Goal: Task Accomplishment & Management: Manage account settings

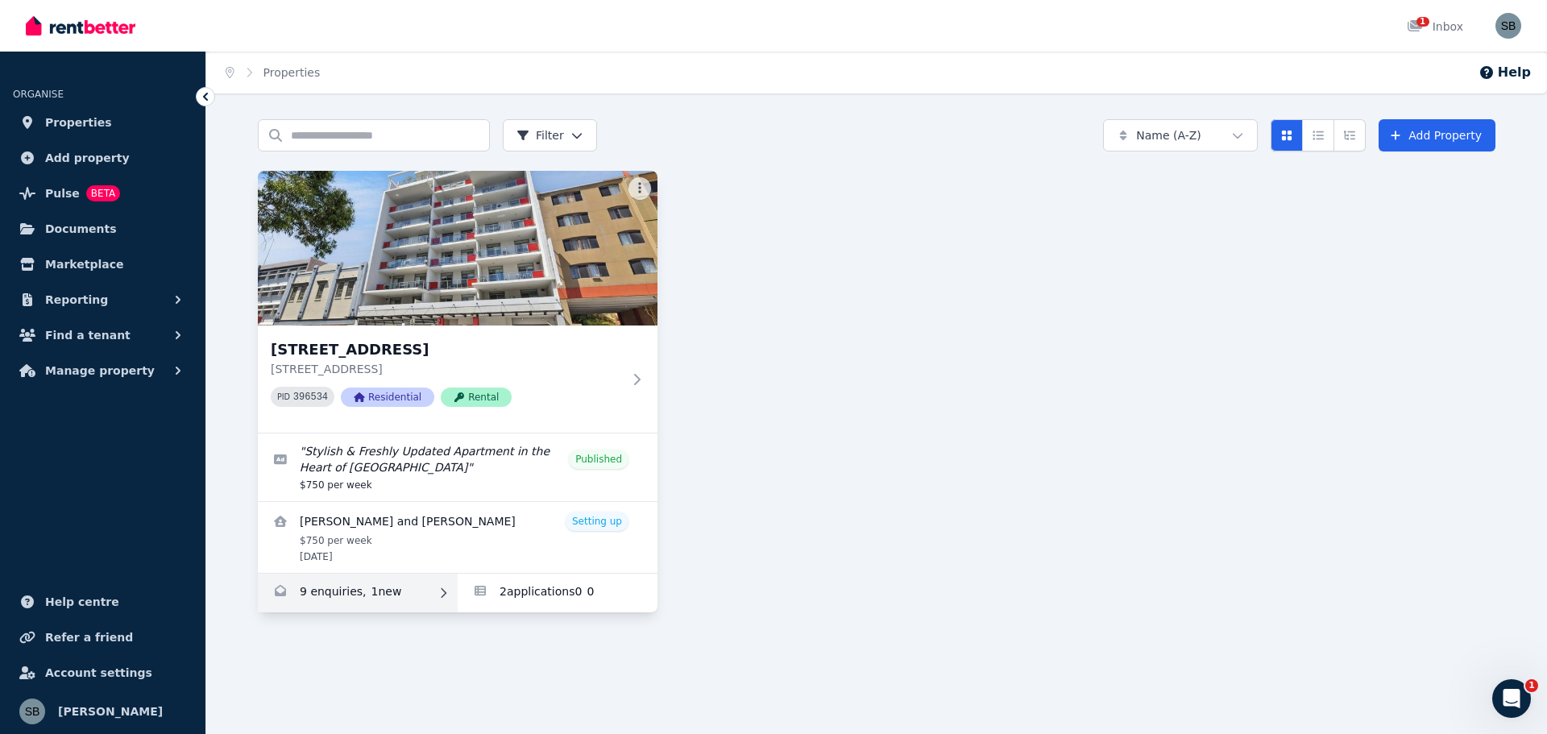
click at [375, 592] on link "Enquiries for 16/863-867 Wellington Street, West Perth" at bounding box center [358, 593] width 200 height 39
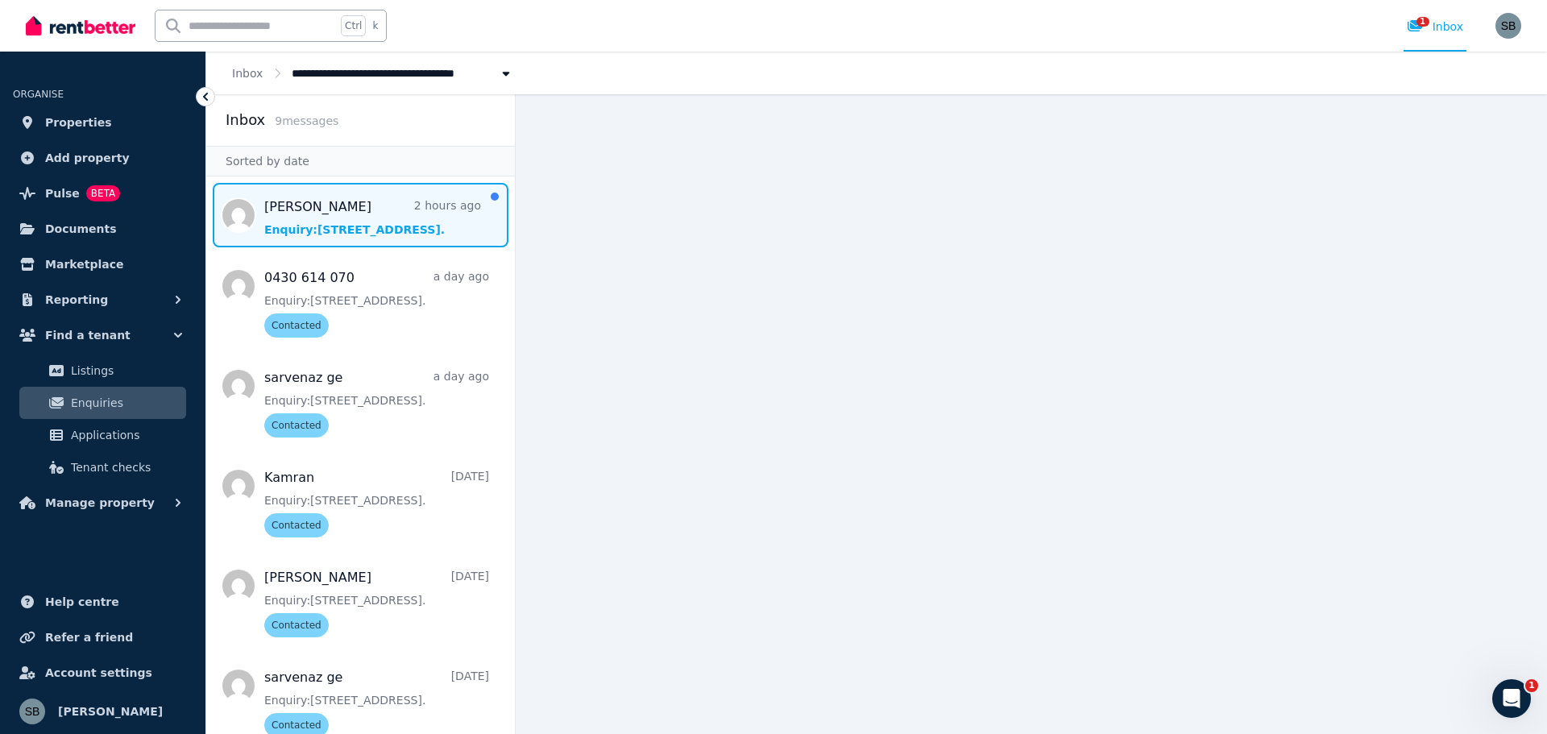
click at [297, 204] on span "Message list" at bounding box center [360, 215] width 309 height 64
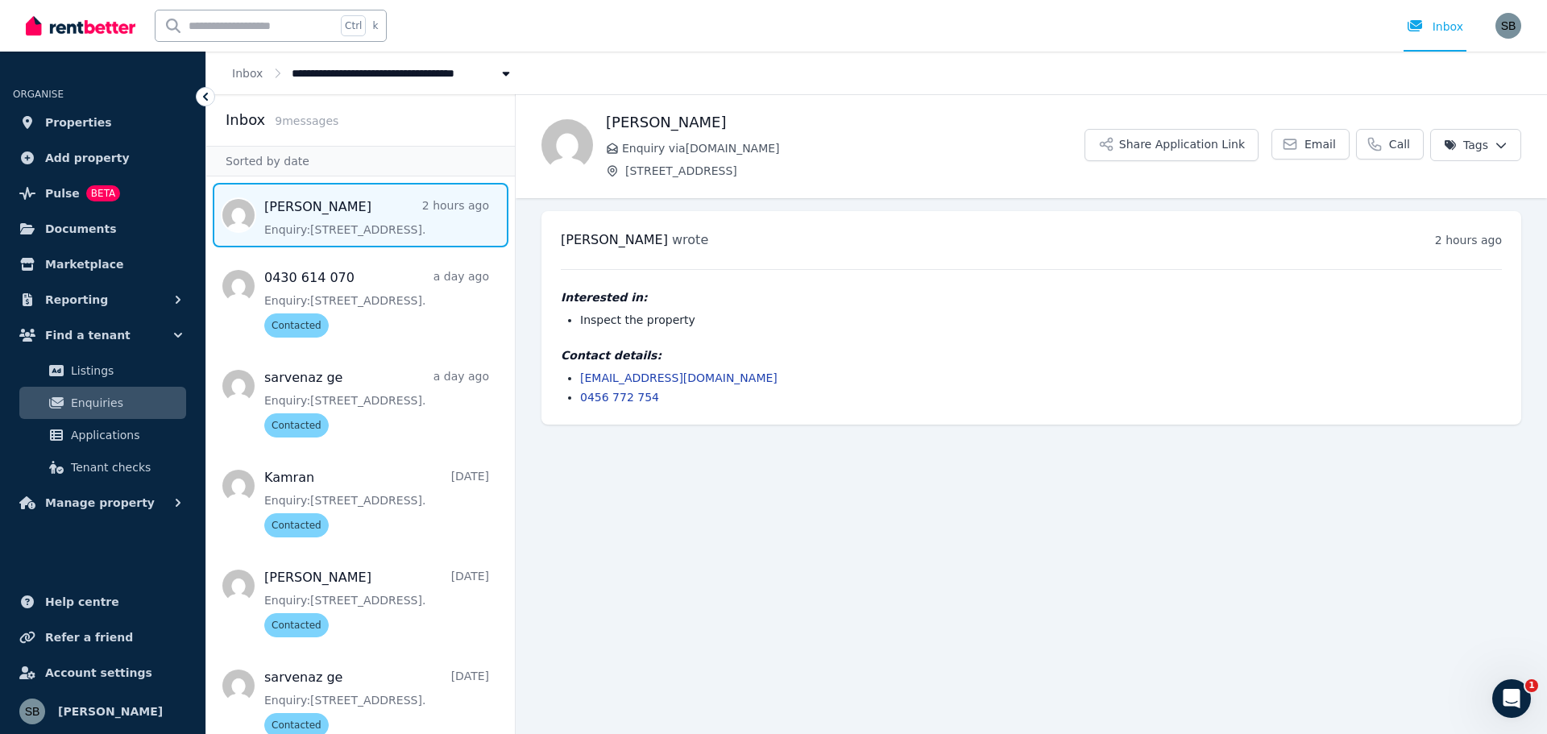
click at [657, 377] on link "admin.perth@livecomfy.con.au" at bounding box center [678, 377] width 197 height 13
drag, startPoint x: 756, startPoint y: 380, endPoint x: 632, endPoint y: 396, distance: 125.0
click at [582, 389] on ul "admin.perth@livecomfy.con.au 0456 772 754" at bounding box center [1031, 387] width 941 height 35
click at [723, 470] on main "Back Kevin Jin Enquiry via RealEstate.com.au 16/863-867 Wellington Street, West…" at bounding box center [1031, 414] width 1031 height 640
click at [92, 439] on span "Applications" at bounding box center [125, 434] width 109 height 19
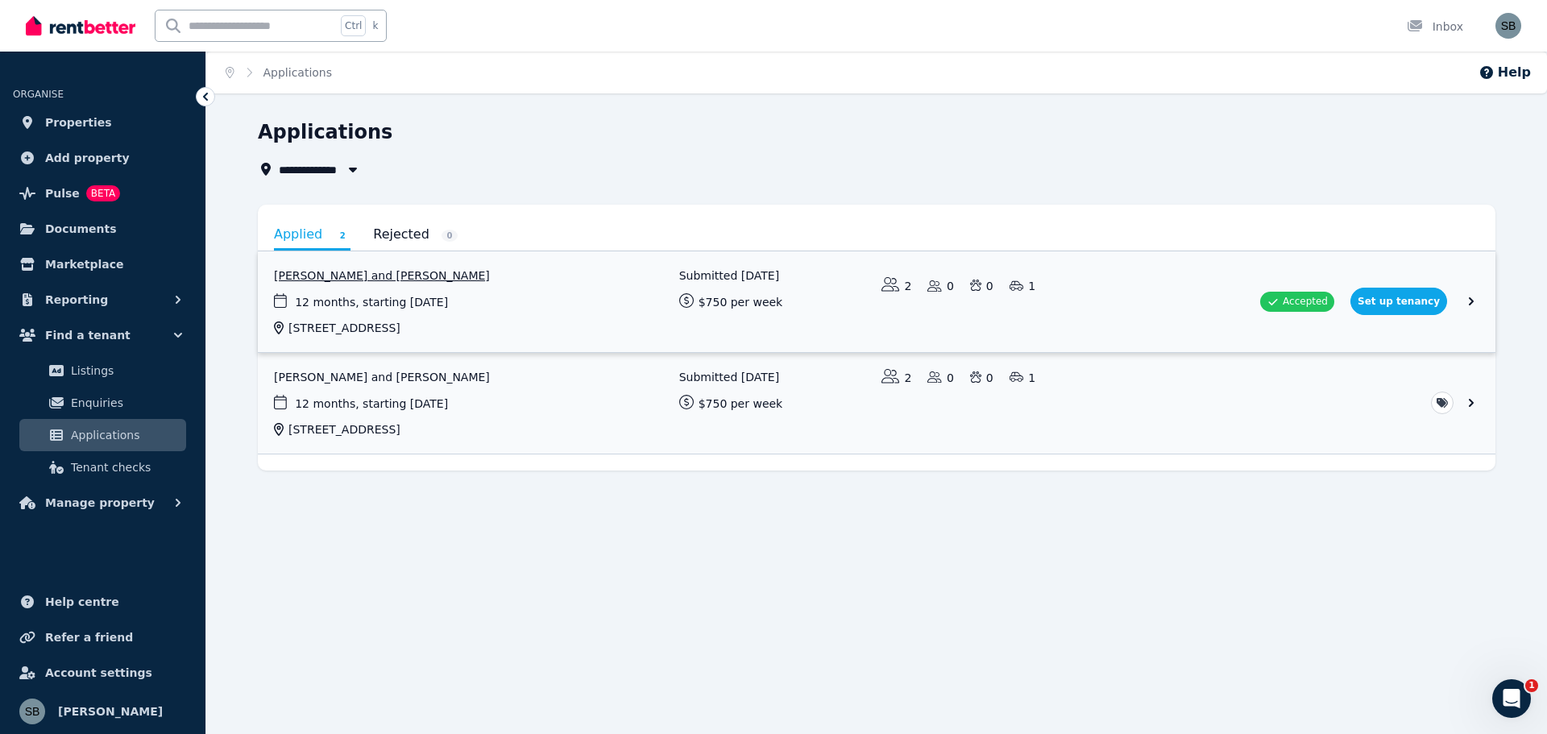
click at [1417, 298] on link "View application: Hoi Ying Chan and Sifan Cai" at bounding box center [876, 301] width 1237 height 101
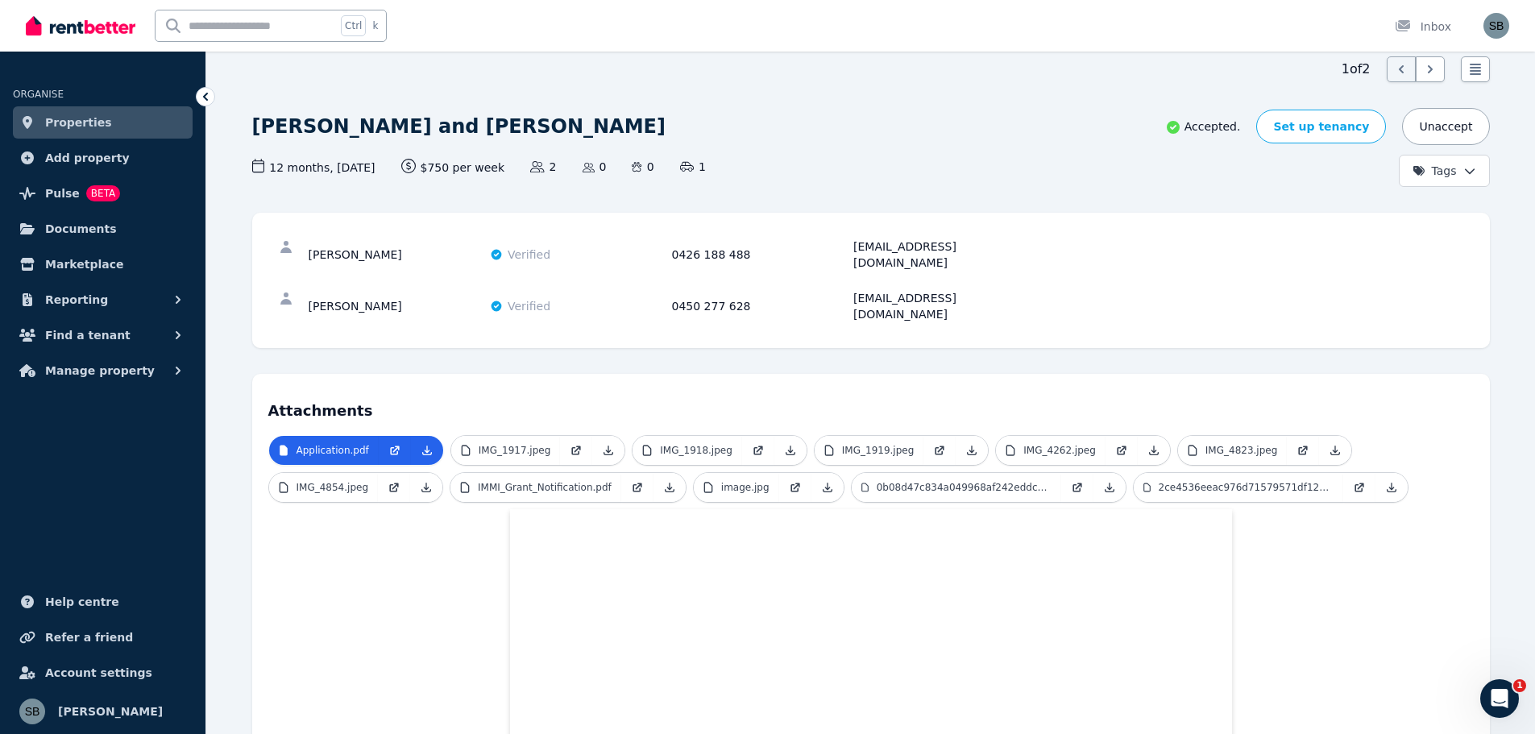
scroll to position [56, 0]
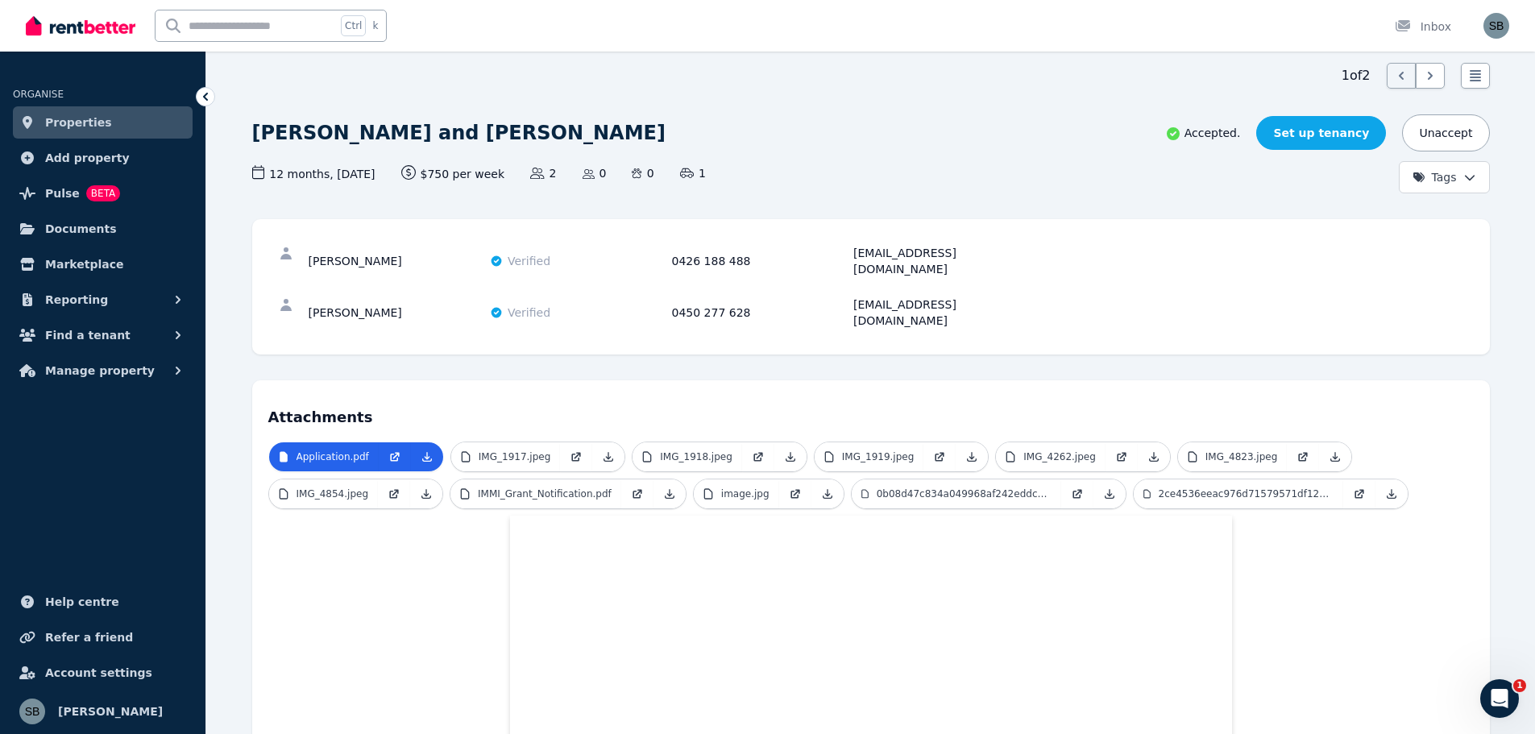
click at [1327, 134] on link "Set up tenancy" at bounding box center [1321, 133] width 130 height 34
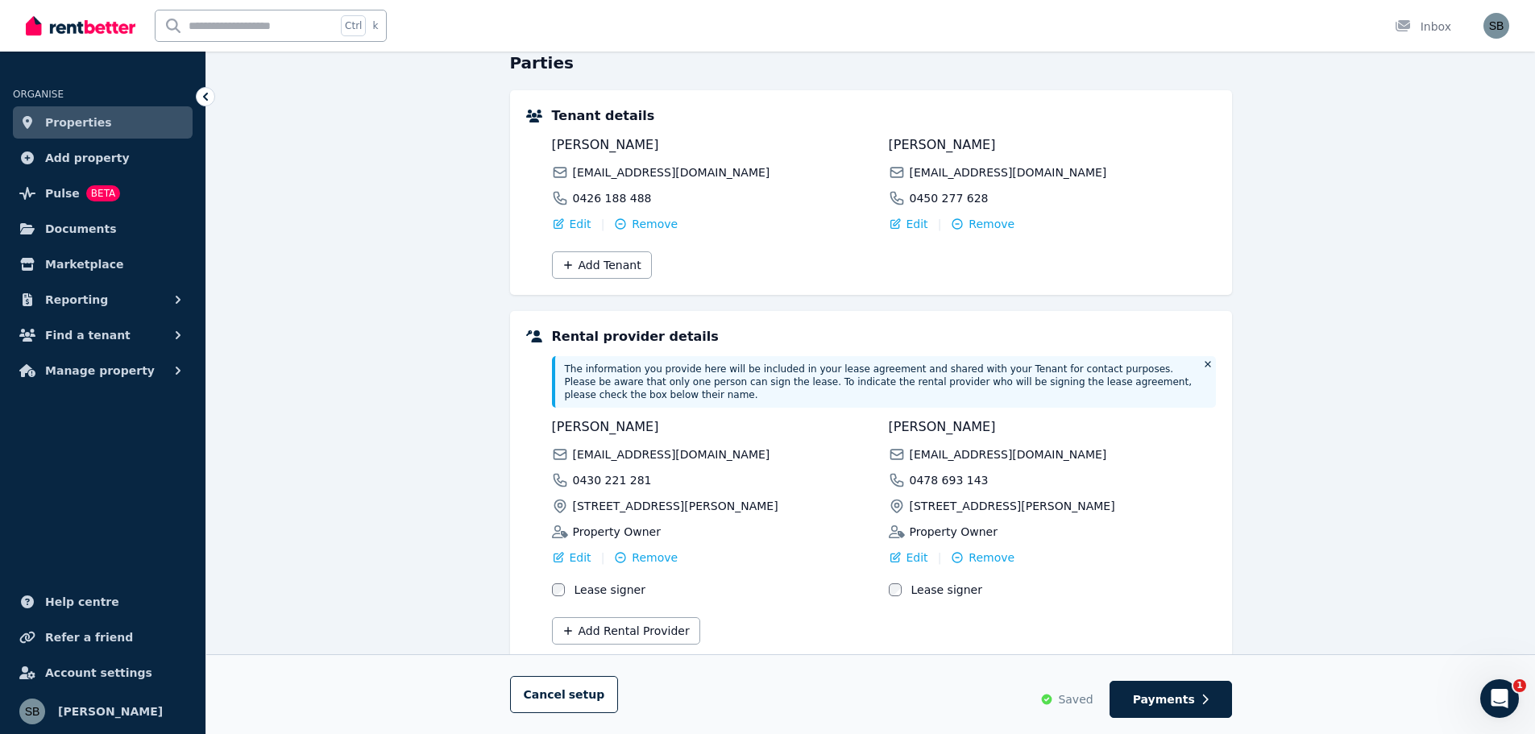
scroll to position [200, 0]
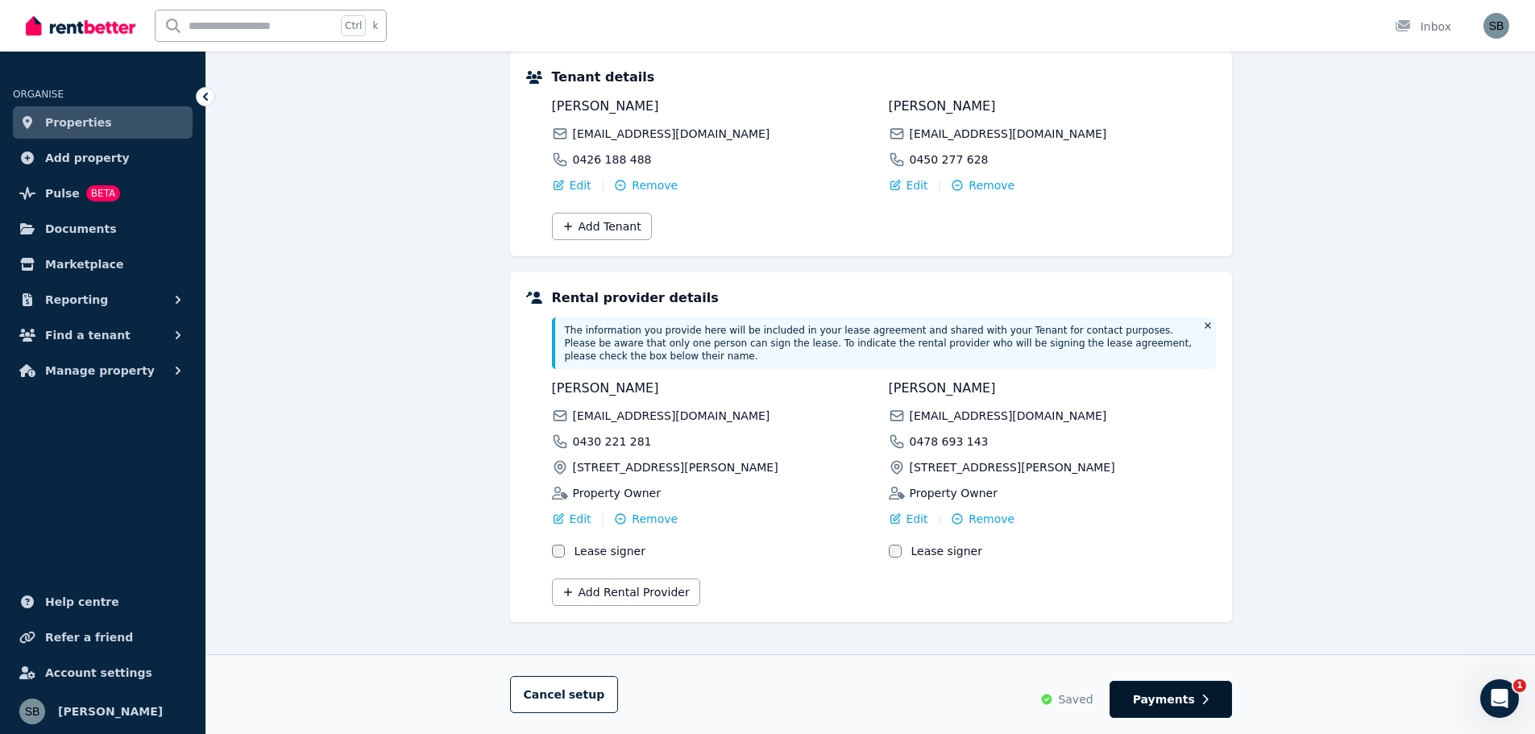
click at [1176, 701] on span "Payments" at bounding box center [1164, 699] width 62 height 16
select select "**********"
select select "*"
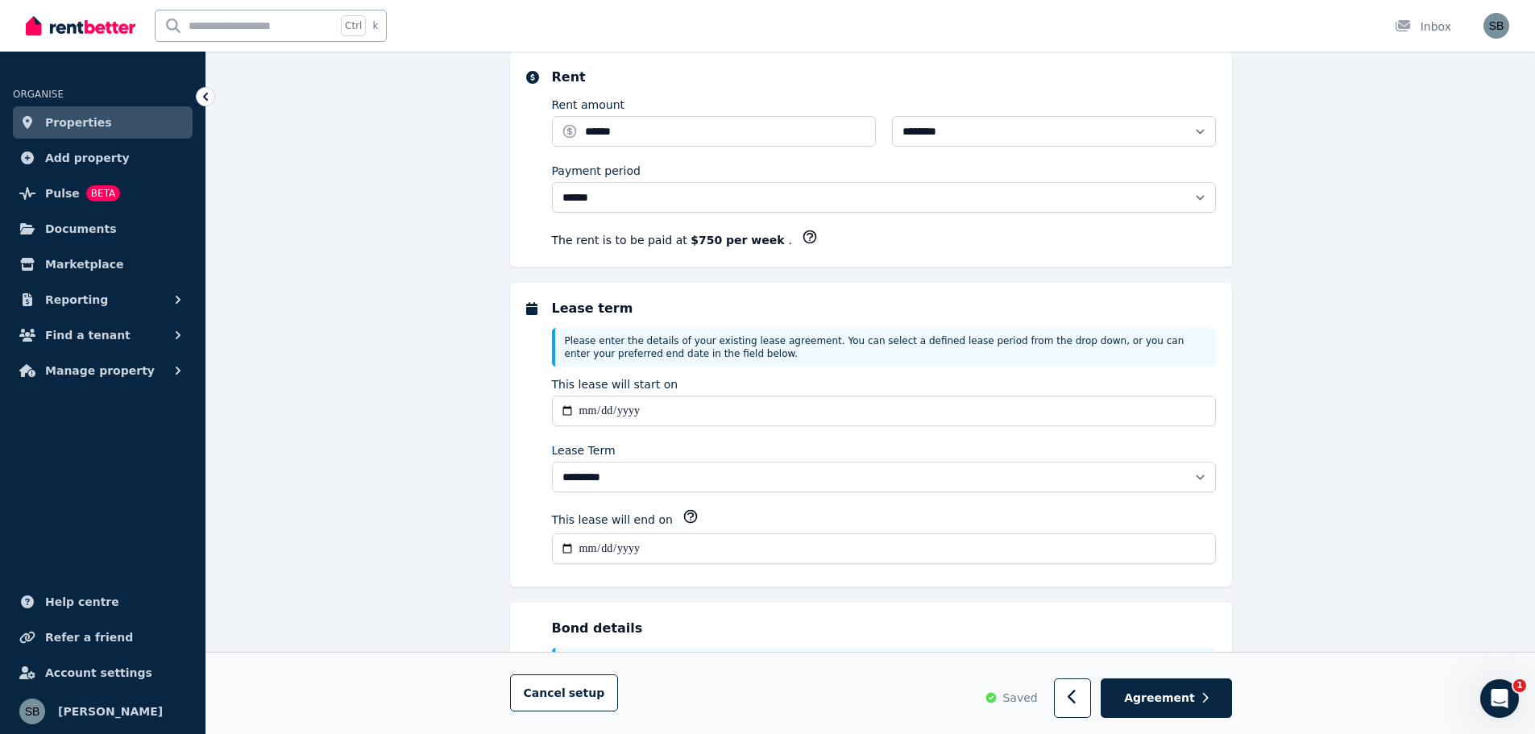
scroll to position [0, 0]
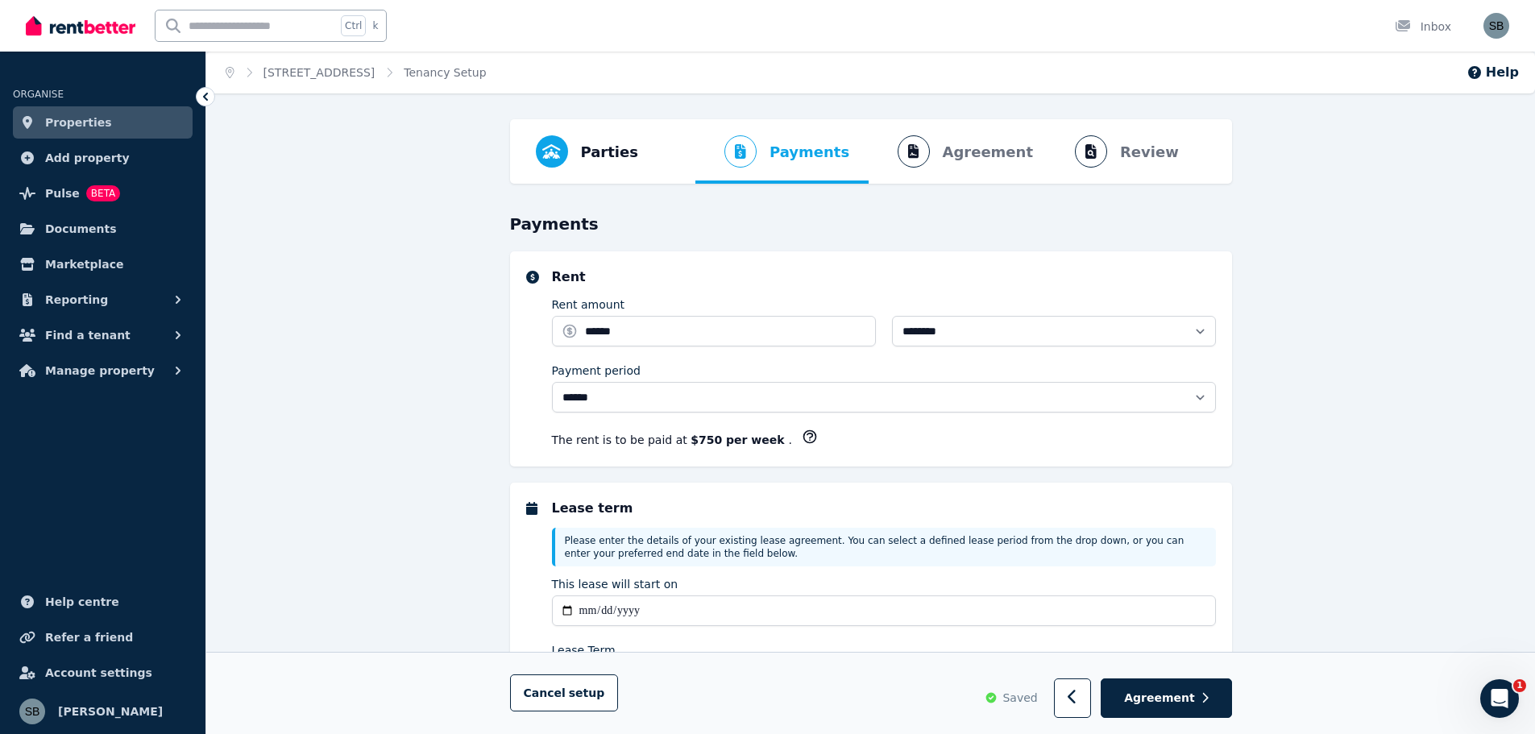
select select "**********"
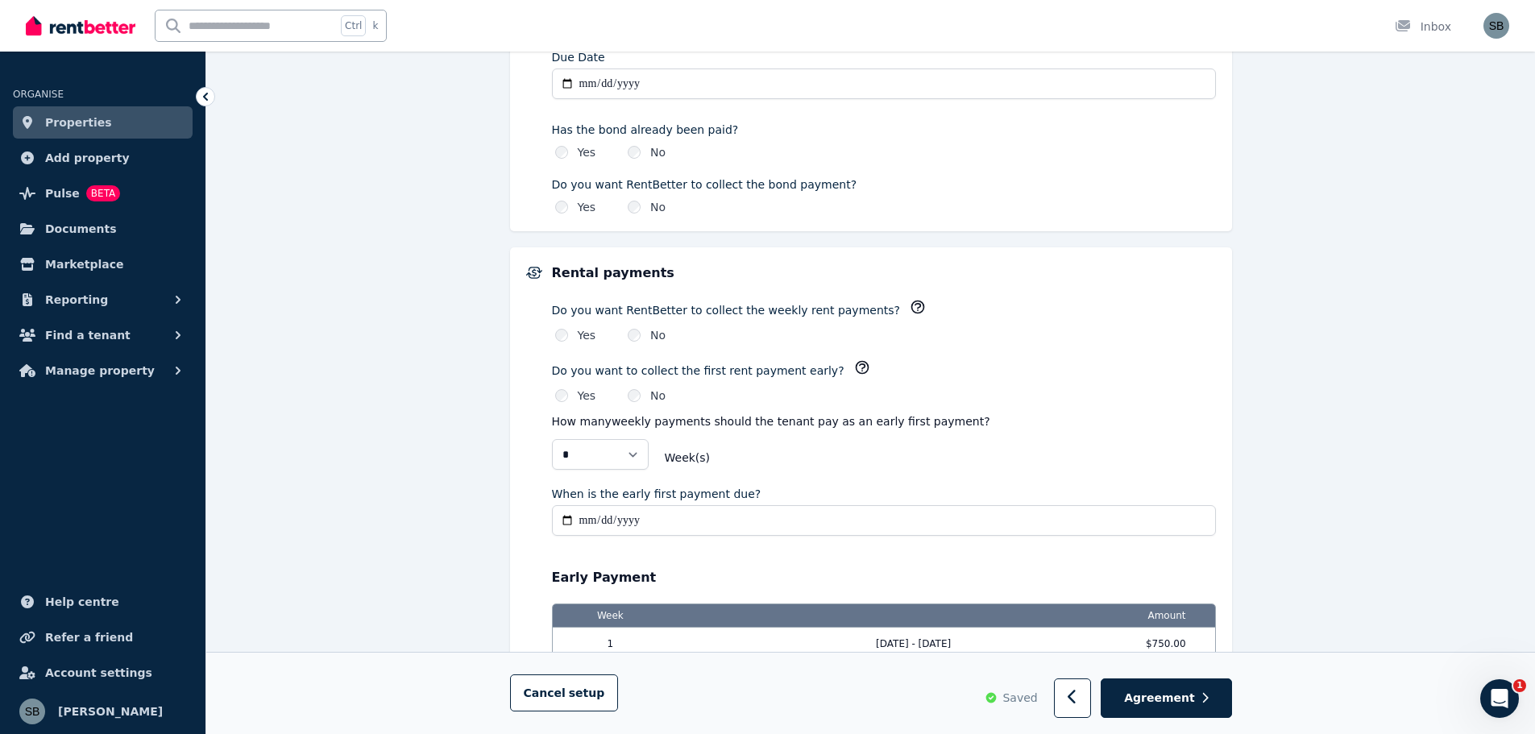
scroll to position [1047, 0]
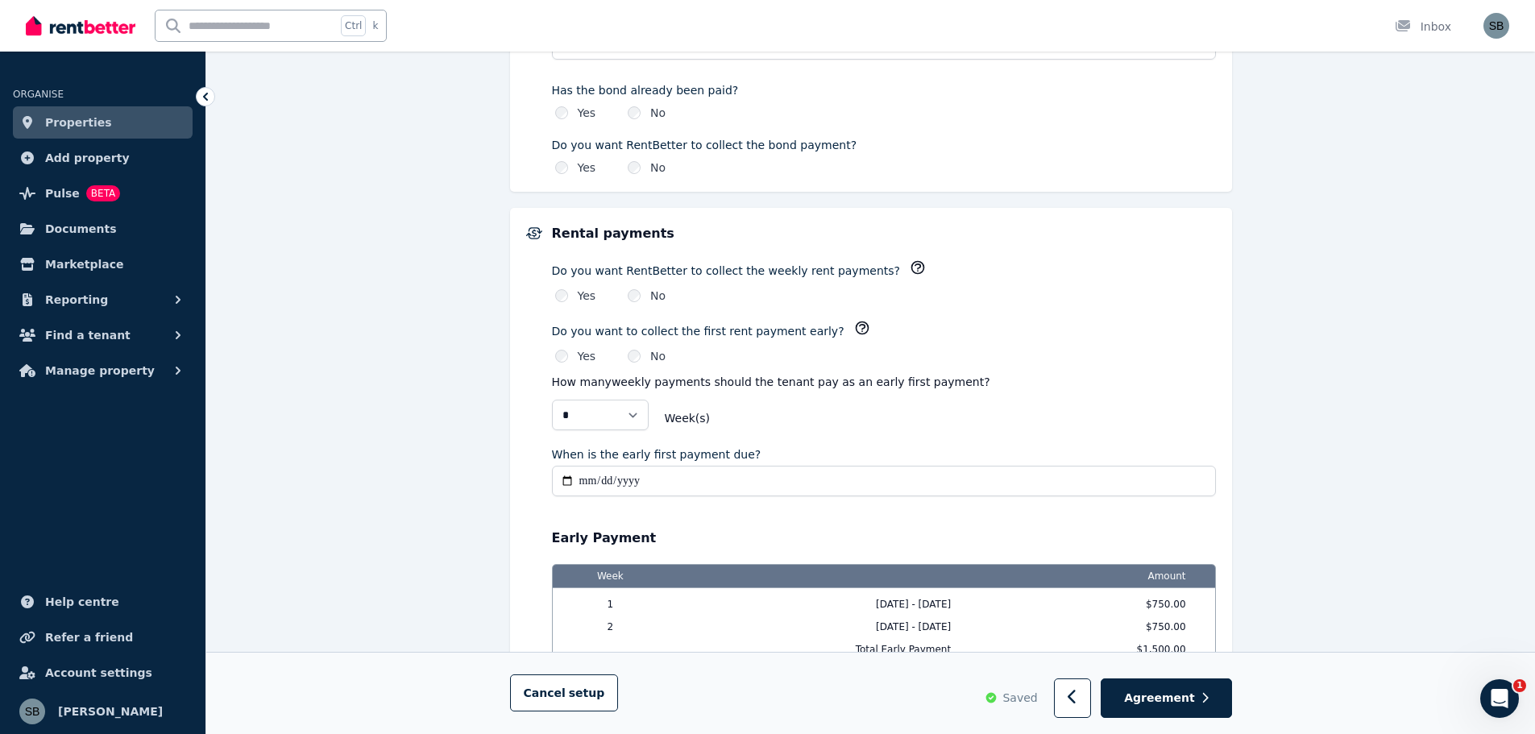
click at [591, 479] on input "When is the early first payment due?" at bounding box center [884, 481] width 664 height 31
click at [579, 477] on input "When is the early first payment due?" at bounding box center [884, 481] width 664 height 31
click at [604, 478] on input "When is the early first payment due?" at bounding box center [884, 481] width 664 height 31
type input "**********"
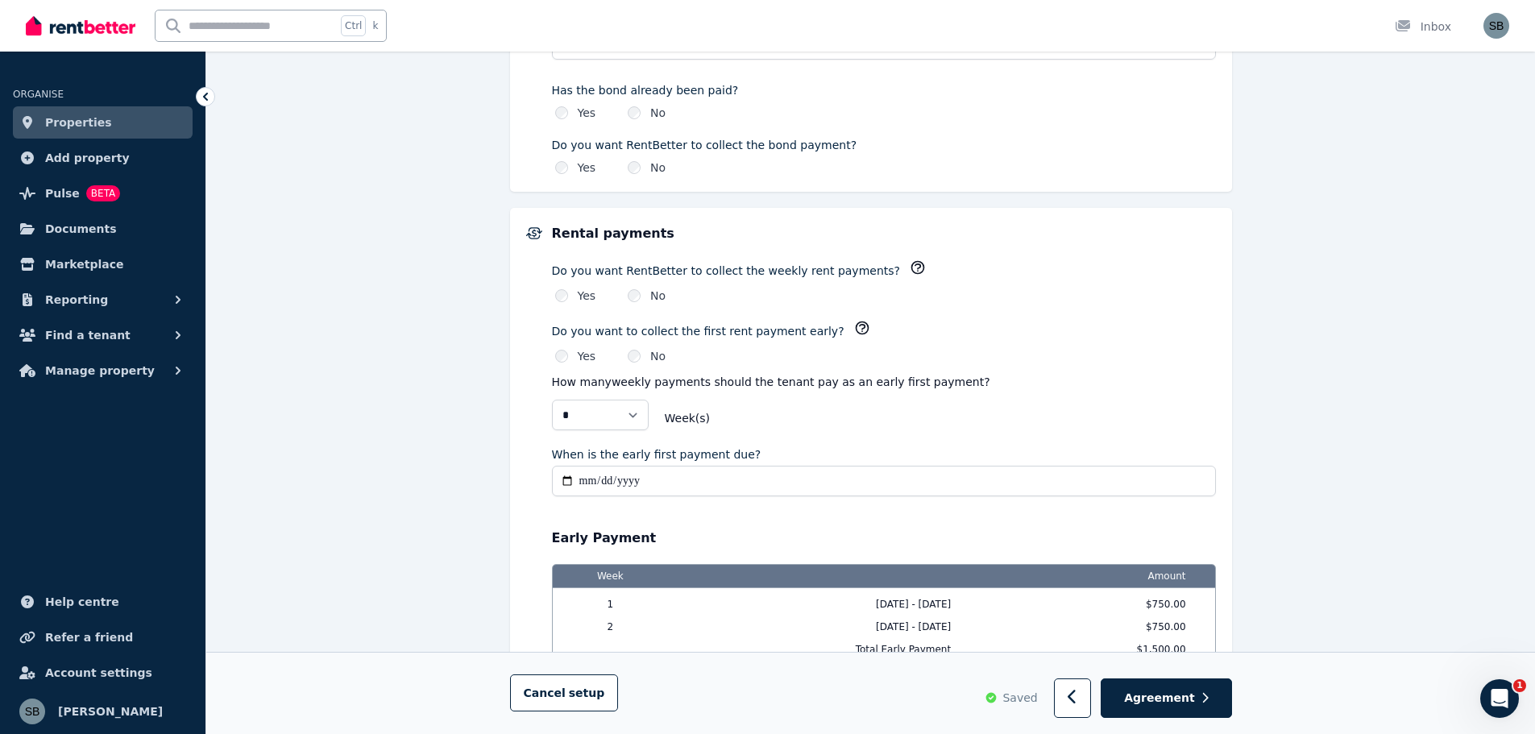
click at [1423, 482] on div "**********" at bounding box center [870, 160] width 1328 height 2177
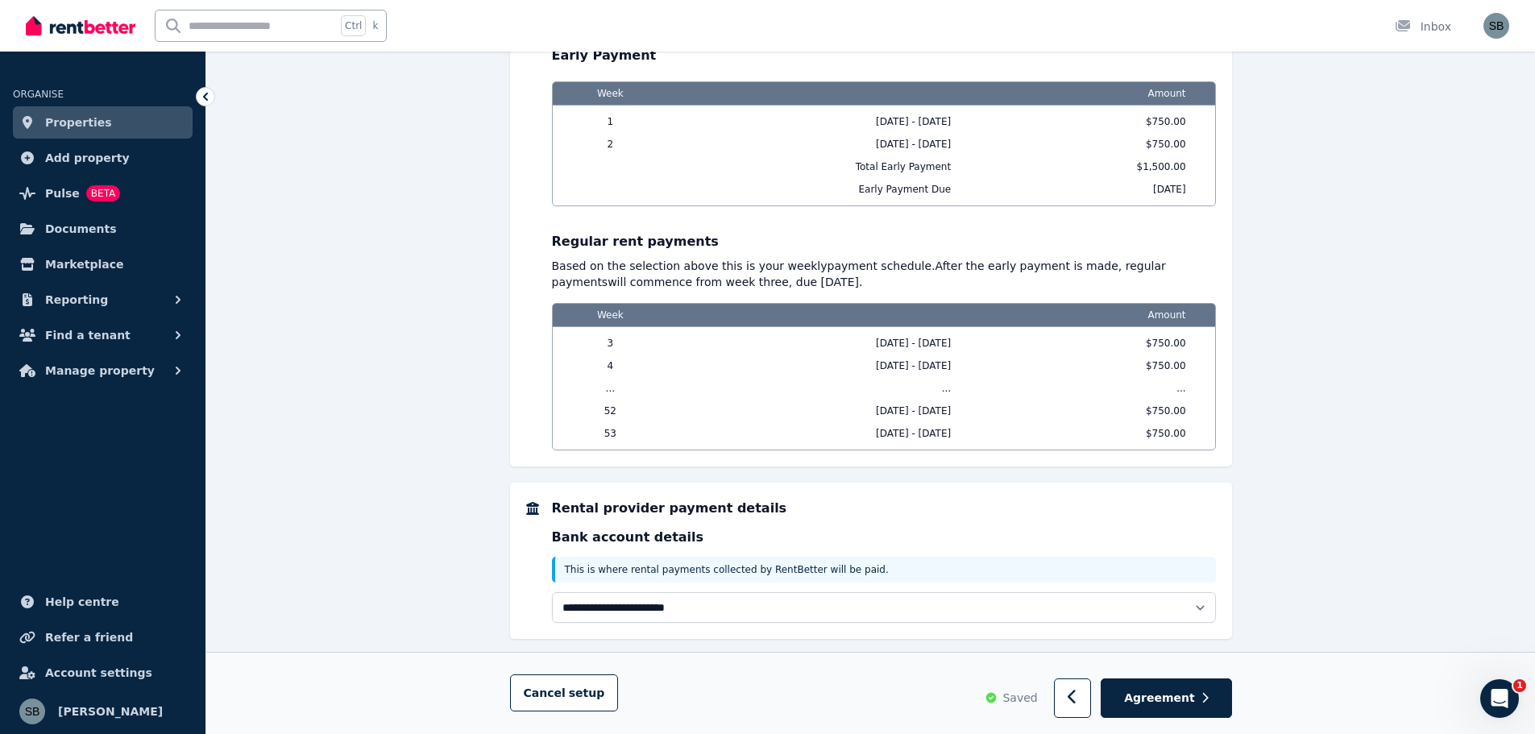
scroll to position [1558, 0]
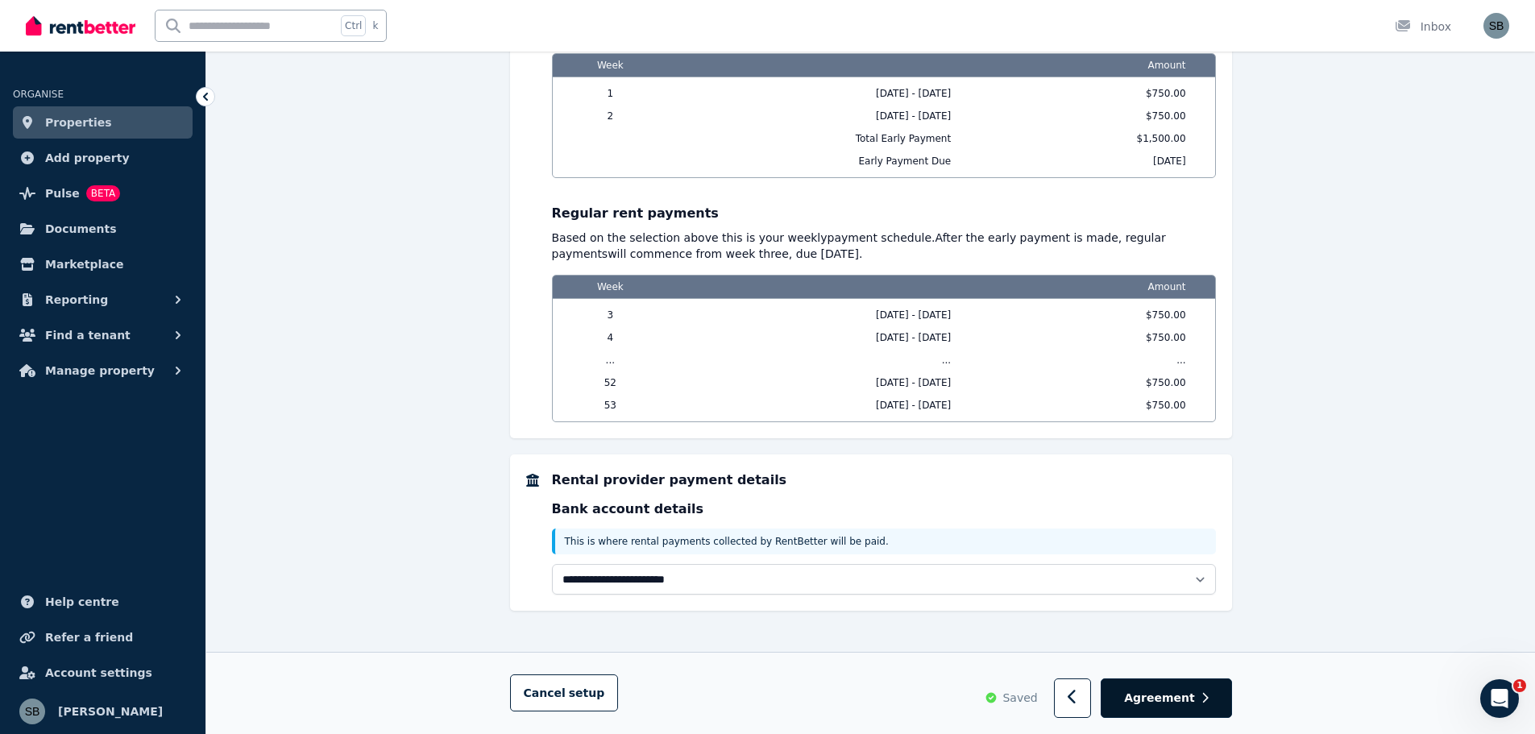
click at [1176, 701] on span "Agreement" at bounding box center [1159, 698] width 71 height 16
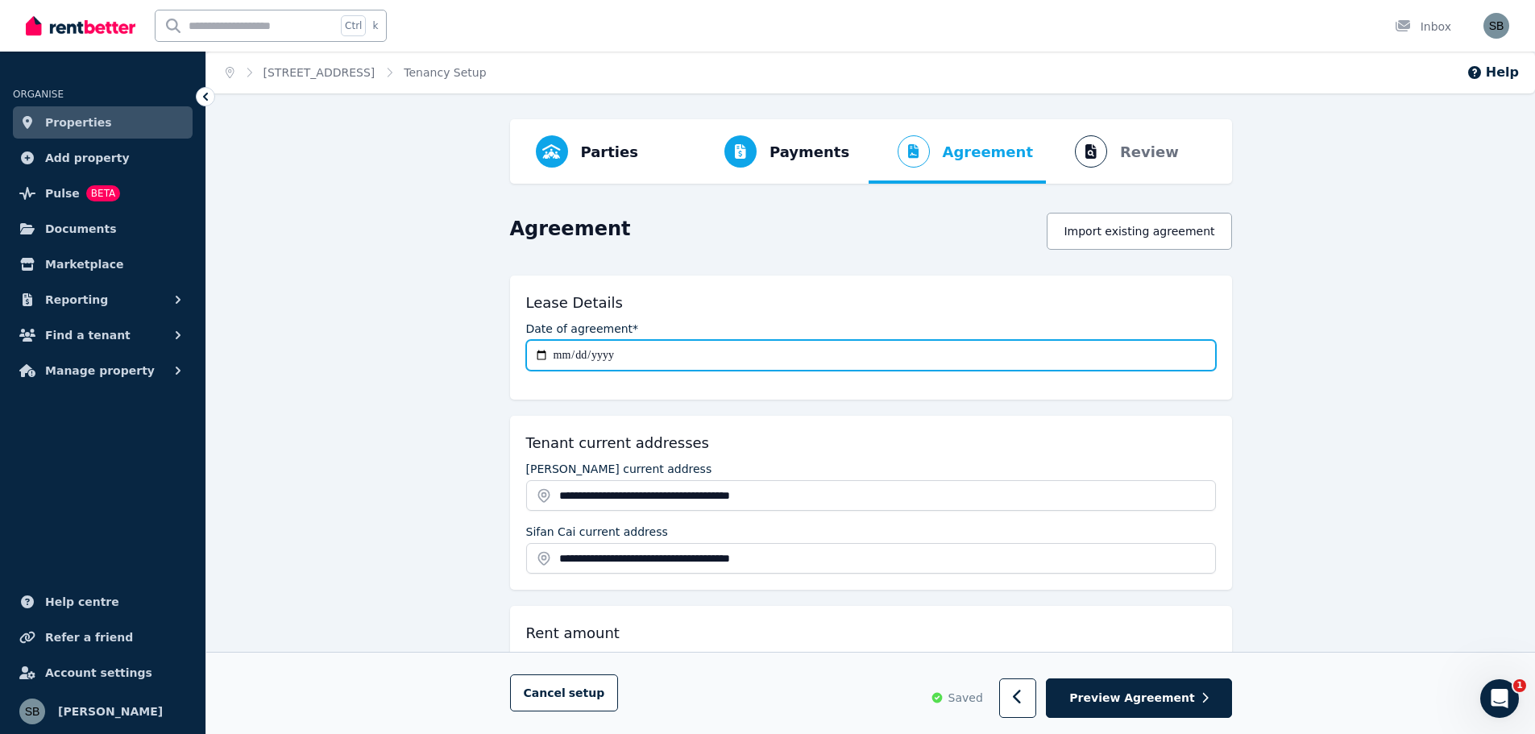
click at [540, 354] on input "**********" at bounding box center [871, 355] width 690 height 31
type input "**********"
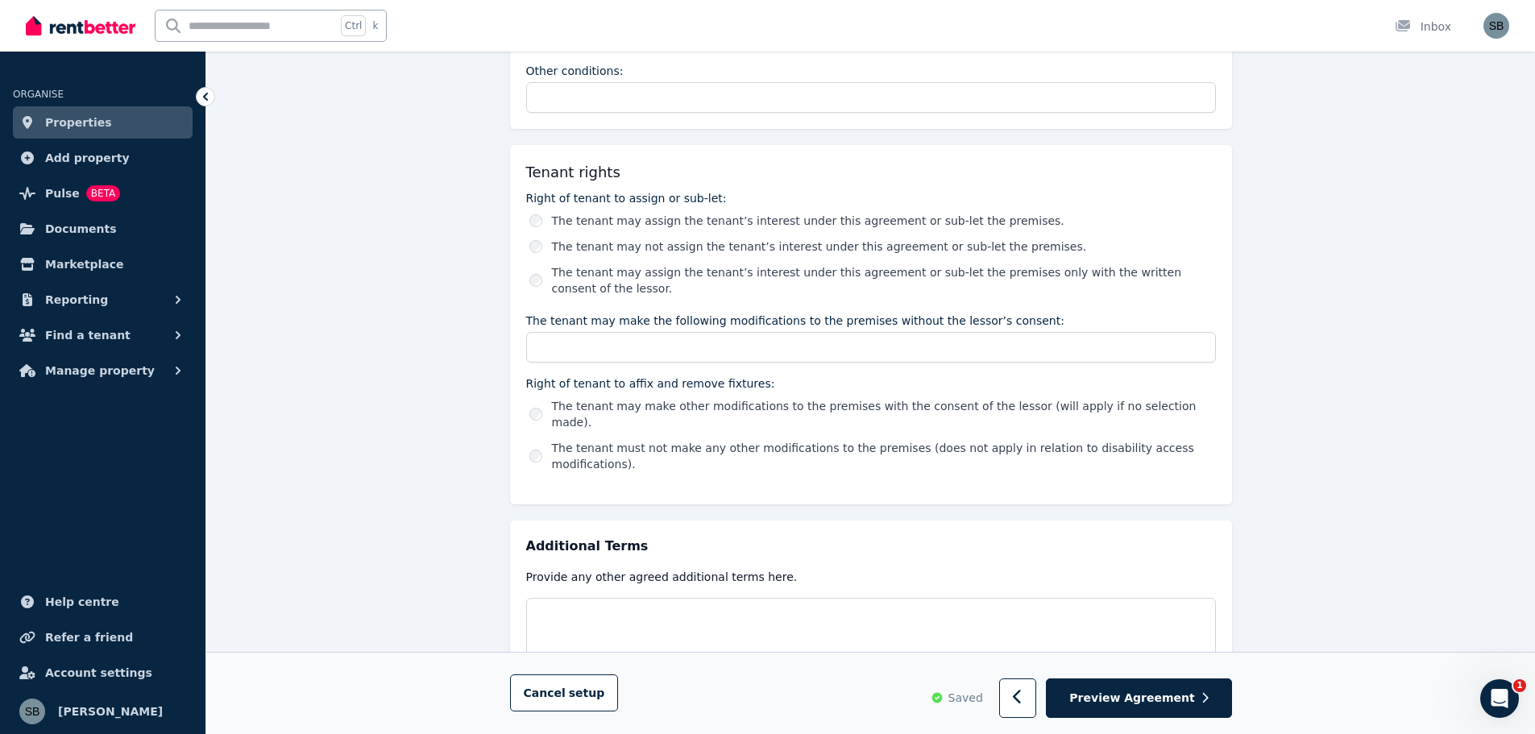
scroll to position [2645, 0]
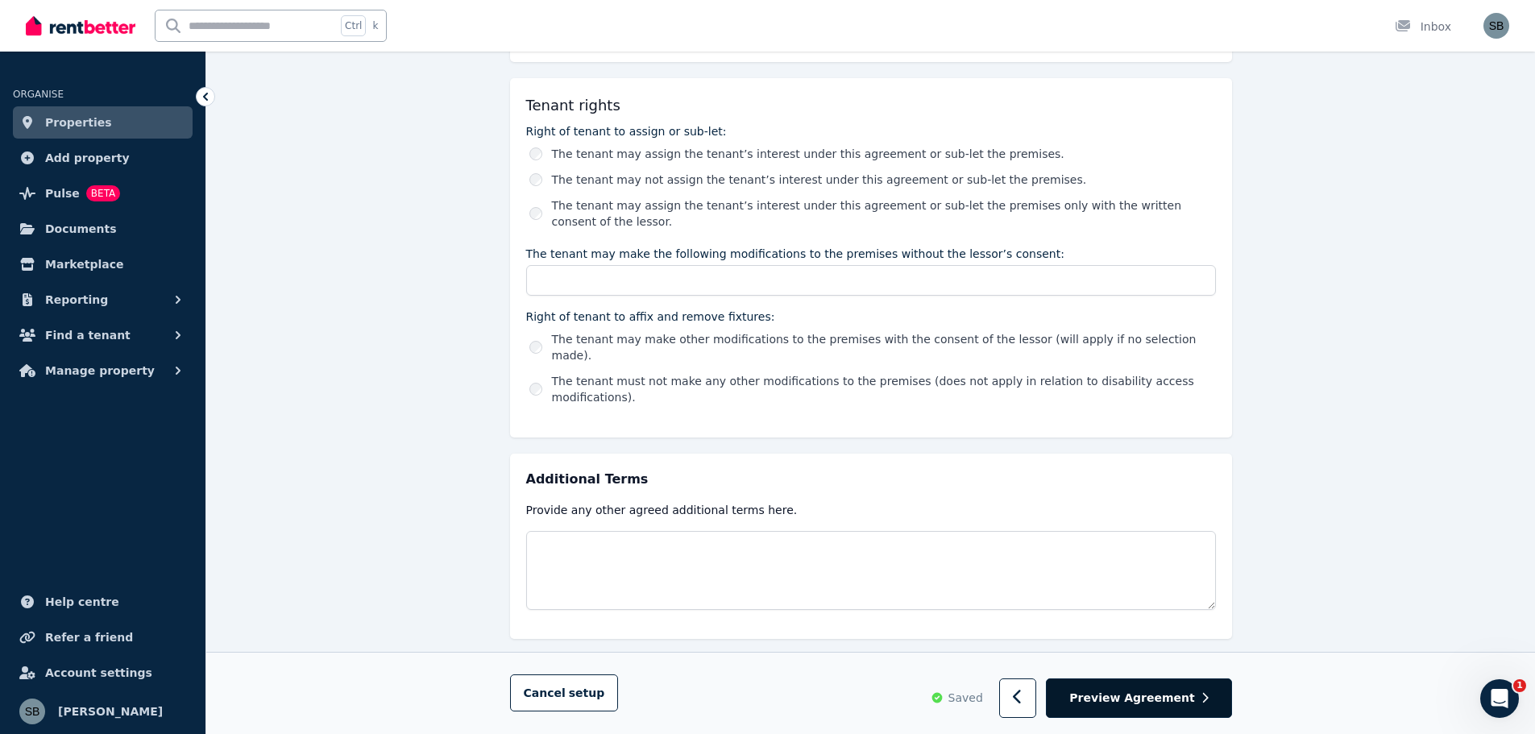
click at [1150, 696] on span "Preview Agreement" at bounding box center [1131, 698] width 125 height 16
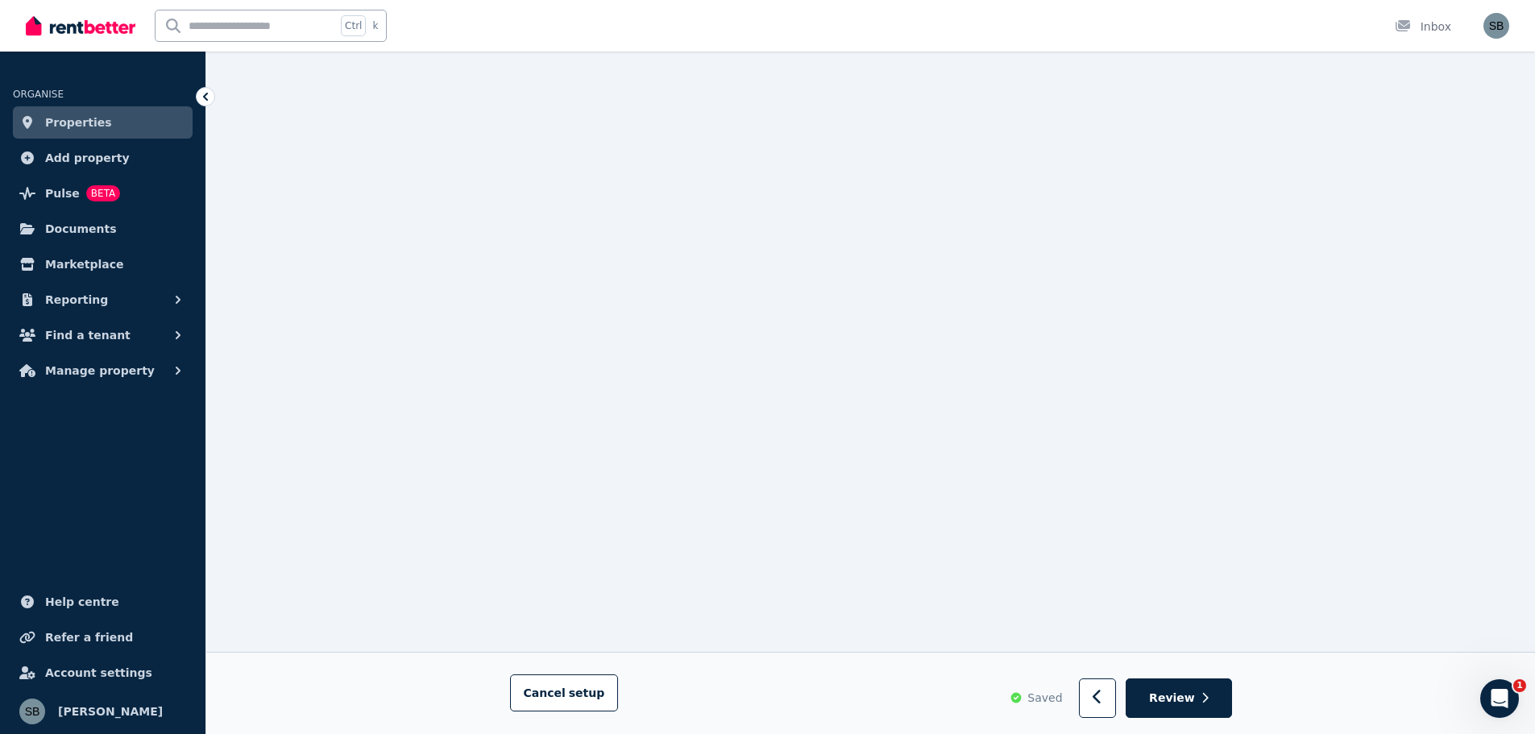
scroll to position [1618, 0]
click at [1103, 693] on icon "button" at bounding box center [1097, 698] width 10 height 16
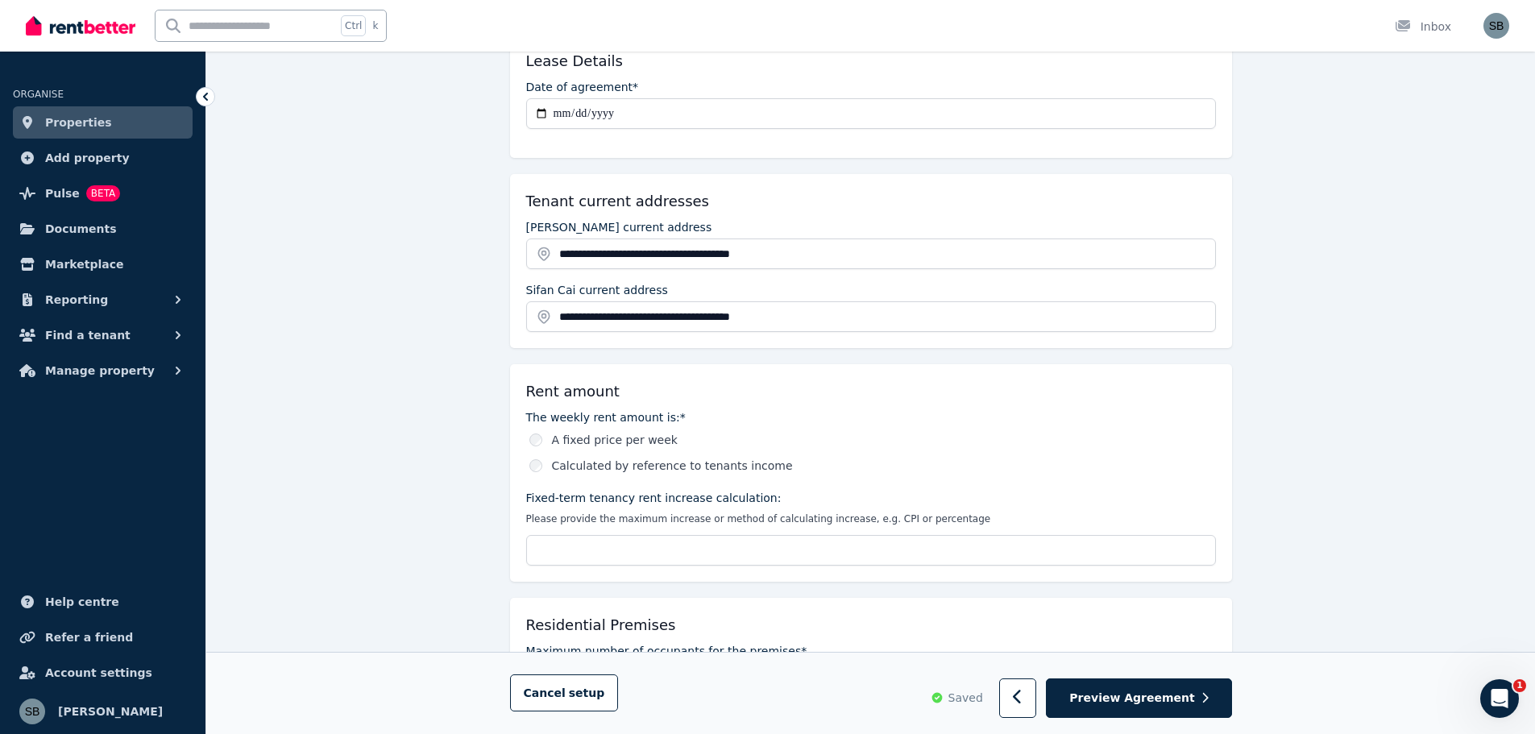
scroll to position [322, 0]
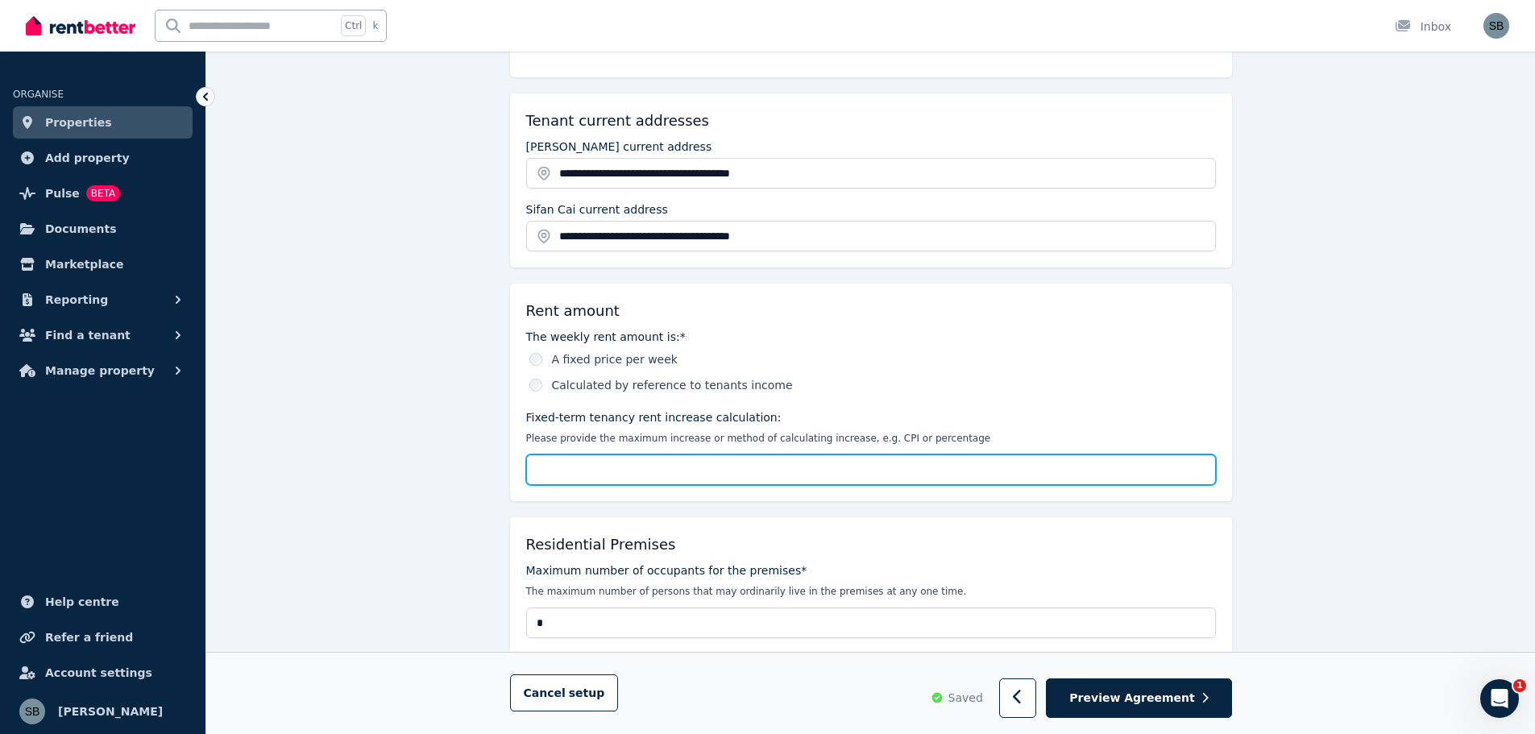
click at [628, 473] on input "Fixed-term tenancy rent increase calculation:" at bounding box center [871, 469] width 690 height 31
type input "***"
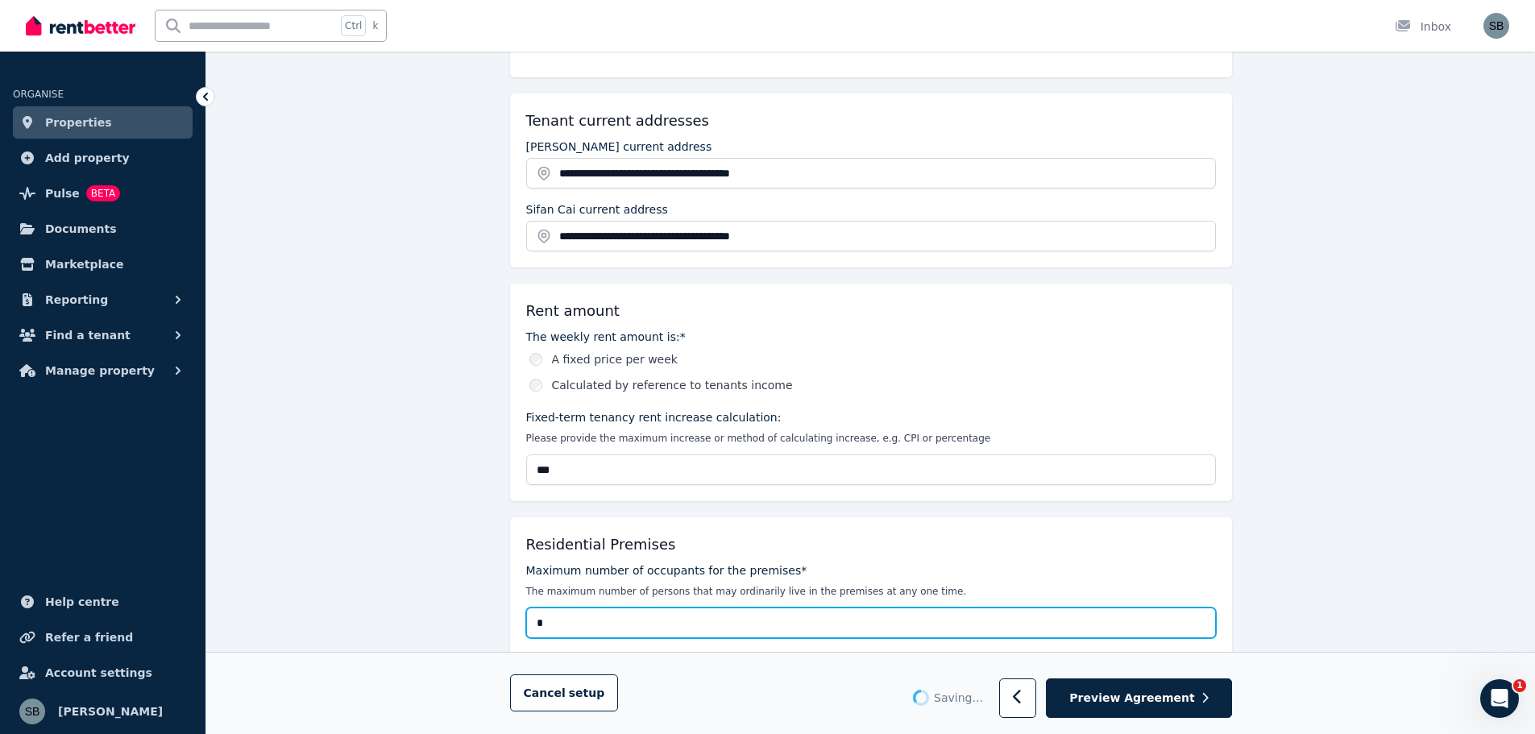
drag, startPoint x: 535, startPoint y: 623, endPoint x: 545, endPoint y: 621, distance: 10.7
click at [545, 621] on input "*" at bounding box center [871, 622] width 690 height 31
type input "*"
type input "***"
type input "*"
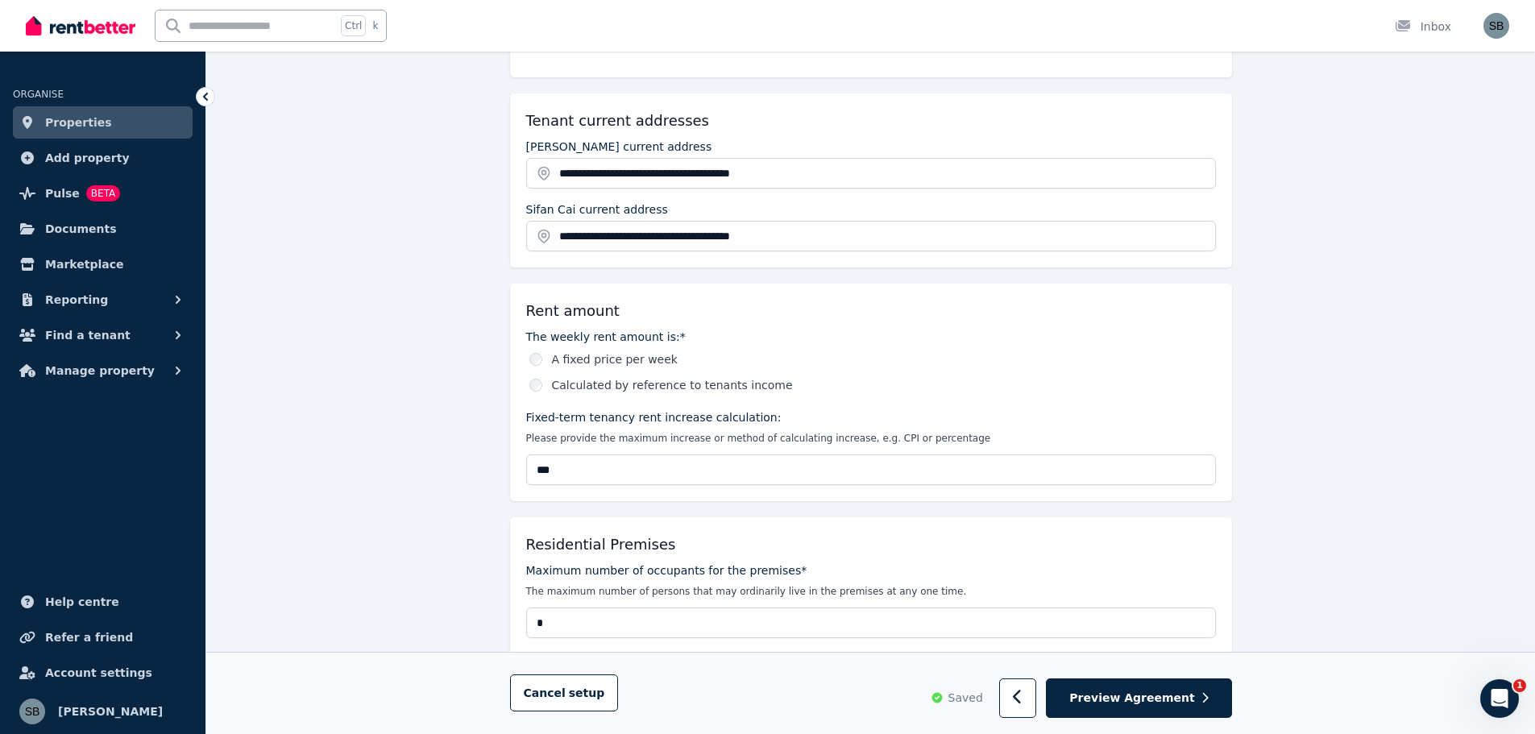
click at [1056, 521] on div "**********" at bounding box center [871, 697] width 722 height 361
click at [1136, 697] on span "Preview Agreement" at bounding box center [1131, 698] width 125 height 16
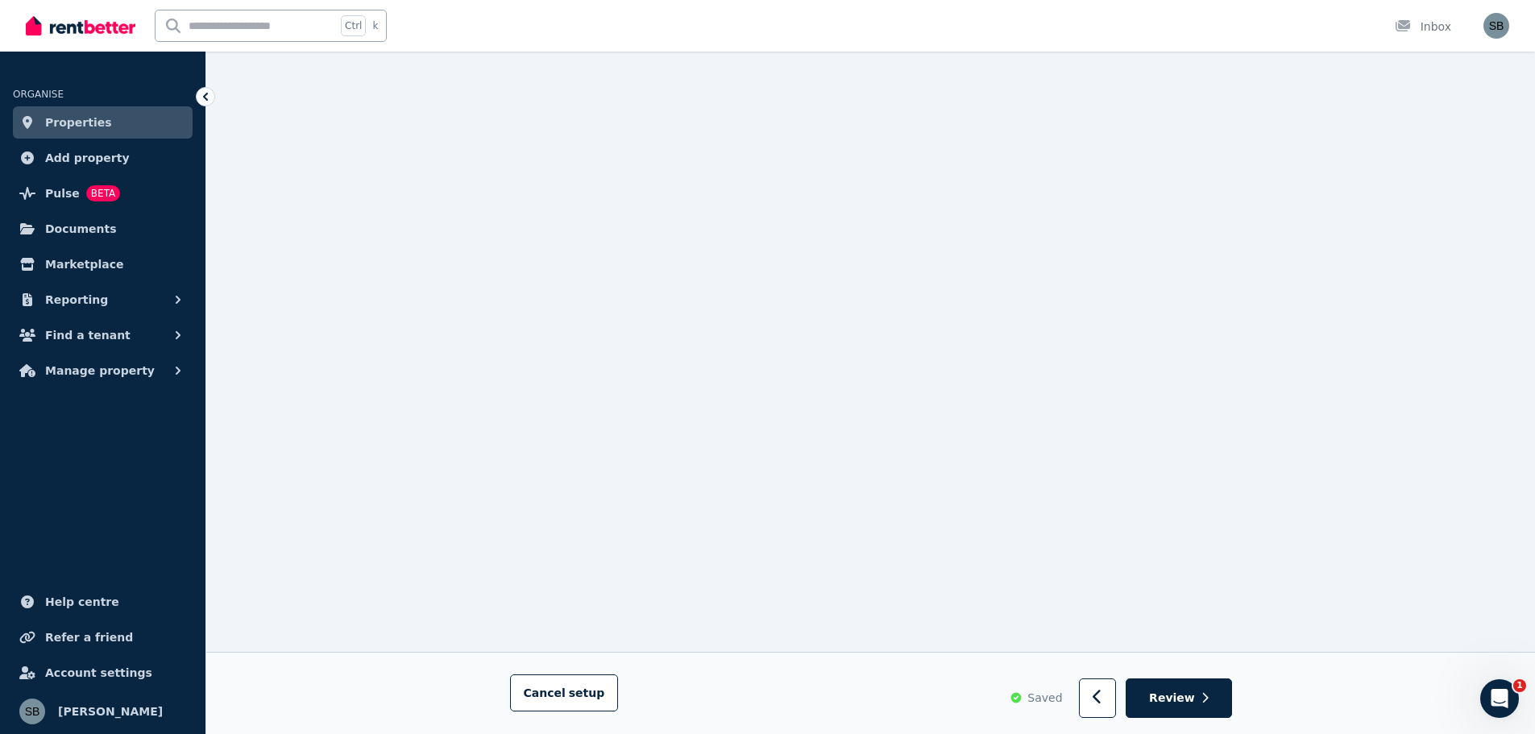
scroll to position [1537, 0]
click at [1179, 699] on span "Review" at bounding box center [1172, 698] width 46 height 16
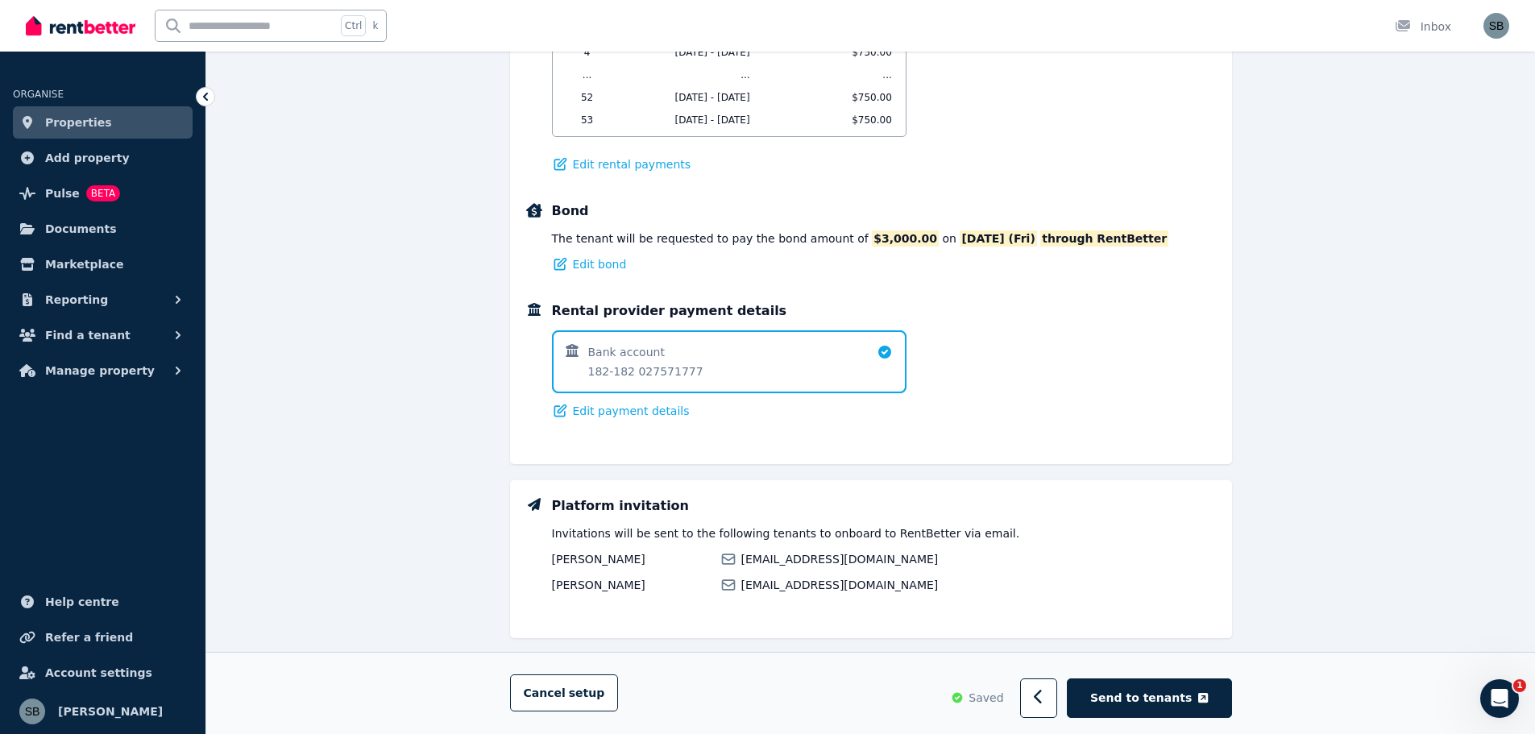
scroll to position [1240, 0]
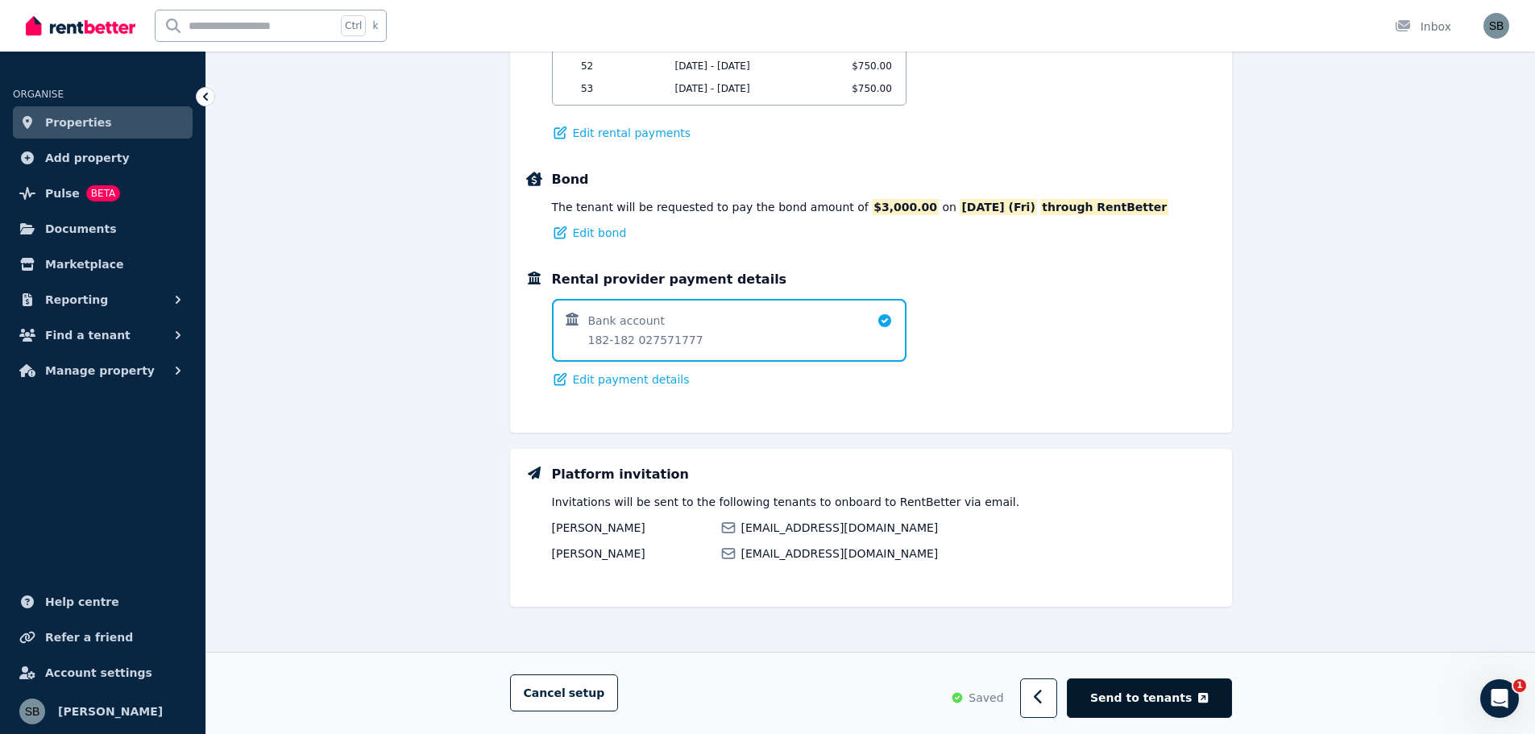
click at [1159, 694] on span "Send to tenants" at bounding box center [1140, 698] width 101 height 16
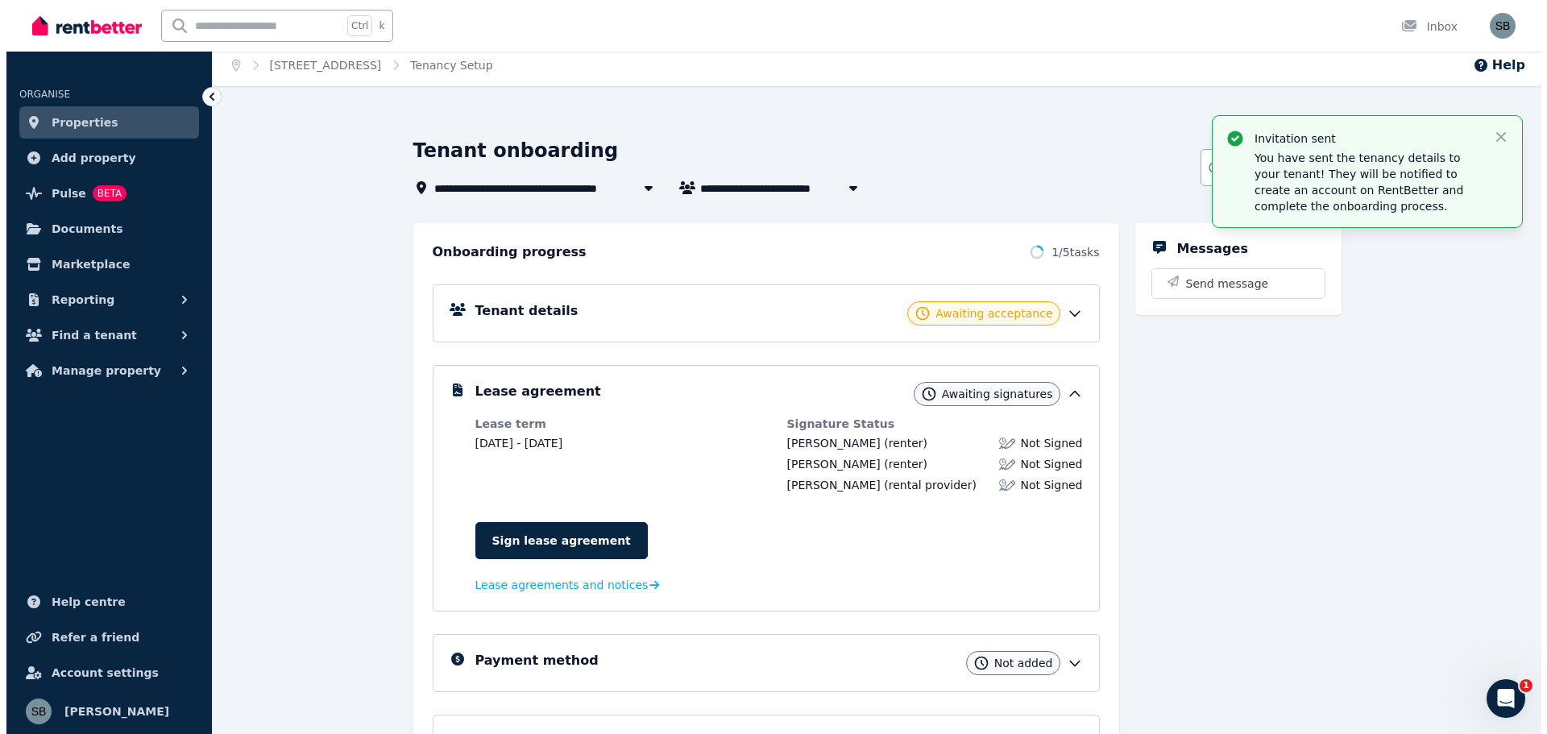
scroll to position [0, 0]
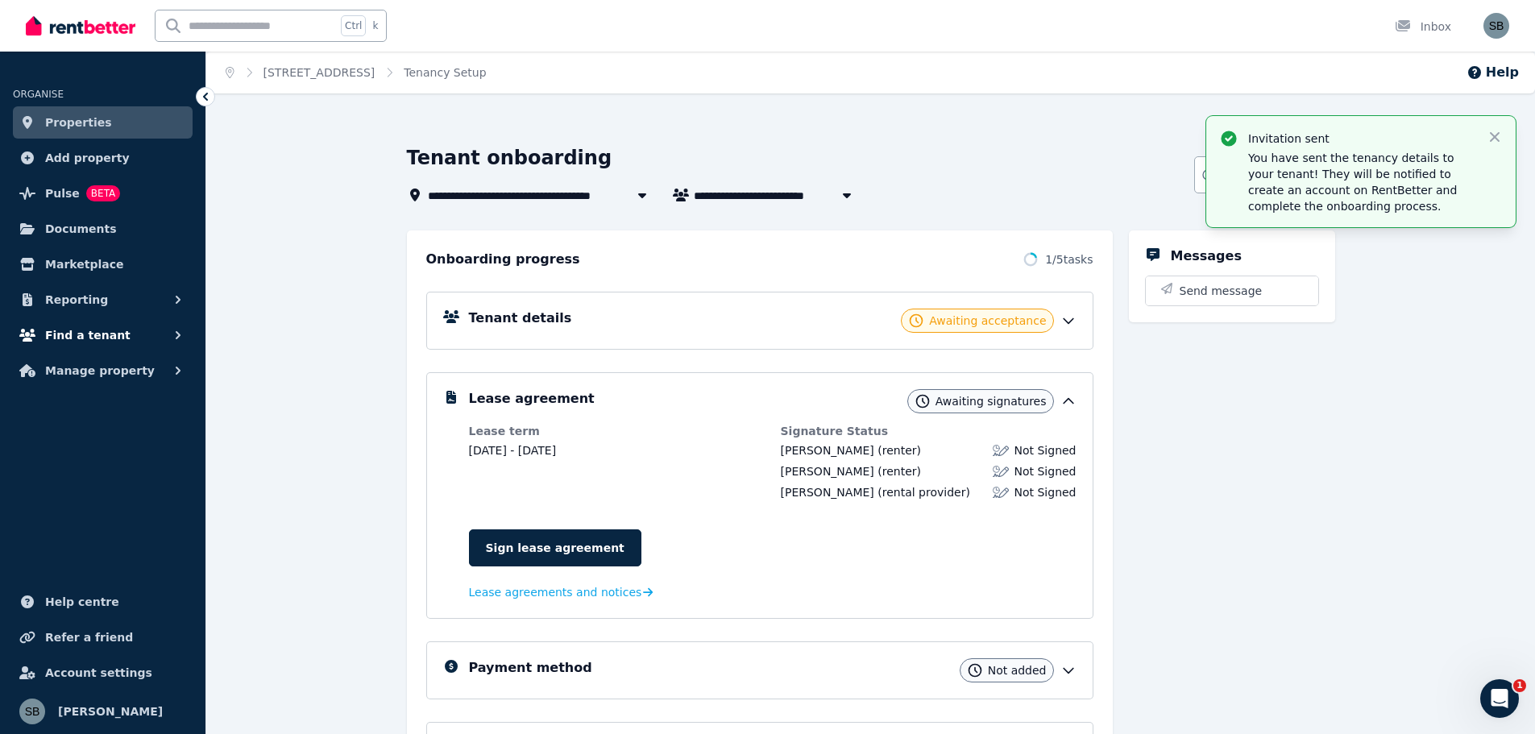
click at [179, 332] on icon "button" at bounding box center [178, 335] width 16 height 16
click at [282, 374] on div "**********" at bounding box center [870, 538] width 1328 height 786
drag, startPoint x: 1340, startPoint y: 419, endPoint x: 1469, endPoint y: 335, distance: 153.0
click at [1342, 418] on div "**********" at bounding box center [870, 538] width 1328 height 786
click at [1493, 135] on icon "button" at bounding box center [1494, 137] width 10 height 10
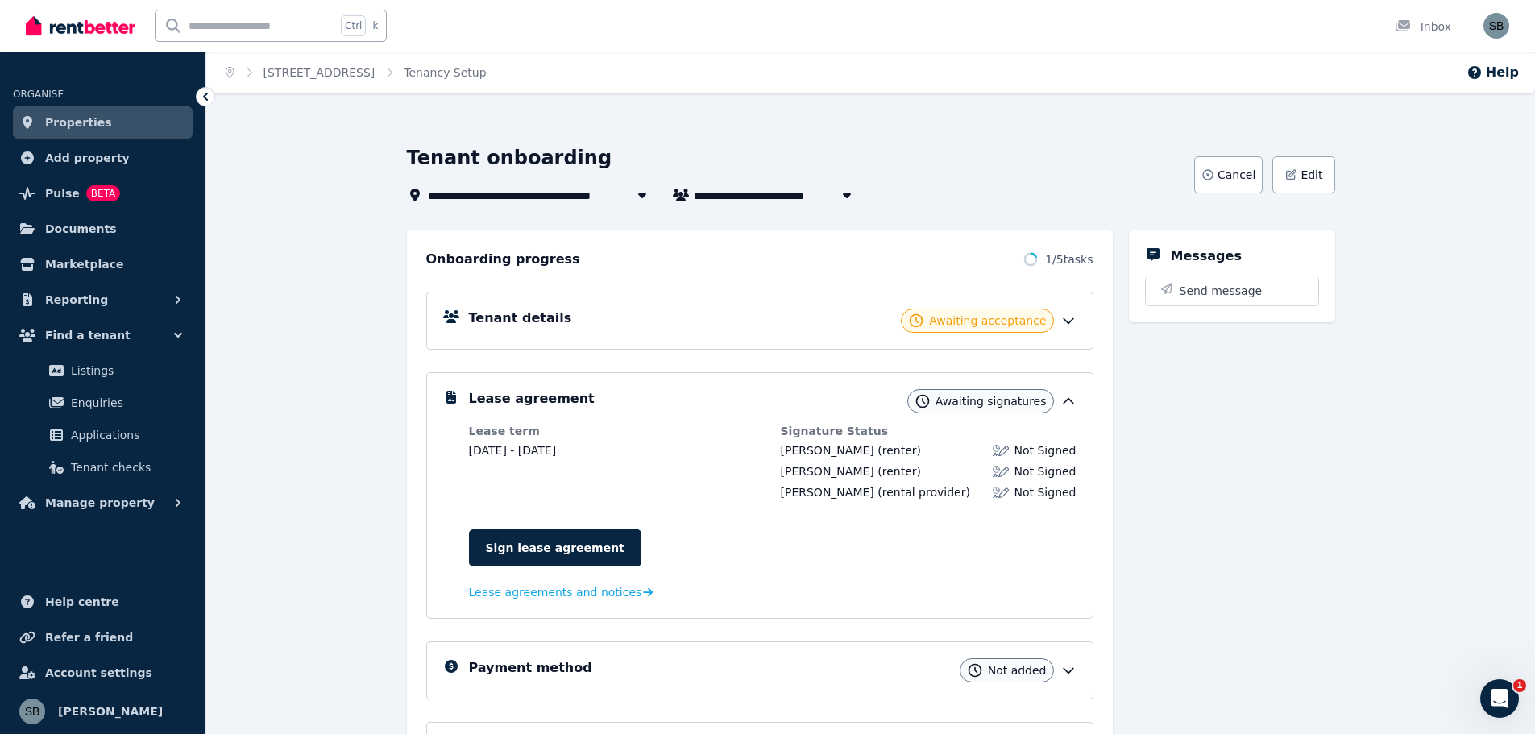
click at [1380, 404] on div "**********" at bounding box center [870, 538] width 1328 height 786
click at [552, 596] on span "Lease agreements and notices" at bounding box center [555, 592] width 173 height 16
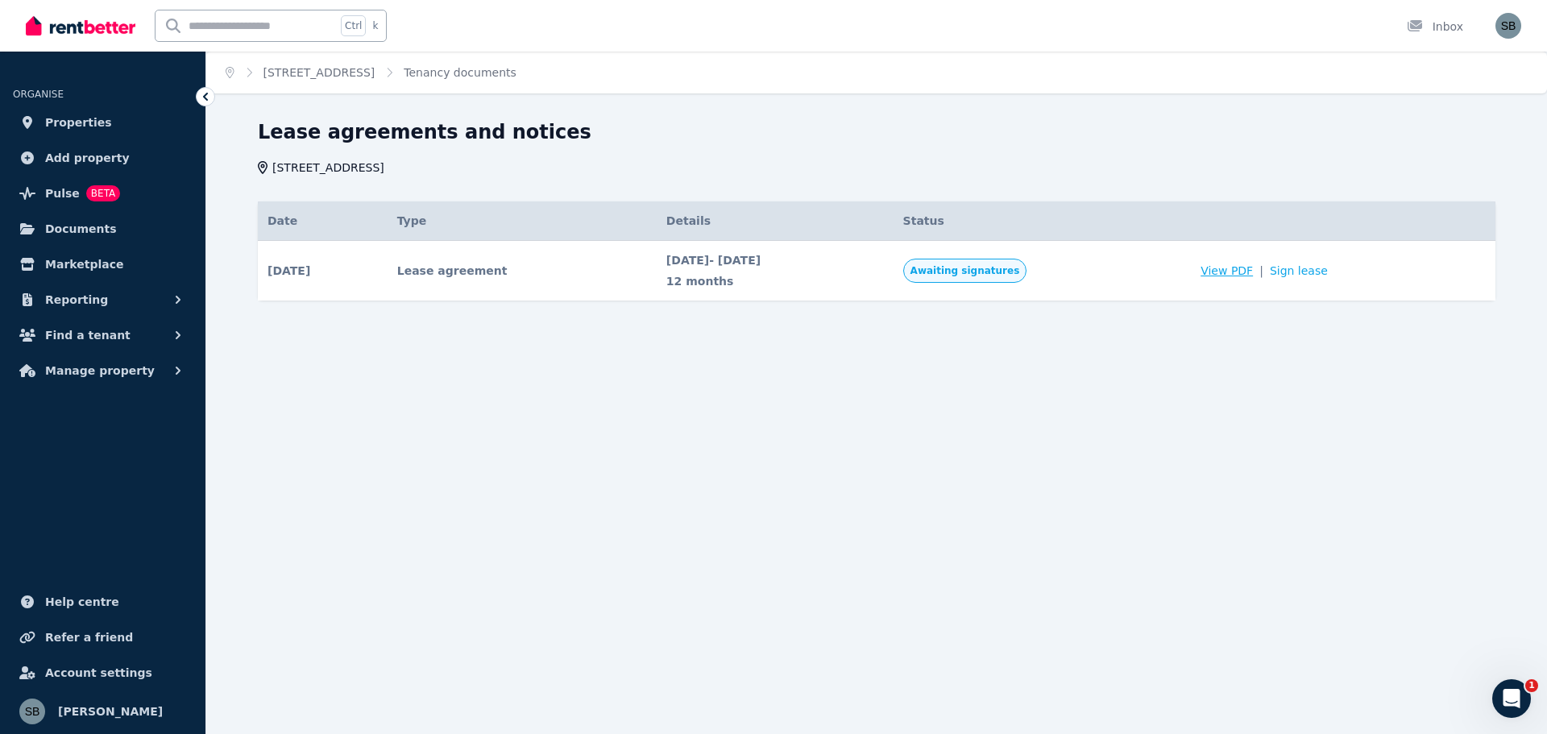
click at [1253, 270] on span "View PDF" at bounding box center [1226, 271] width 52 height 16
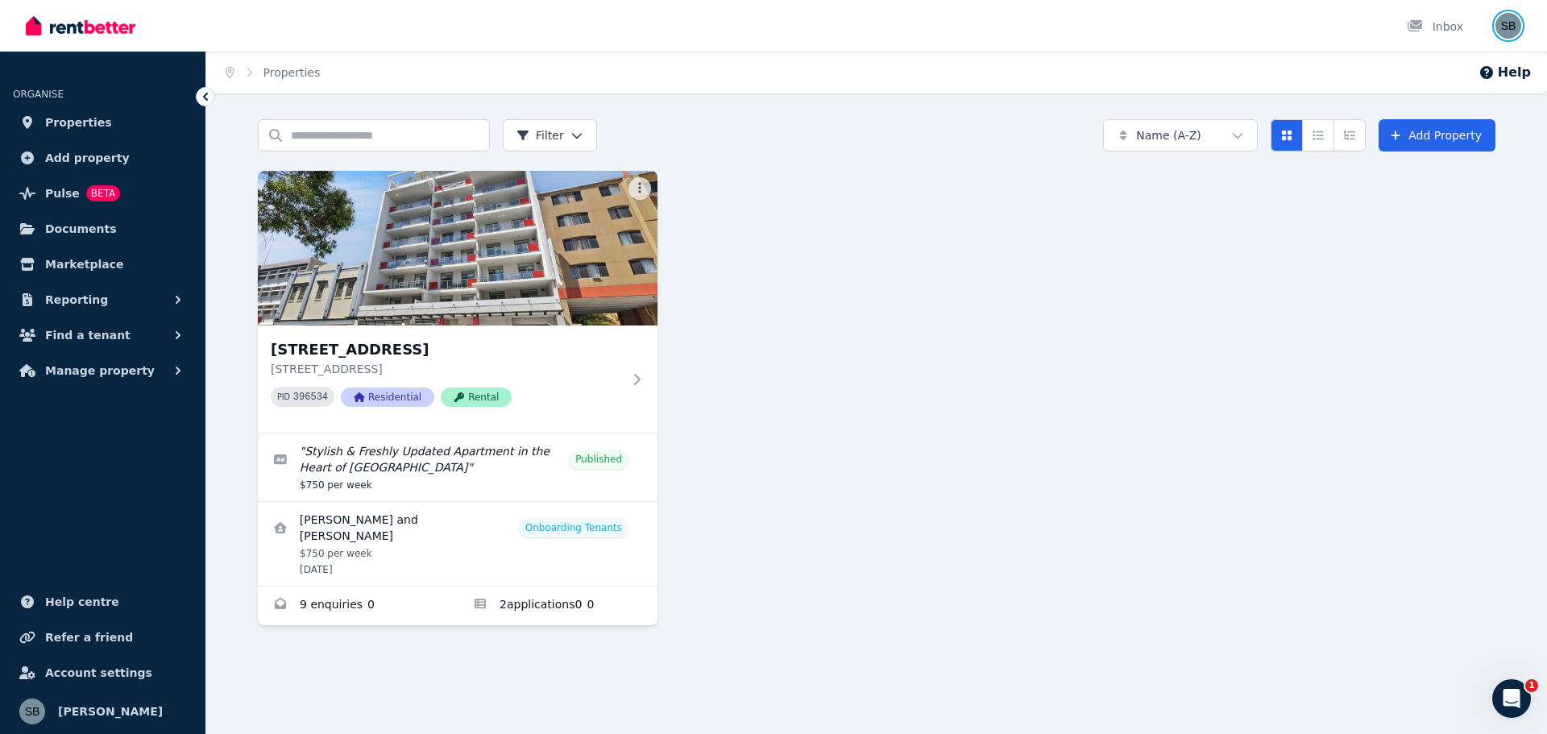
click at [1510, 24] on img "button" at bounding box center [1508, 26] width 26 height 26
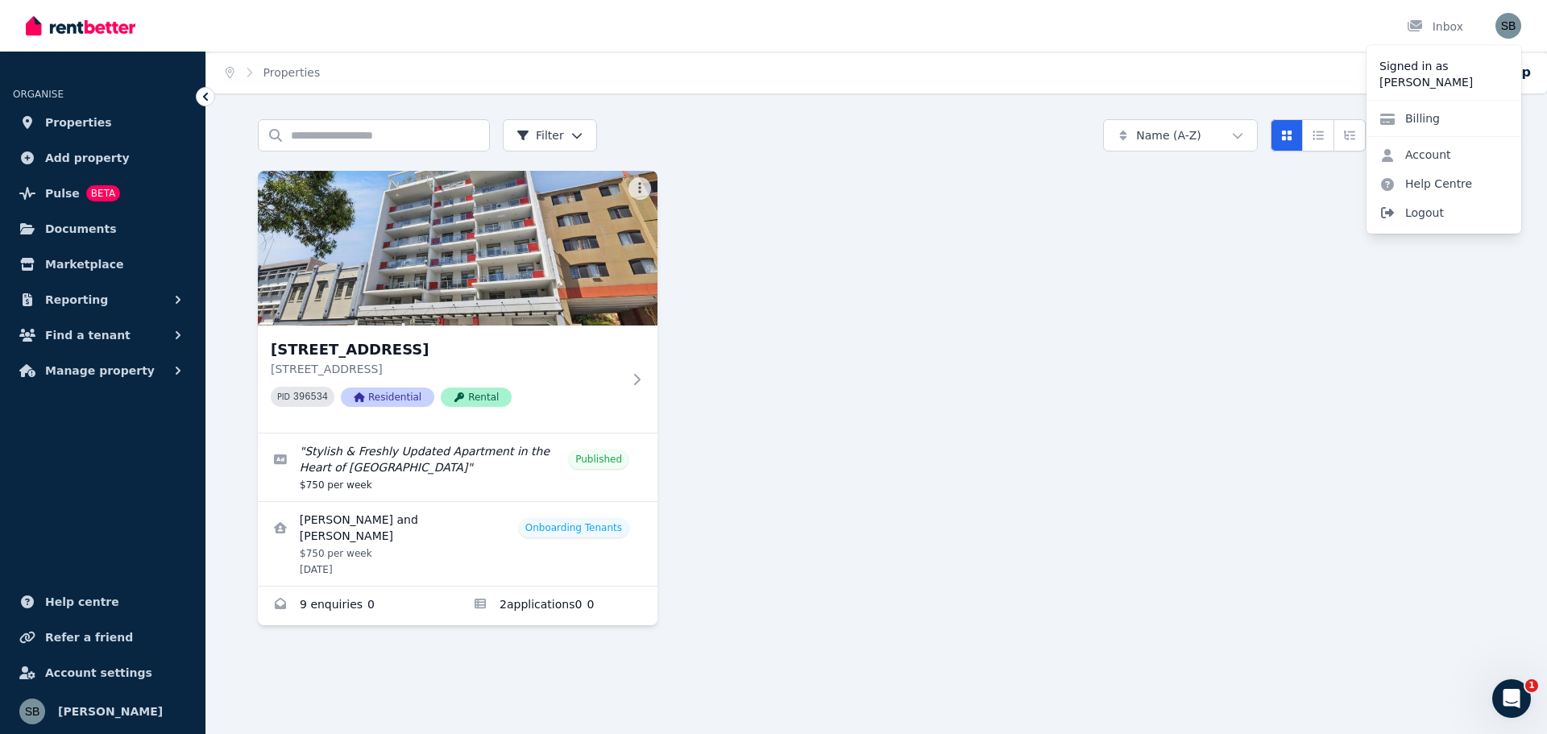
click at [1436, 213] on span "Logout" at bounding box center [1443, 212] width 155 height 29
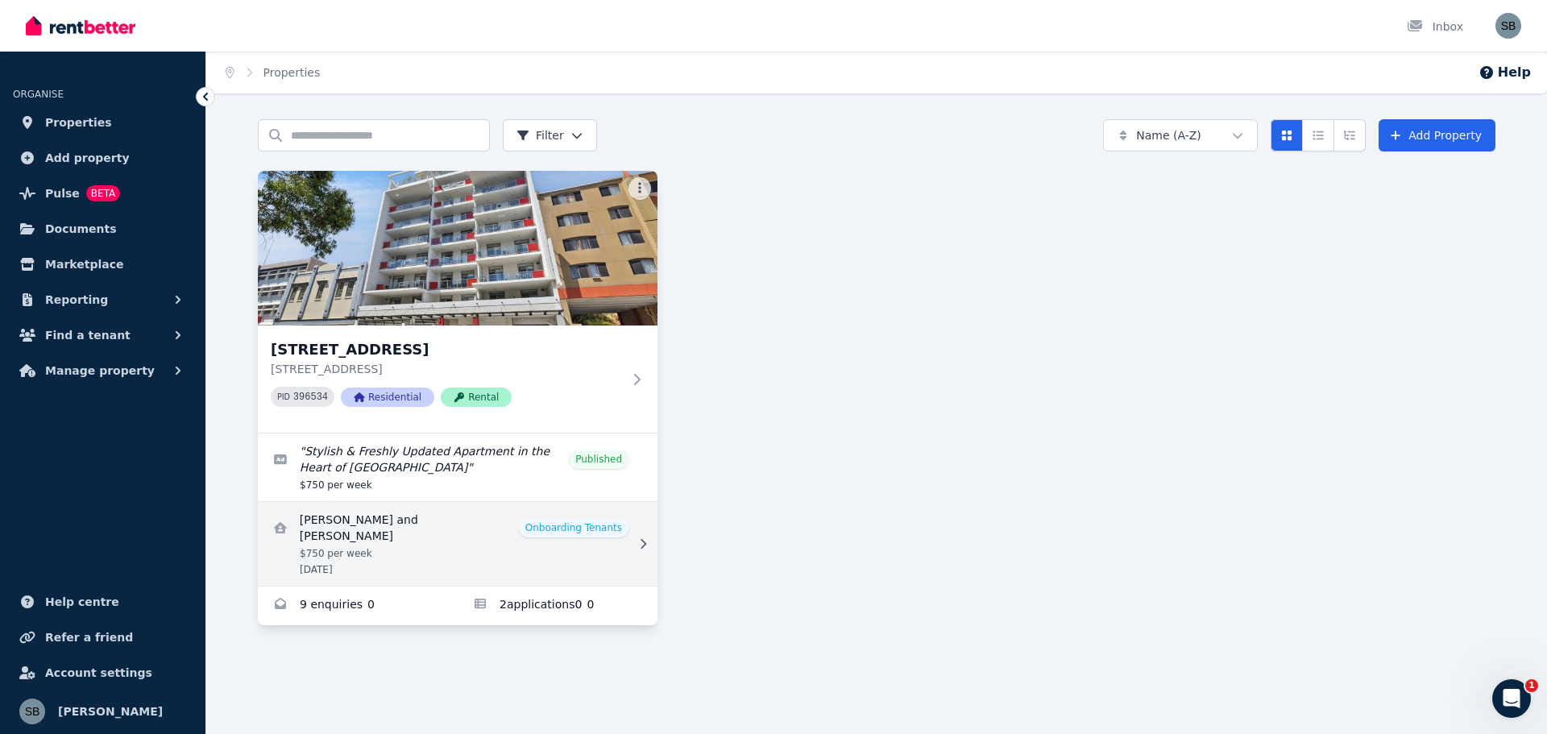
click at [565, 523] on link "View details for Hoi Ying Chan and Sifan Cai" at bounding box center [458, 544] width 400 height 84
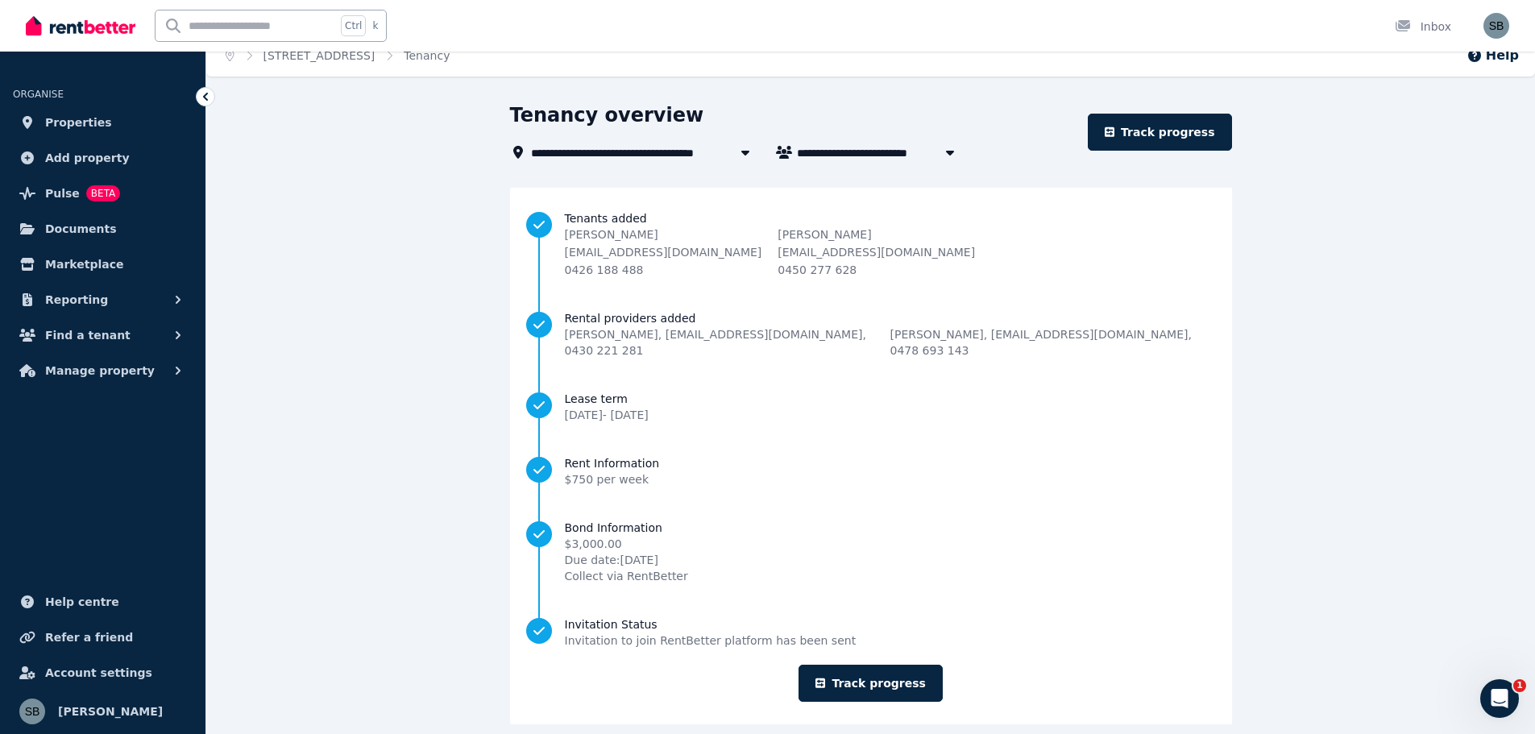
scroll to position [20, 0]
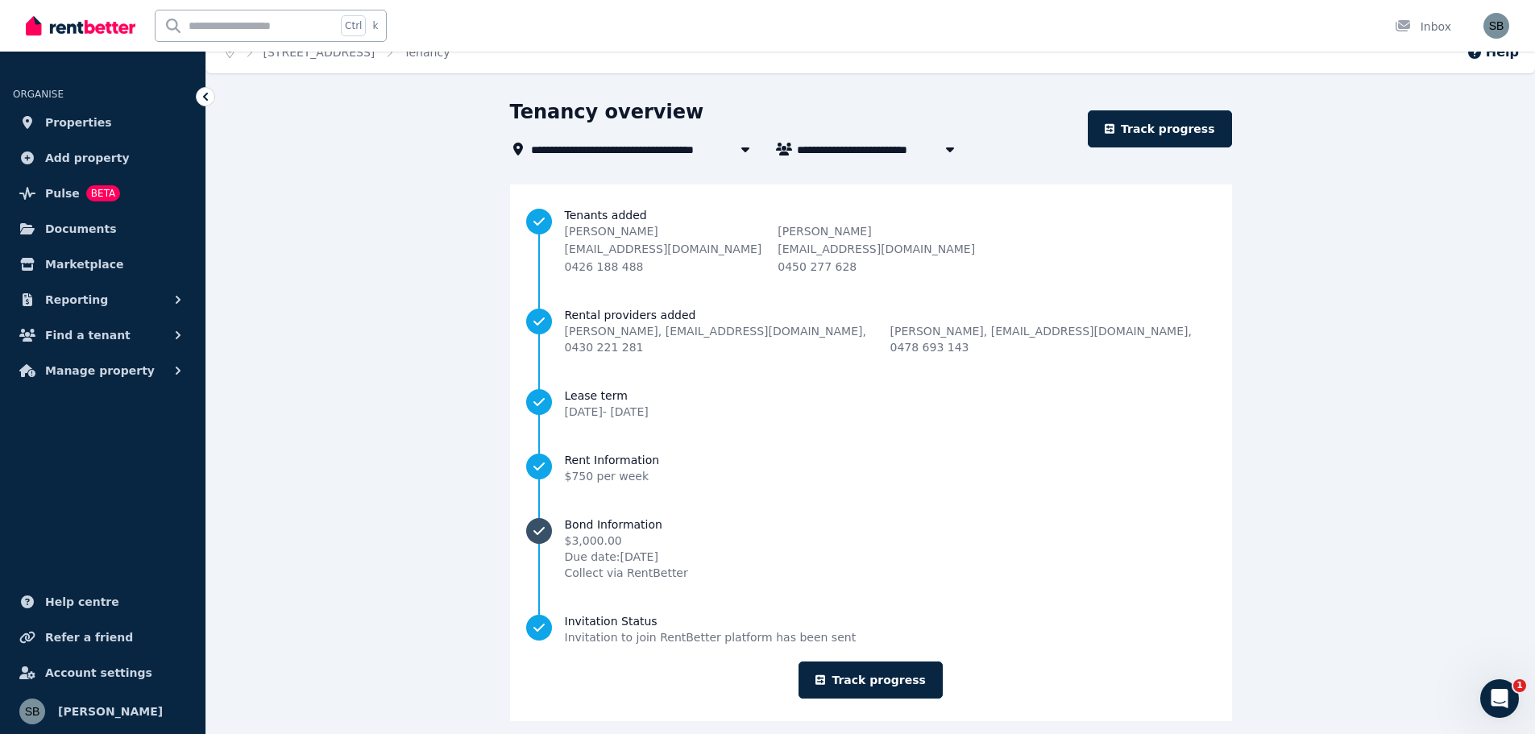
click at [643, 549] on span "Due date: [DATE]" at bounding box center [626, 557] width 123 height 16
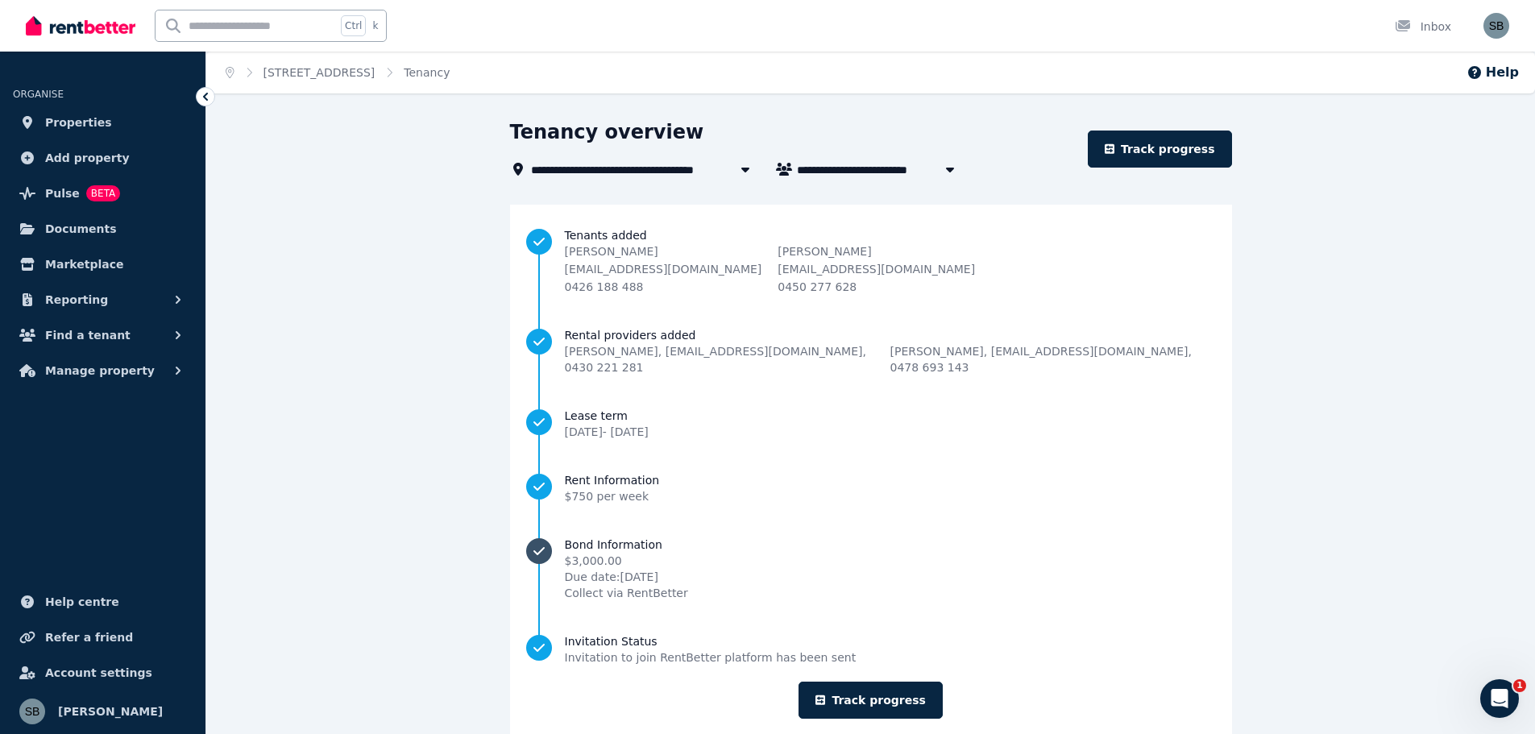
click at [662, 536] on span "Bond Information" at bounding box center [626, 544] width 123 height 16
click at [96, 333] on span "Find a tenant" at bounding box center [87, 334] width 85 height 19
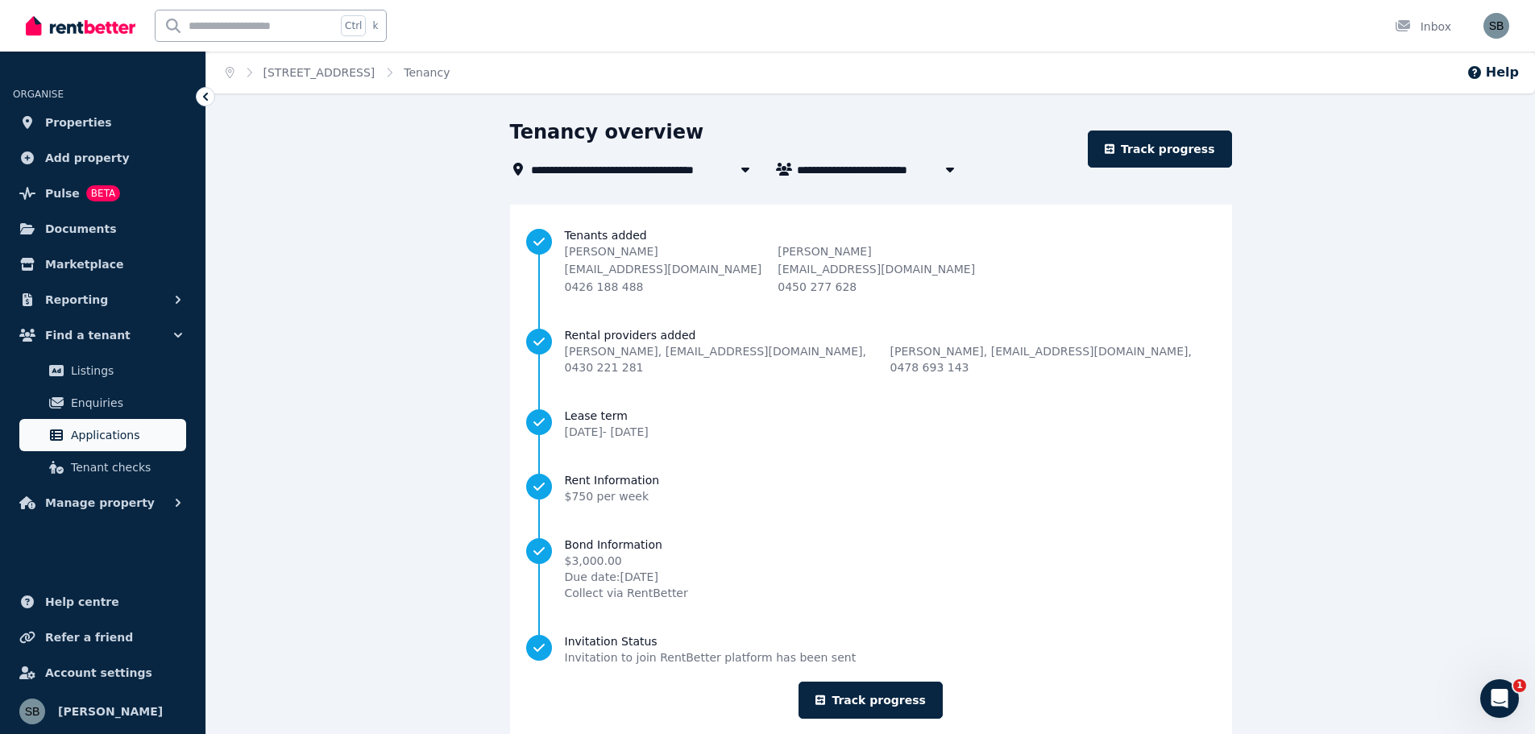
click at [110, 437] on span "Applications" at bounding box center [125, 434] width 109 height 19
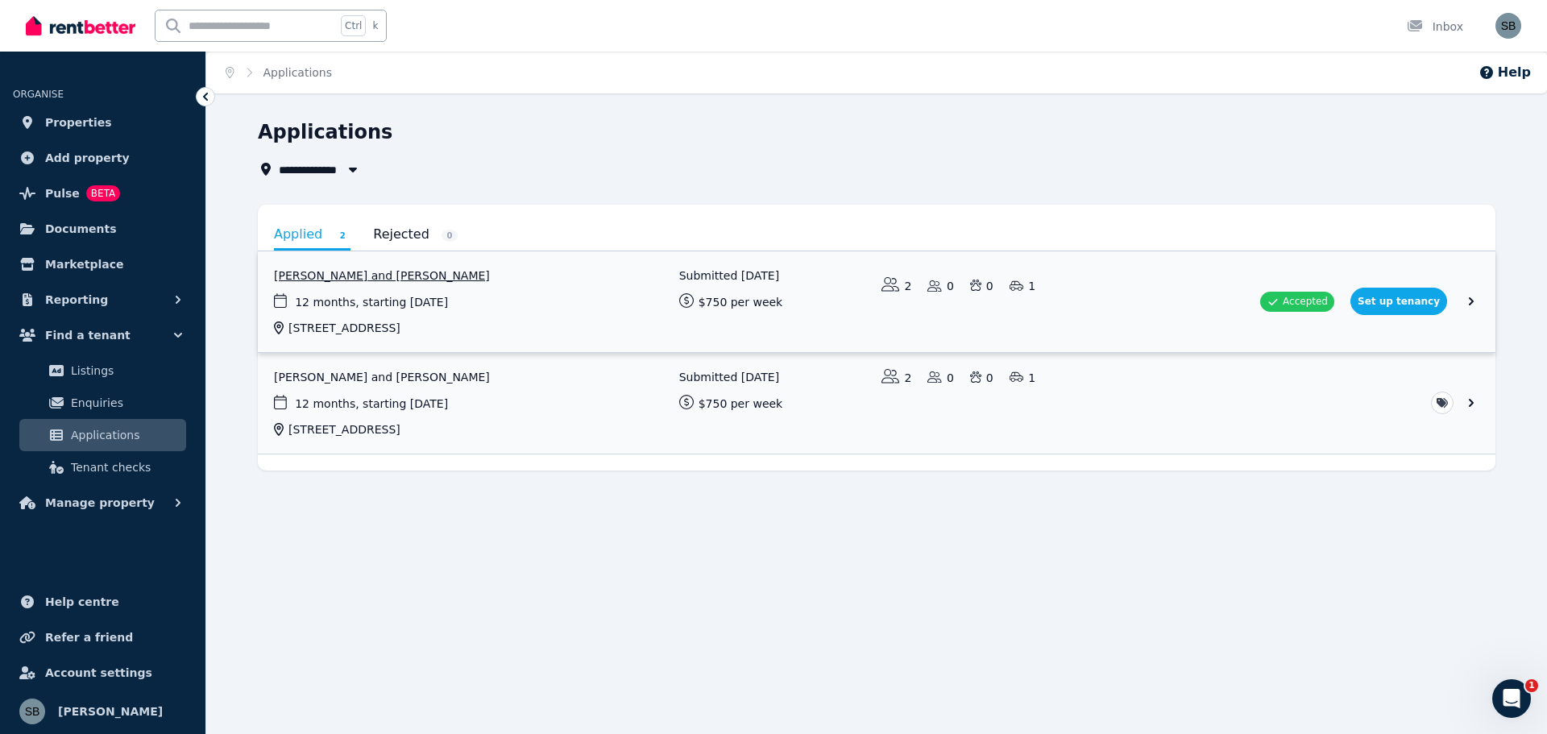
click at [1405, 300] on link "View application: Hoi Ying Chan and Sifan Cai" at bounding box center [876, 301] width 1237 height 101
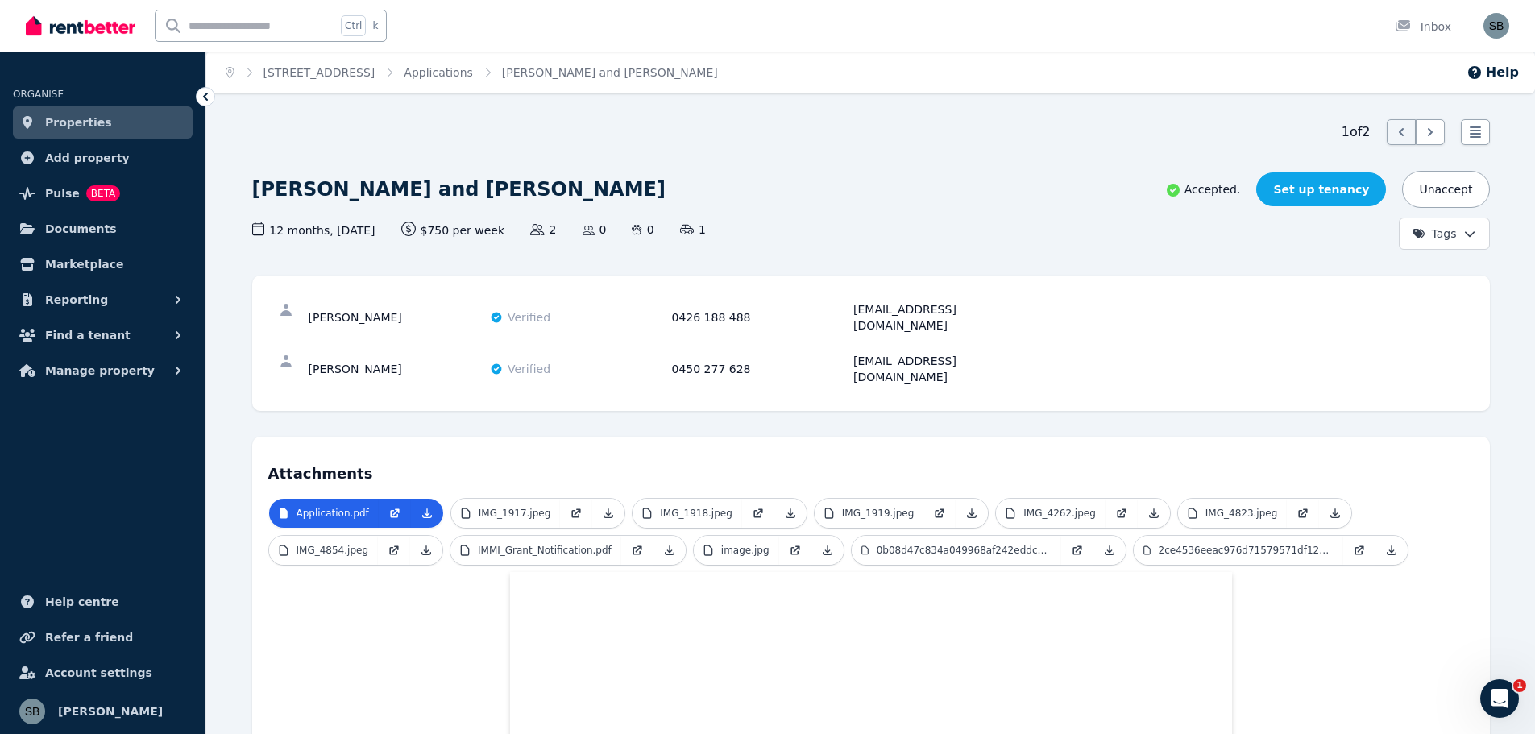
click at [1339, 190] on link "Set up tenancy" at bounding box center [1321, 189] width 130 height 34
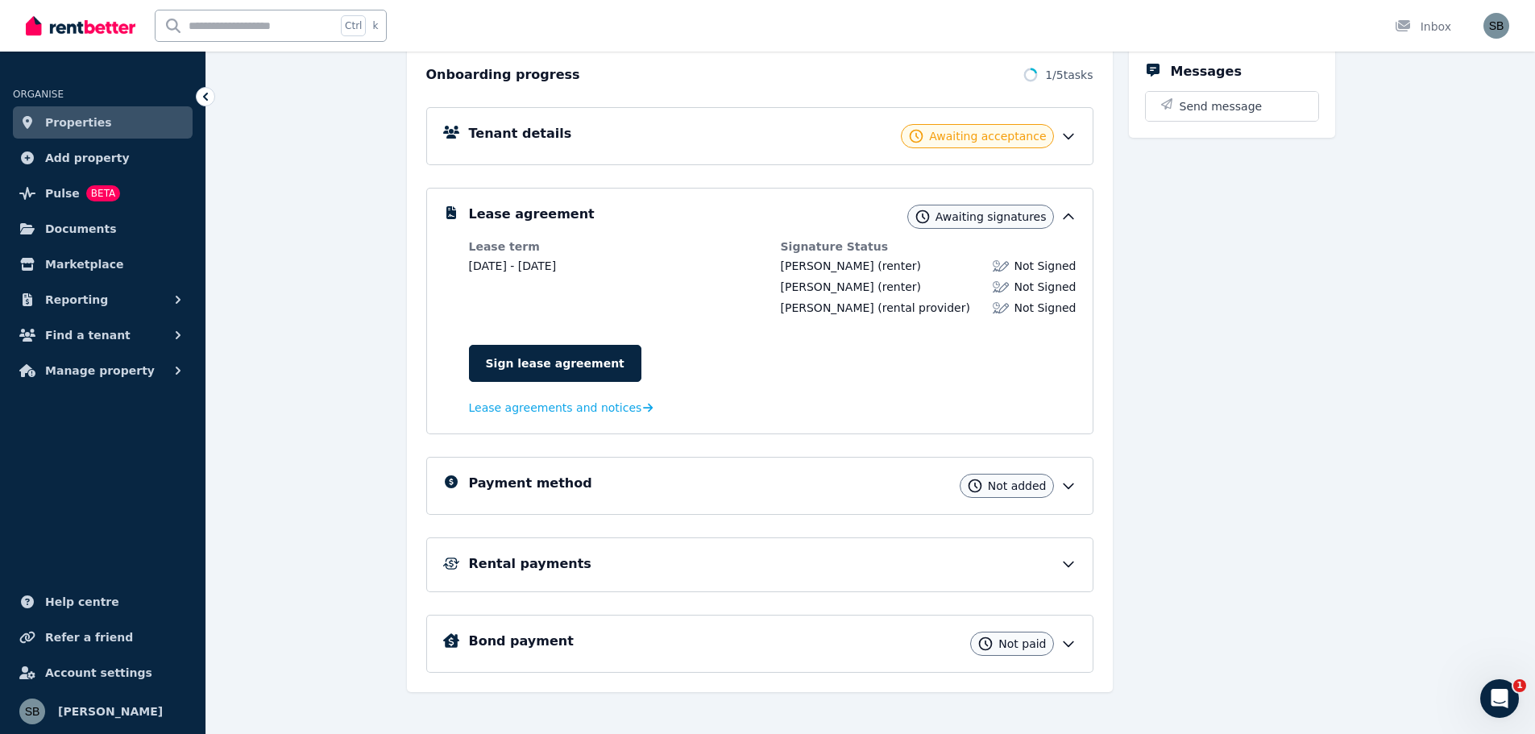
scroll to position [197, 0]
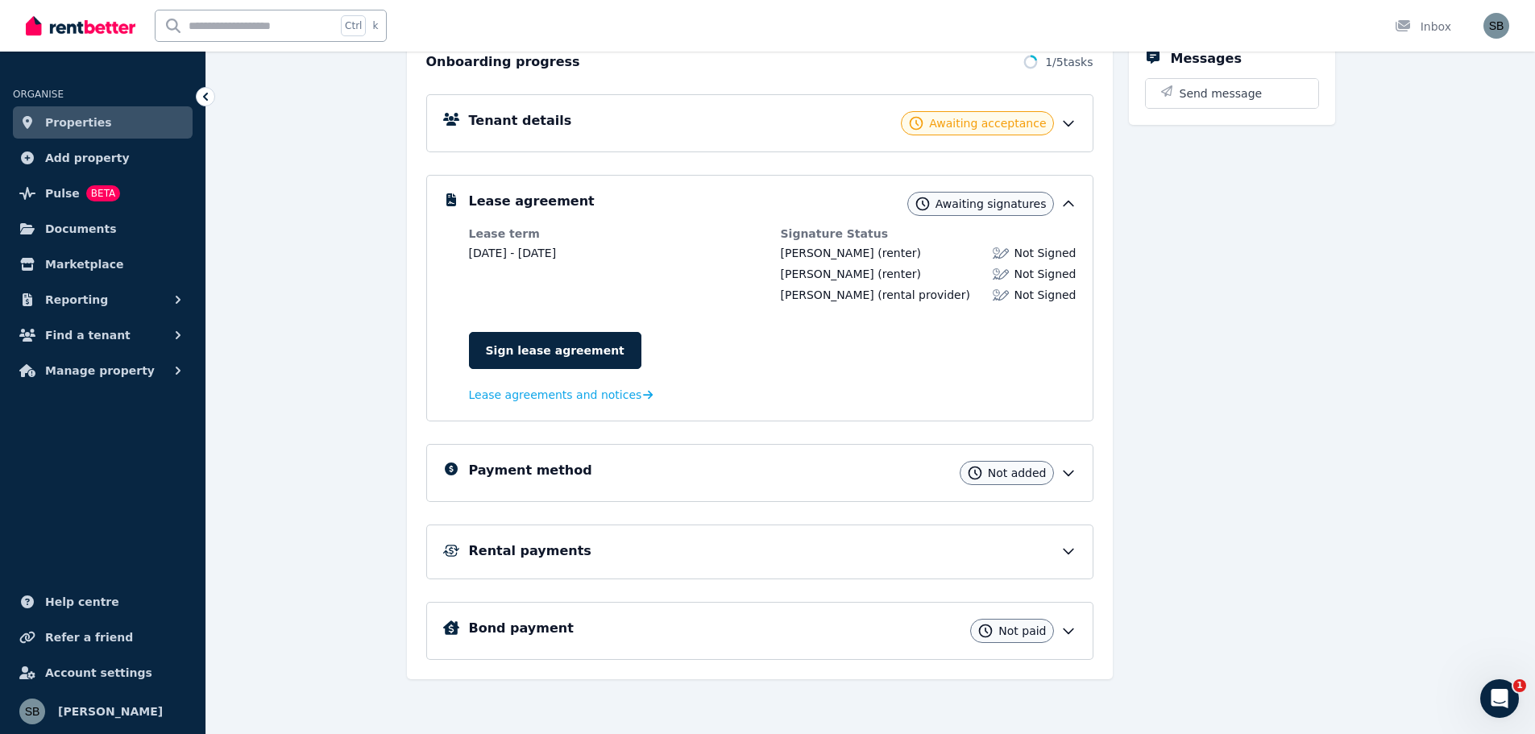
click at [1068, 630] on icon at bounding box center [1068, 631] width 16 height 16
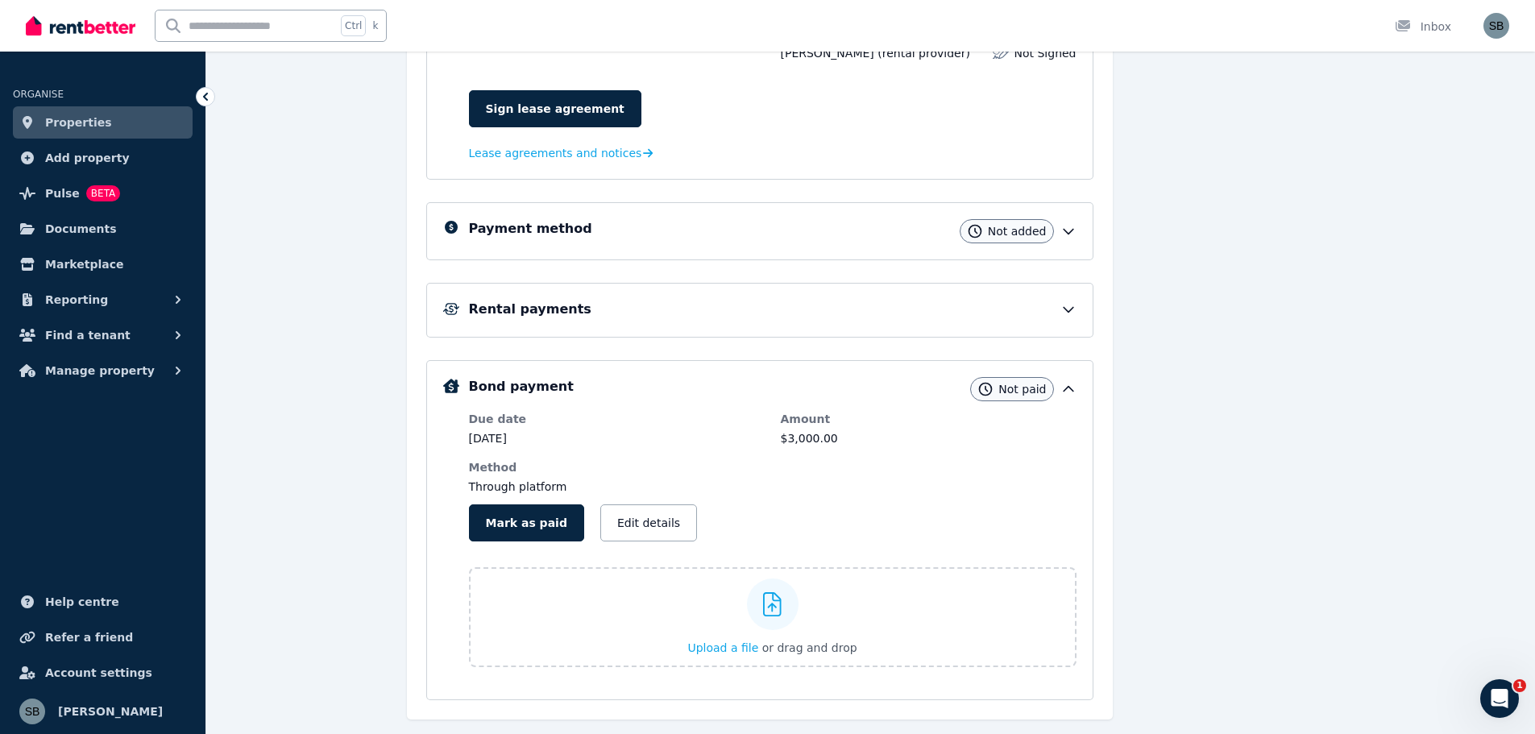
scroll to position [479, 0]
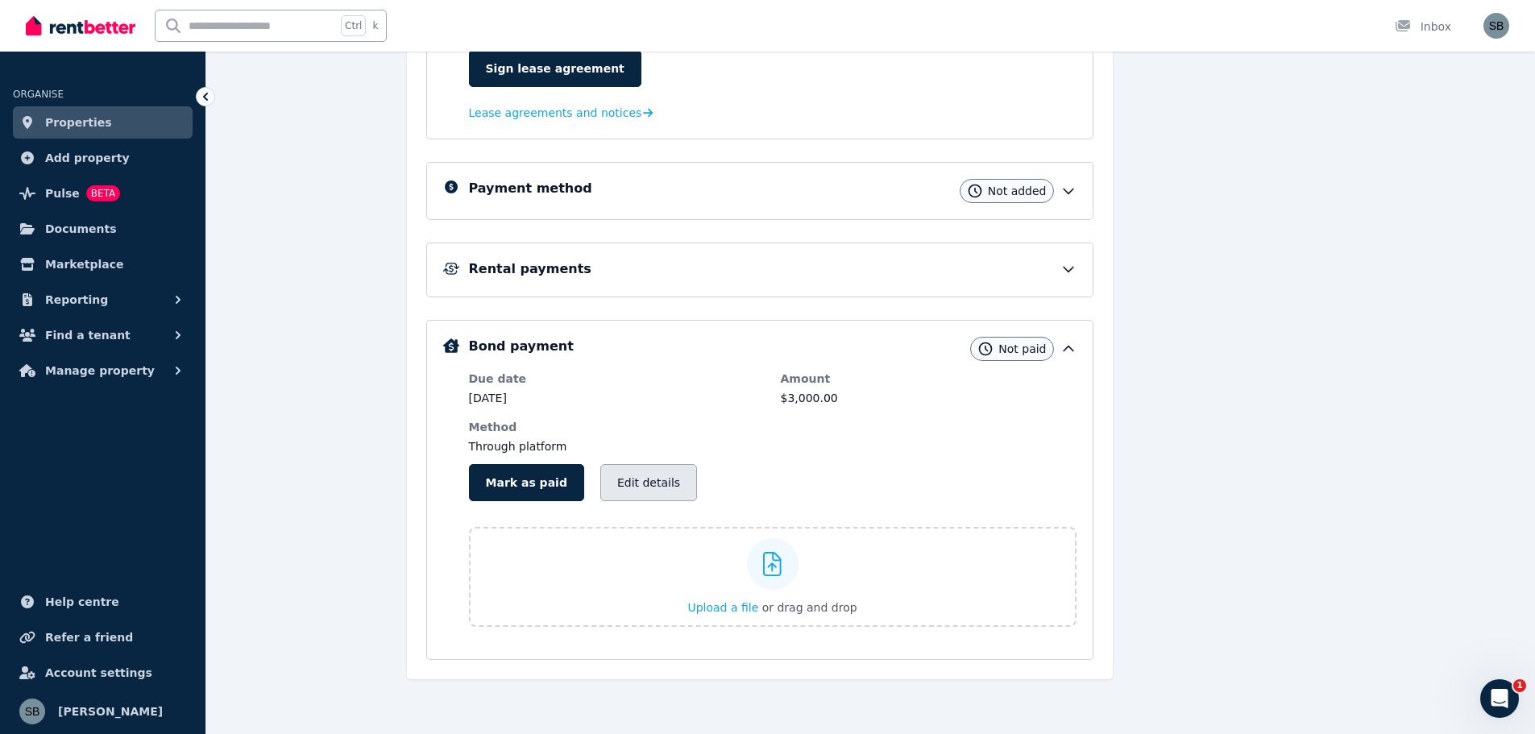
click at [630, 483] on button "Edit details" at bounding box center [648, 482] width 97 height 37
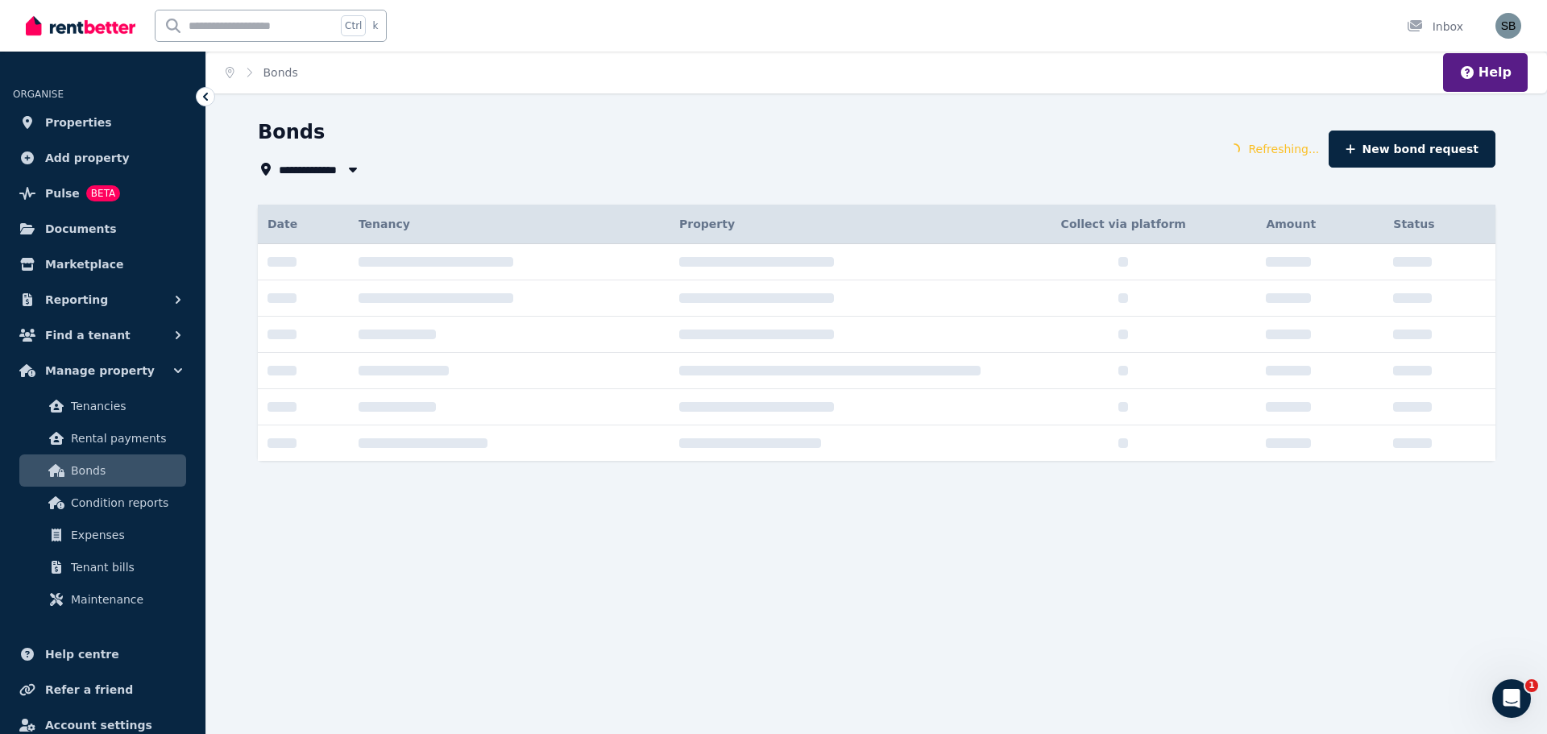
type input "**********"
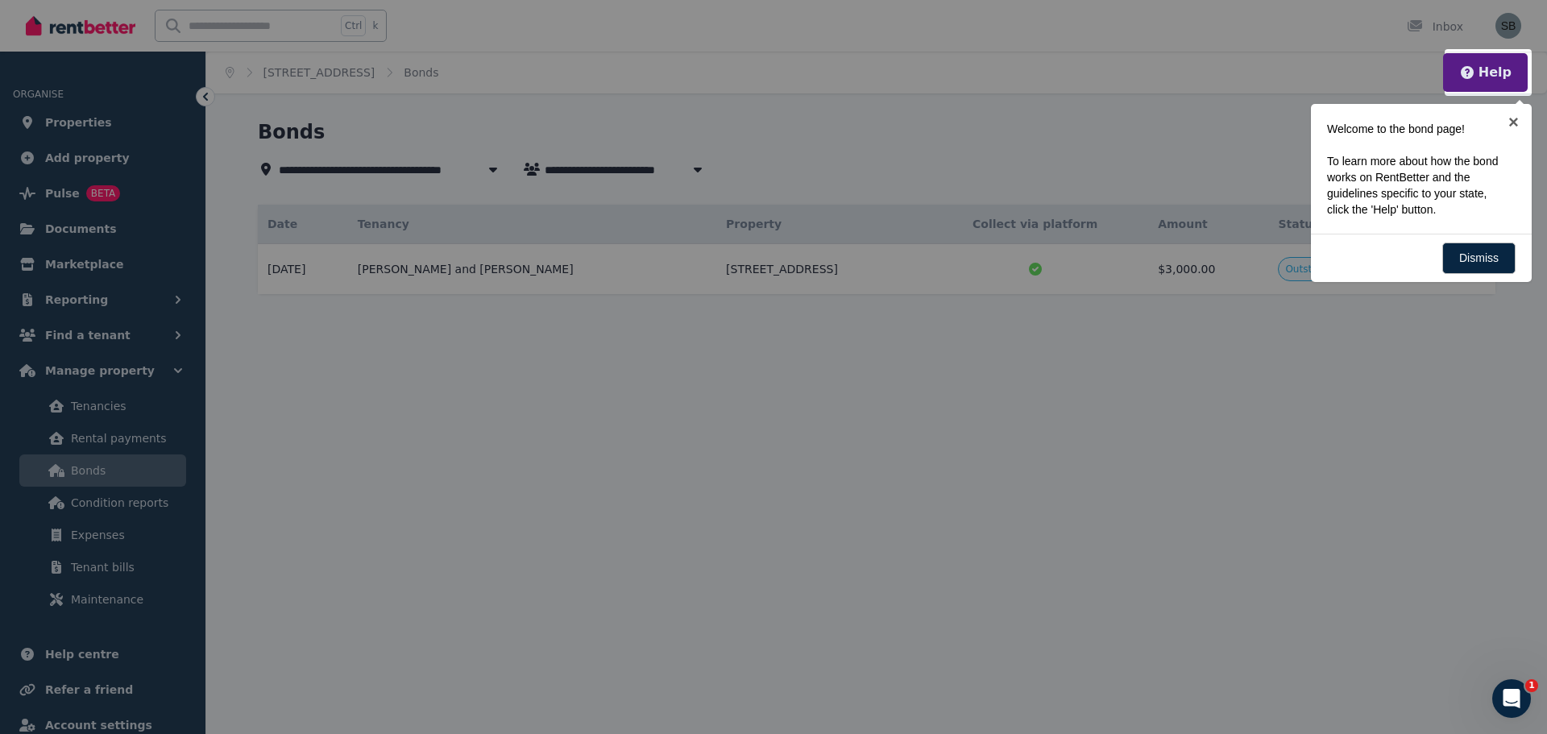
click at [1488, 73] on button "Help" at bounding box center [1485, 72] width 52 height 19
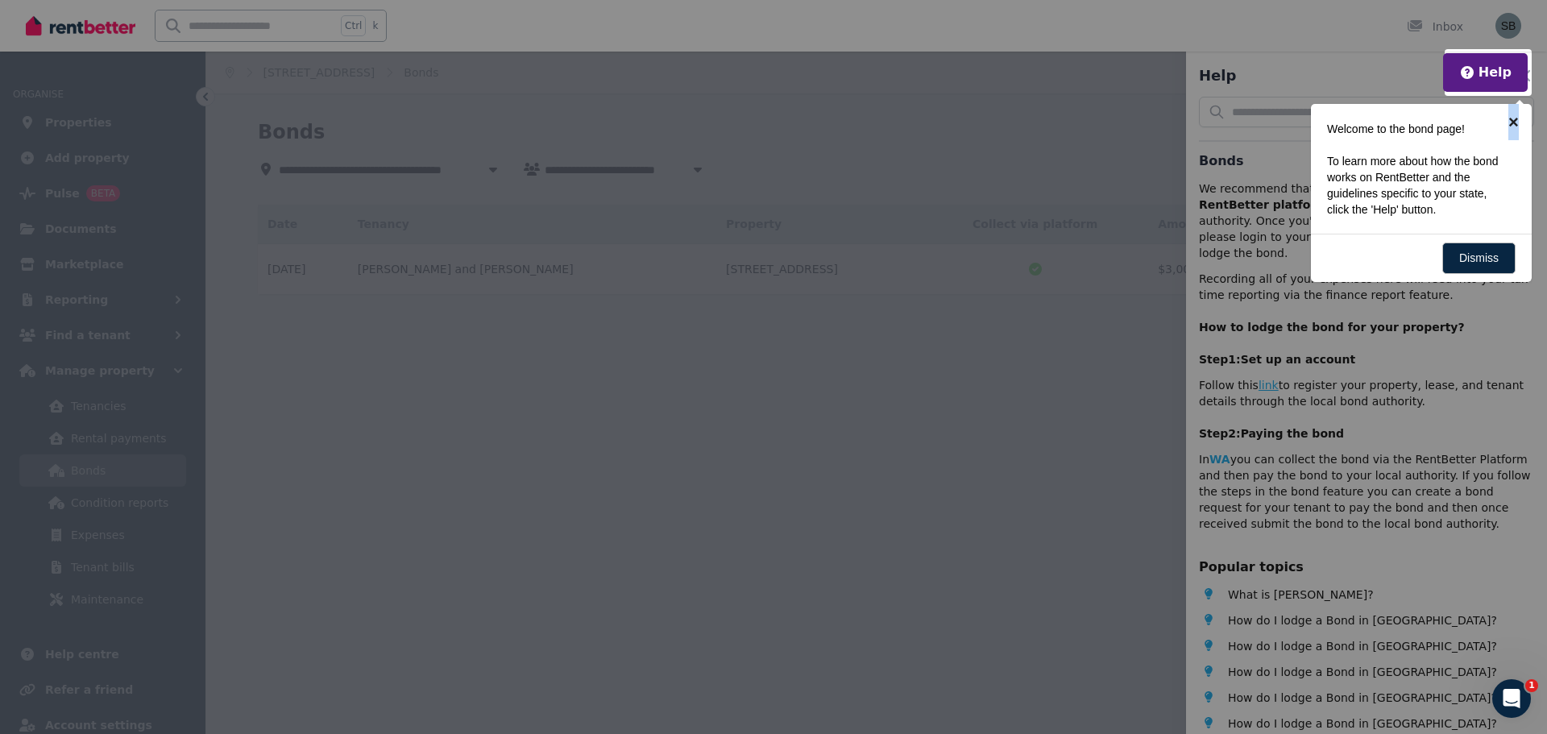
click at [1514, 118] on link "×" at bounding box center [1513, 122] width 36 height 36
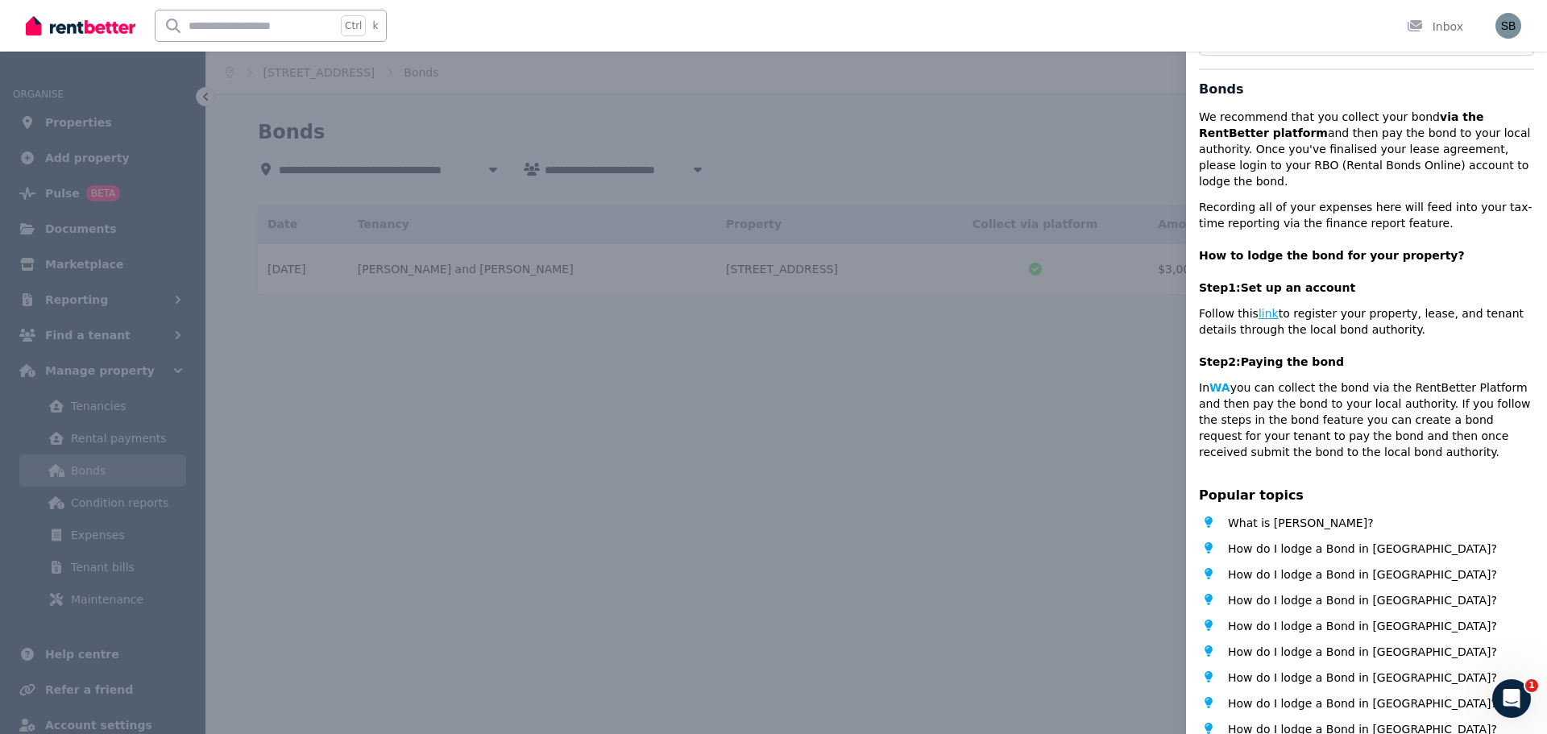
scroll to position [98, 0]
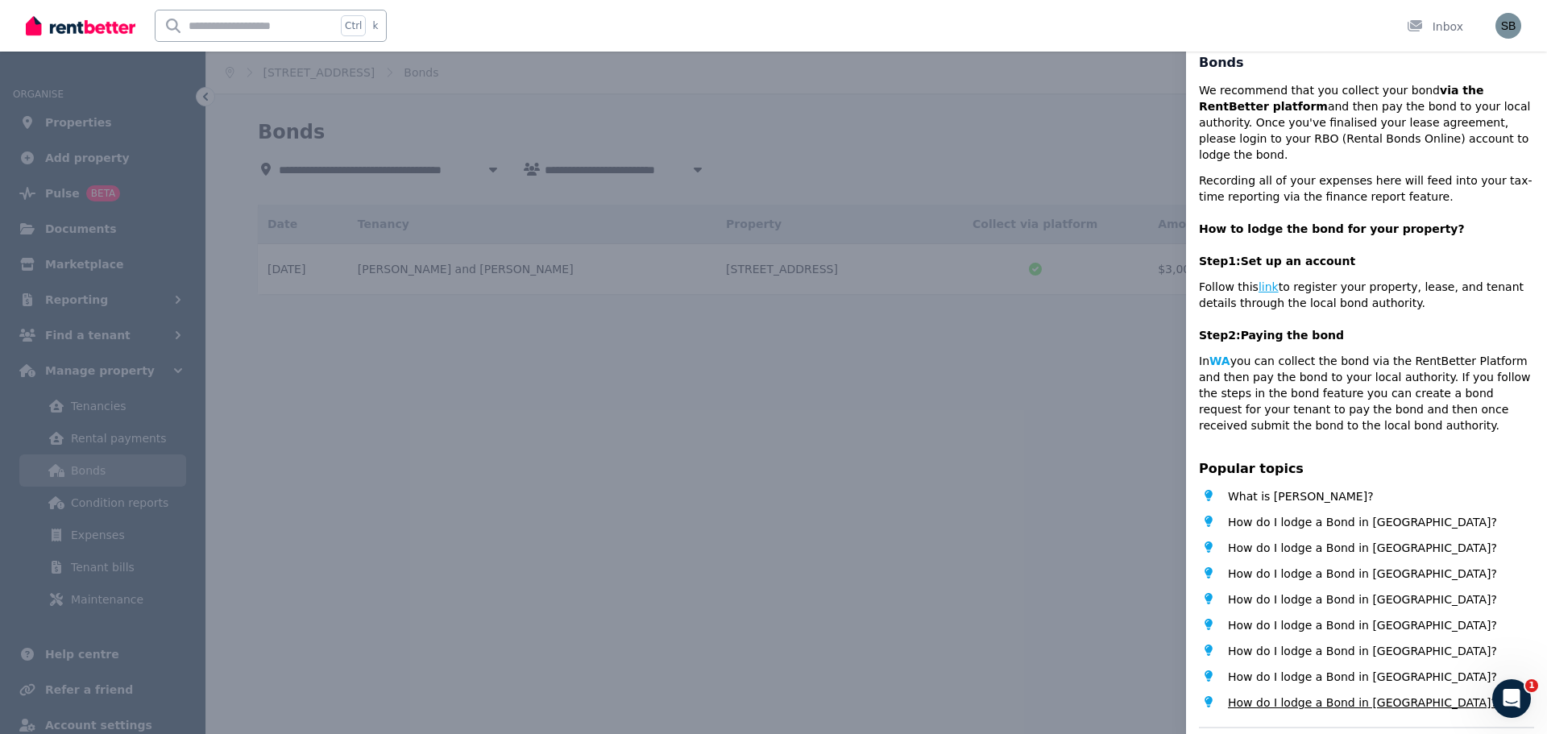
click at [1294, 694] on span "How do I lodge a Bond in [GEOGRAPHIC_DATA]?" at bounding box center [1362, 702] width 269 height 16
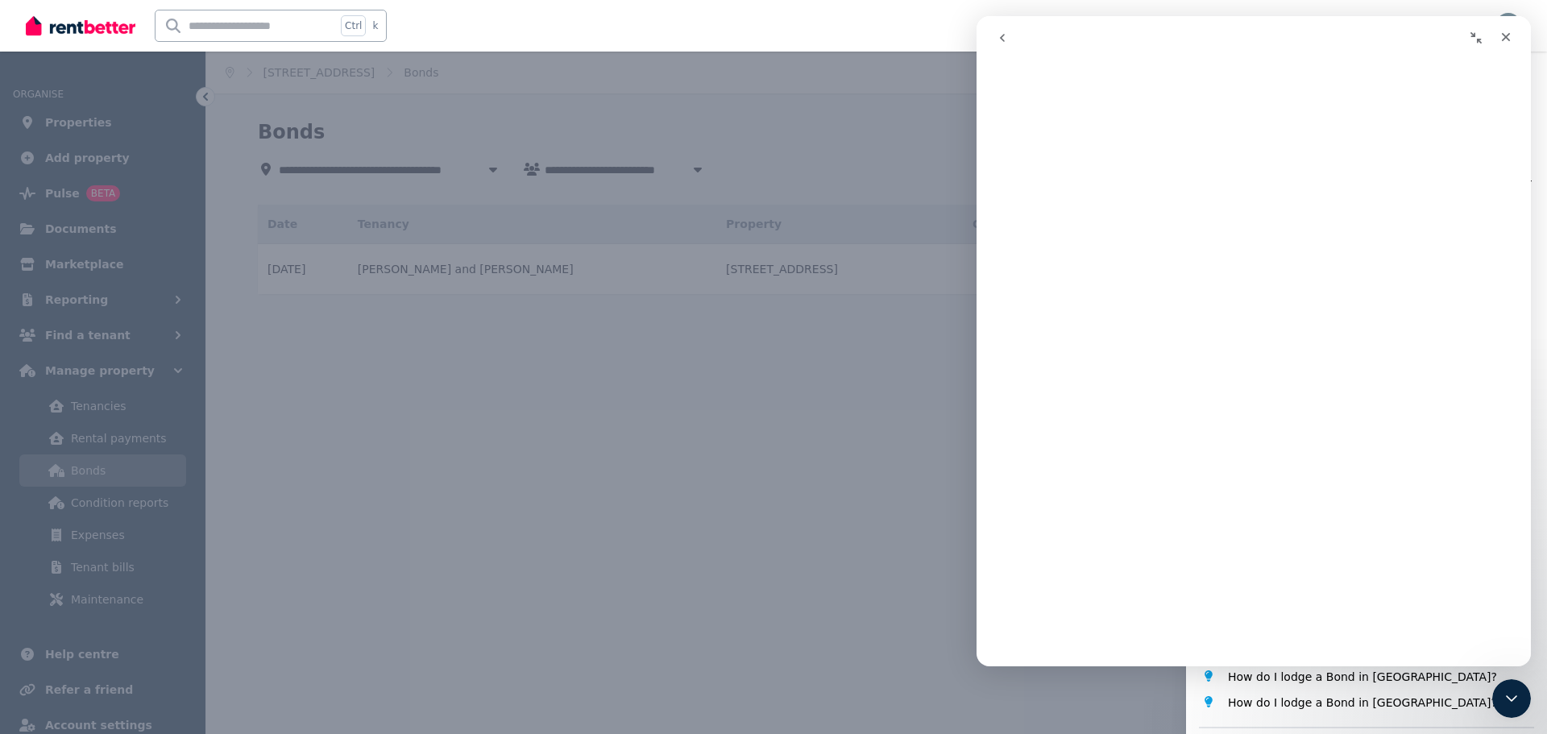
scroll to position [0, 0]
click at [845, 392] on div "Help Close panel Bonds We recommend that you collect your bond via the RentBett…" at bounding box center [773, 367] width 1547 height 734
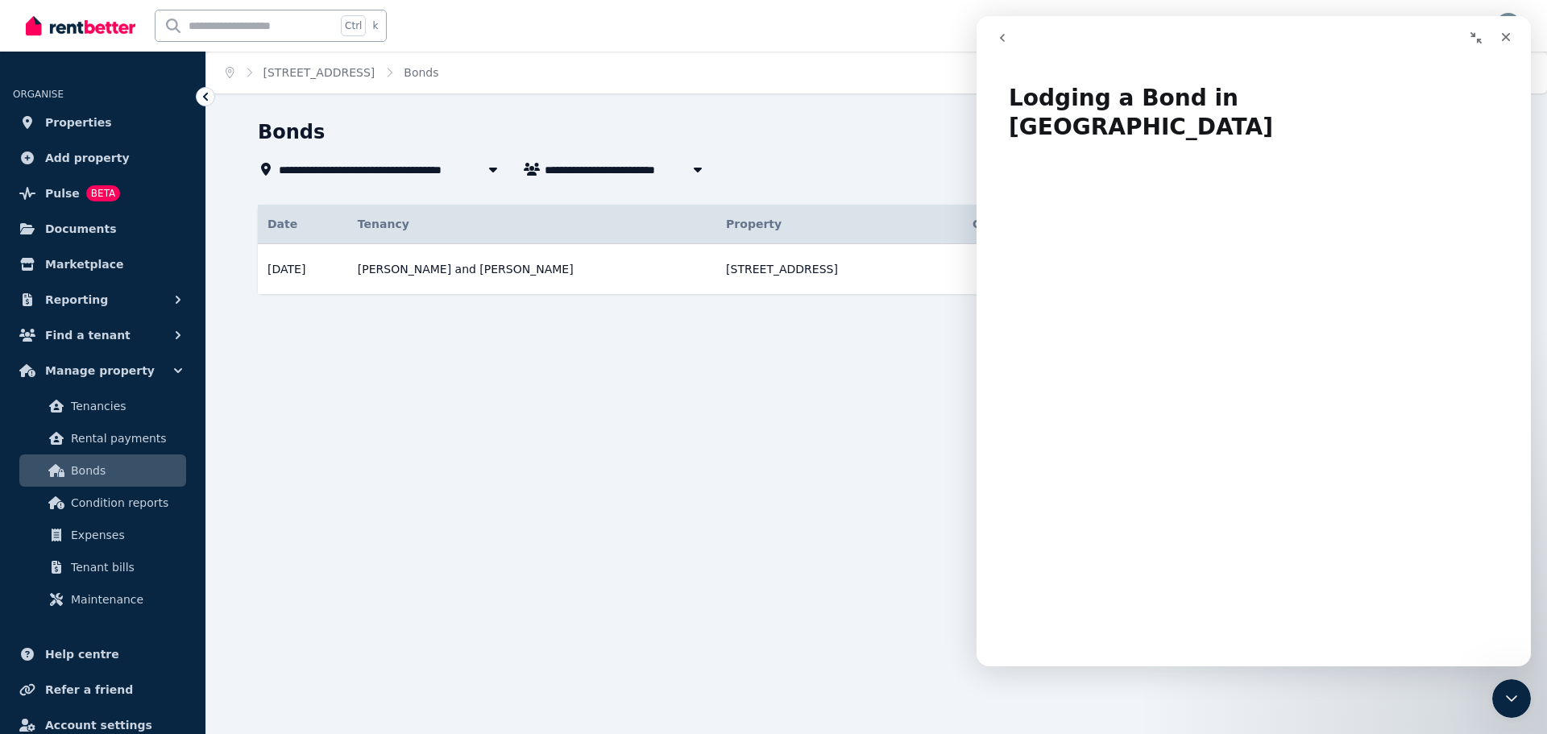
click at [1002, 35] on icon "go back" at bounding box center [1002, 38] width 5 height 8
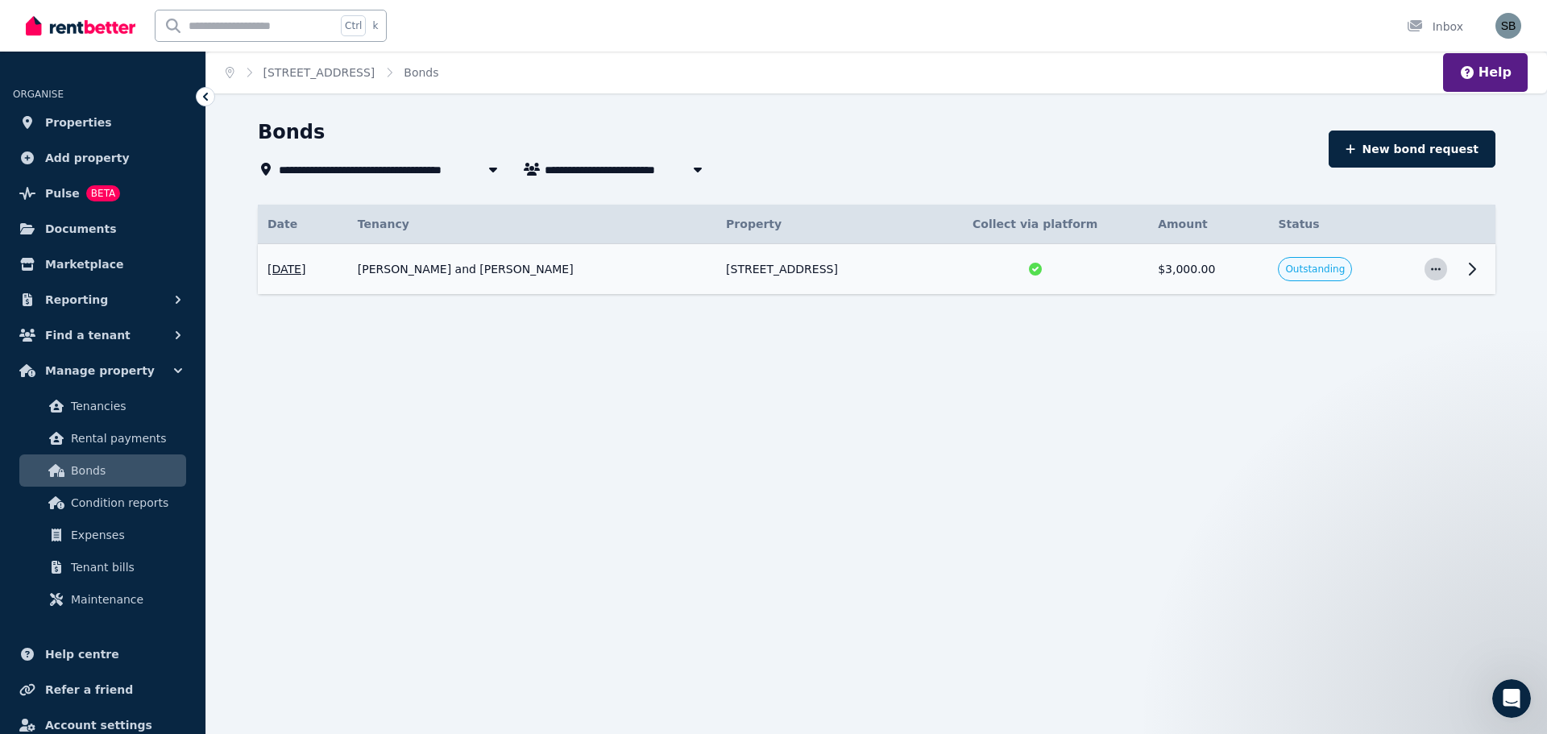
click at [1435, 267] on icon "button" at bounding box center [1435, 268] width 13 height 11
click at [1356, 311] on span "View details" at bounding box center [1382, 312] width 103 height 19
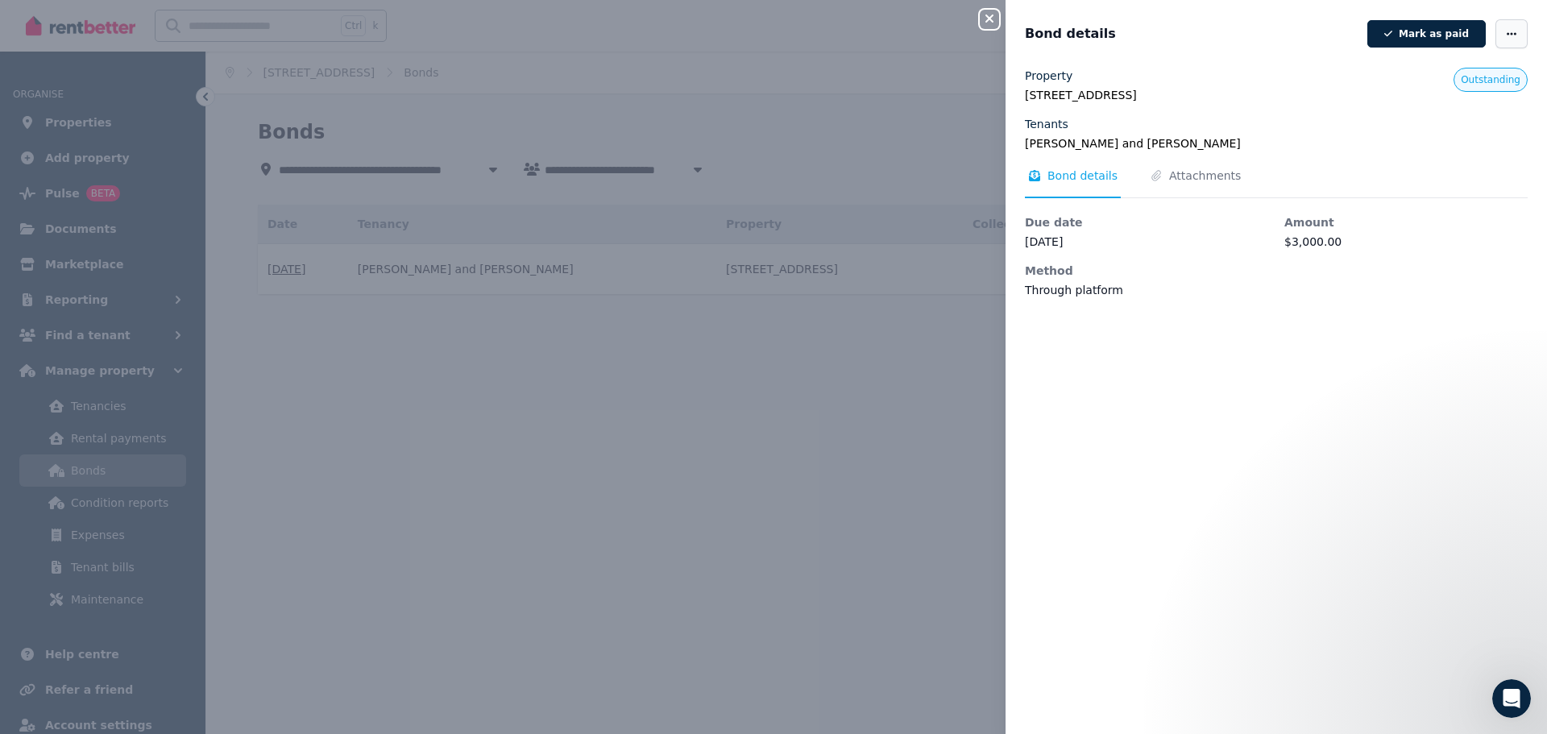
click at [1506, 34] on icon "button" at bounding box center [1511, 33] width 10 height 2
click at [1421, 82] on span "Edit details" at bounding box center [1462, 80] width 103 height 19
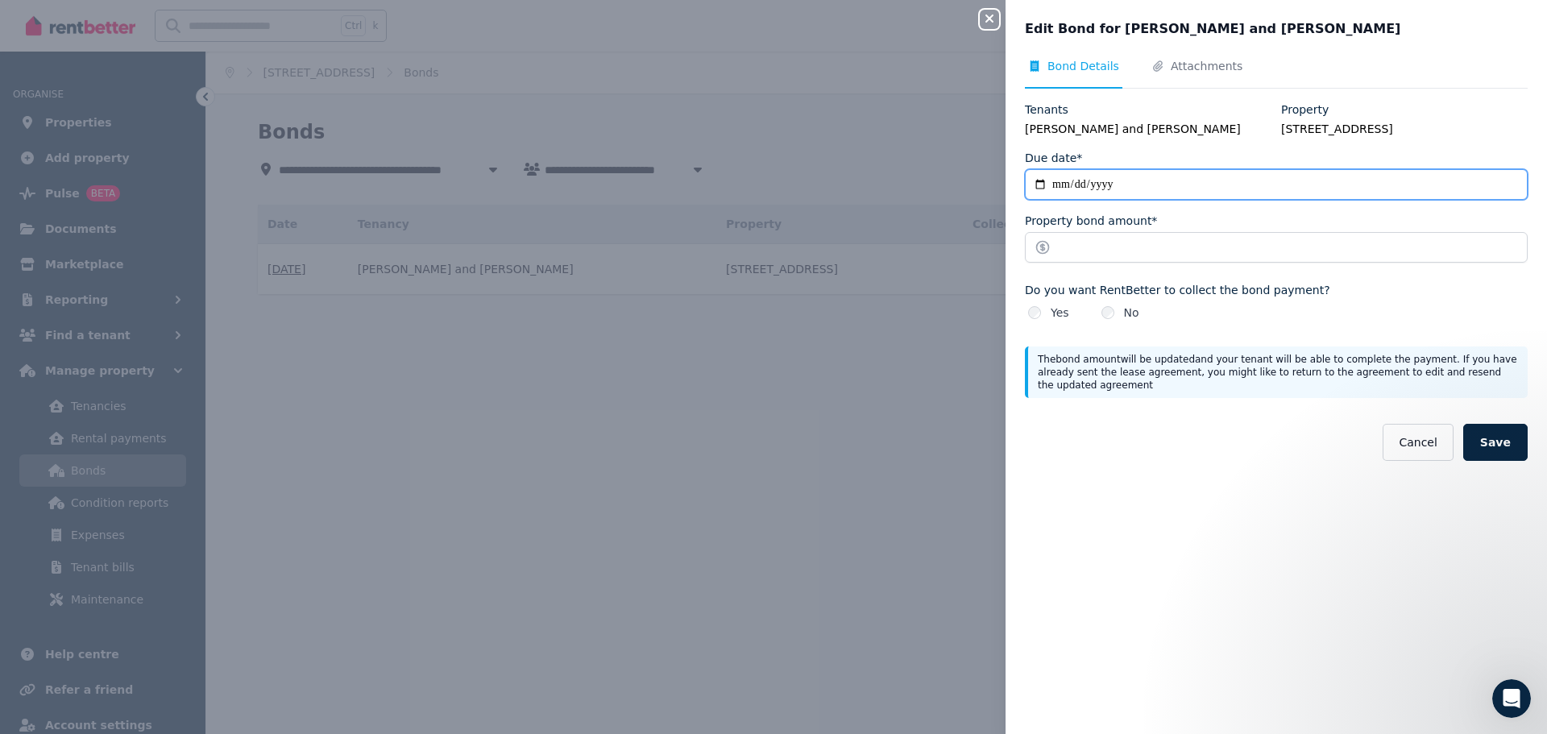
click at [1117, 196] on input "**********" at bounding box center [1276, 184] width 503 height 31
type input "**********"
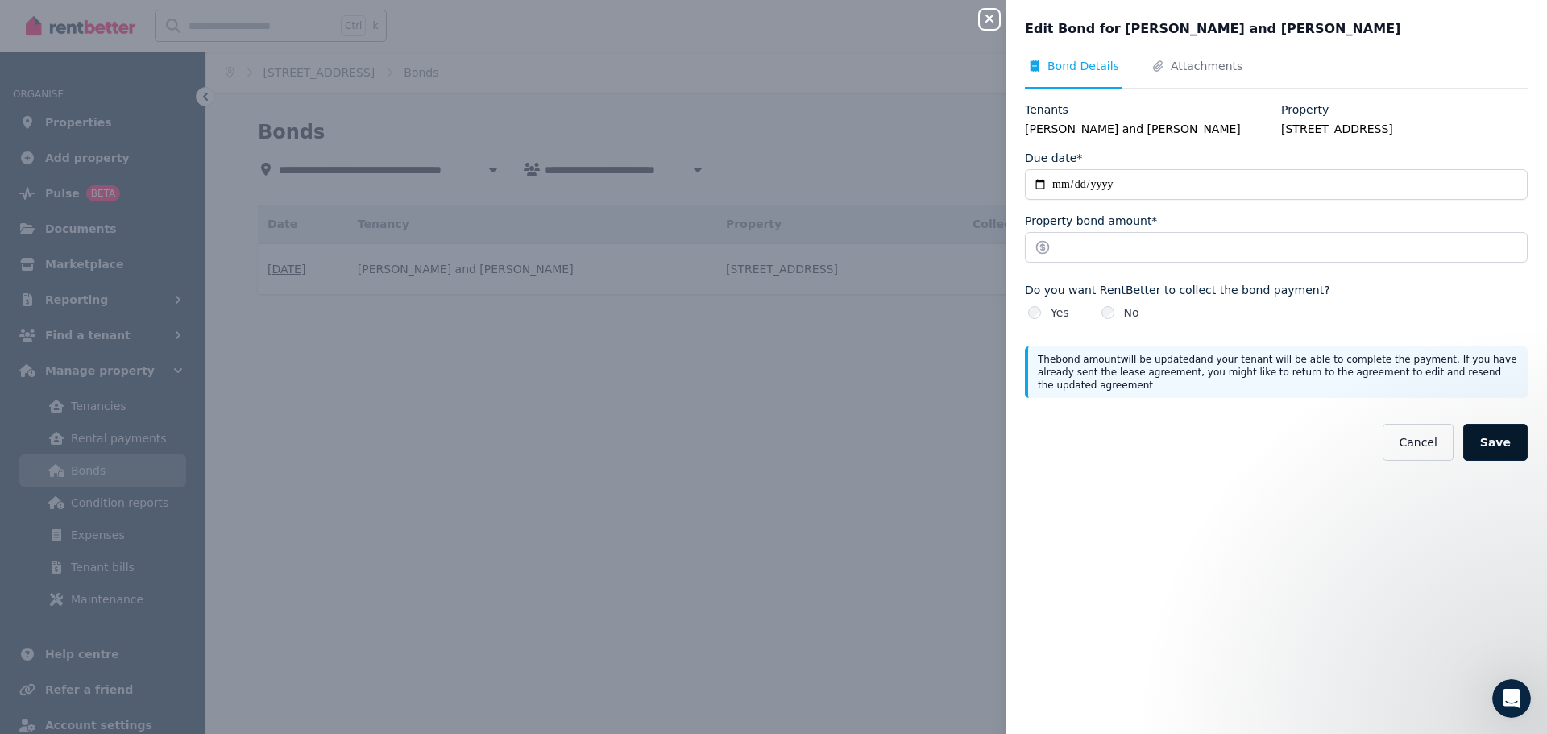
click at [1485, 460] on button "Save" at bounding box center [1495, 442] width 64 height 37
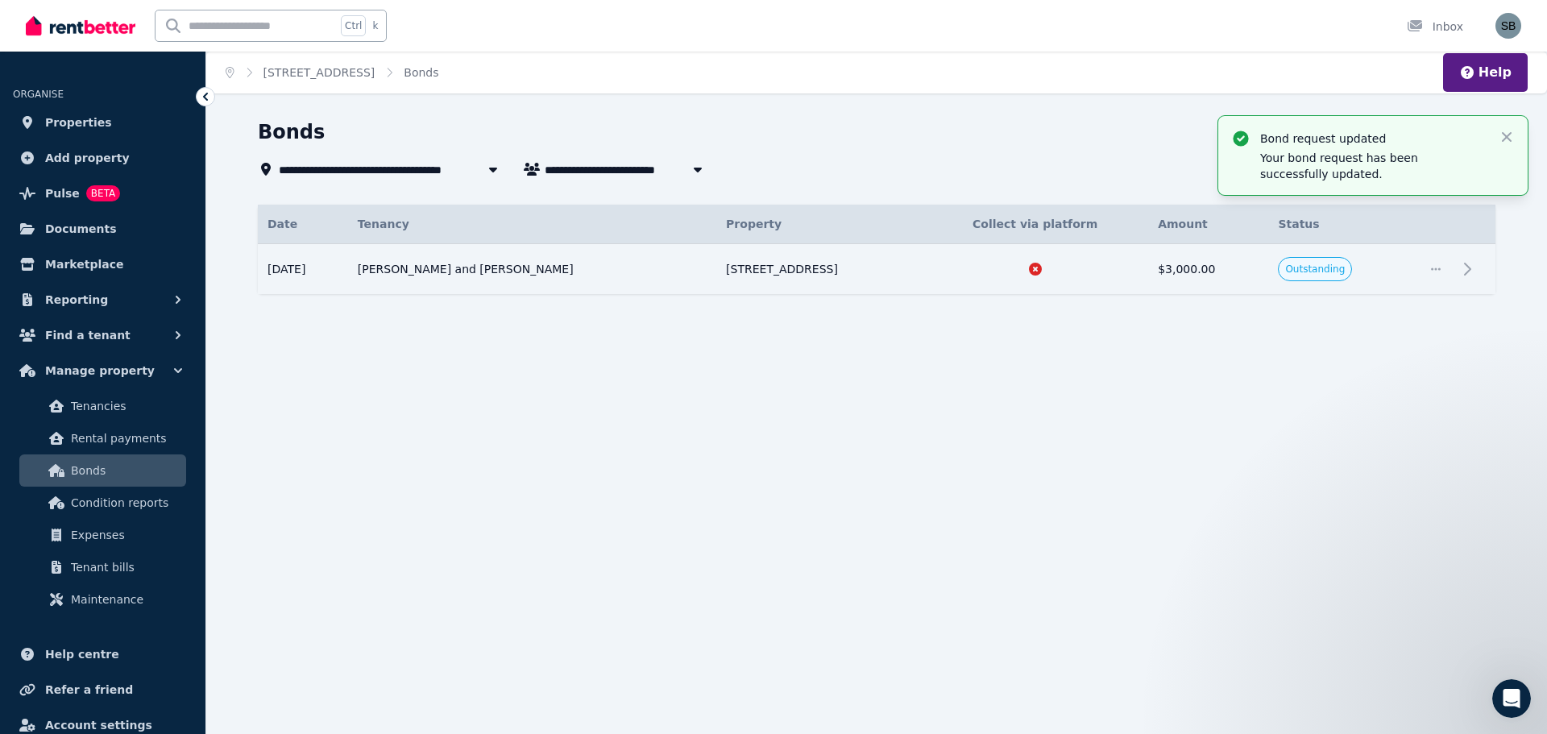
click at [1241, 439] on div "**********" at bounding box center [773, 367] width 1547 height 734
click at [435, 479] on div "**********" at bounding box center [773, 367] width 1547 height 734
click at [771, 393] on div "**********" at bounding box center [773, 367] width 1547 height 734
click at [107, 407] on span "Tenancies" at bounding box center [125, 405] width 109 height 19
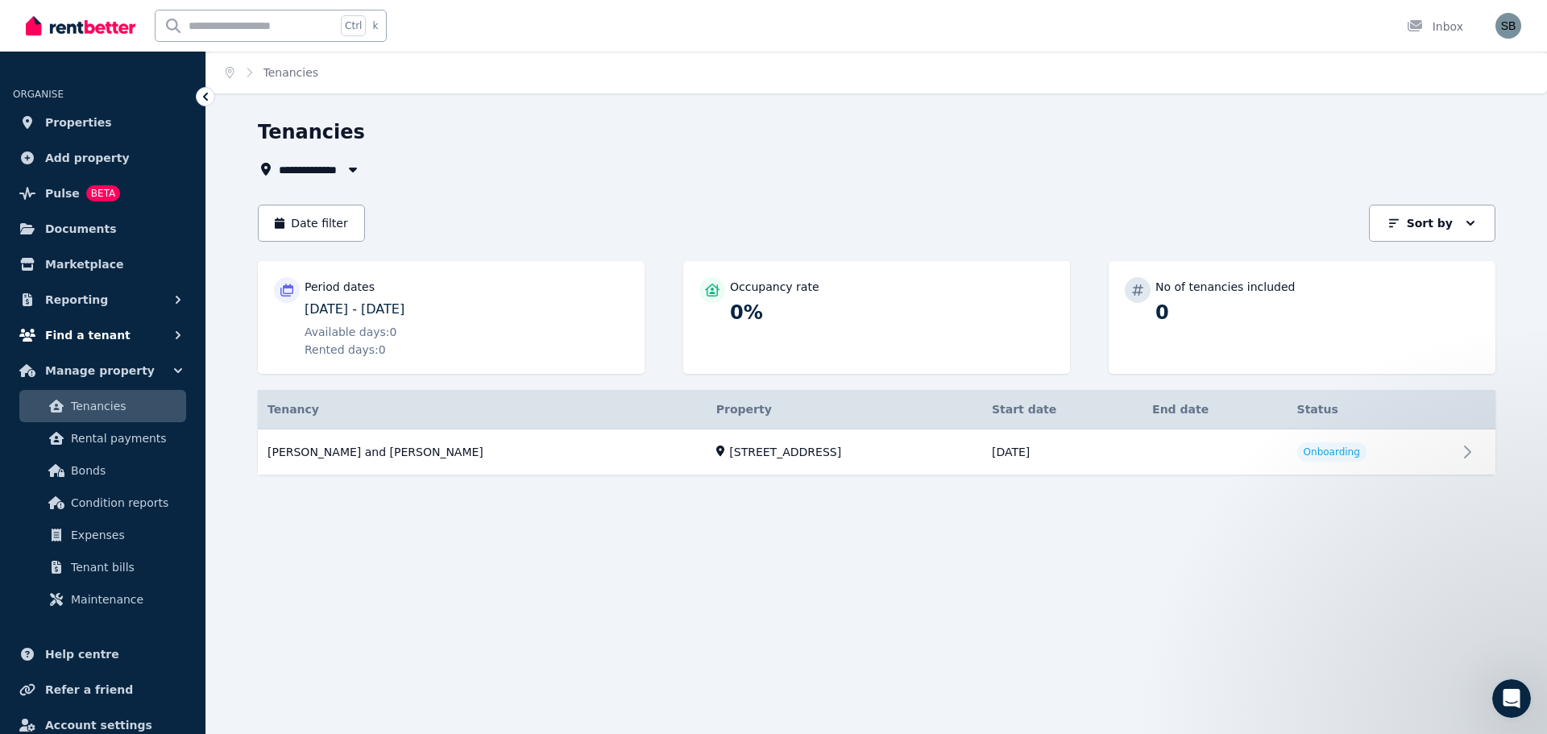
click at [176, 333] on icon "button" at bounding box center [178, 335] width 16 height 16
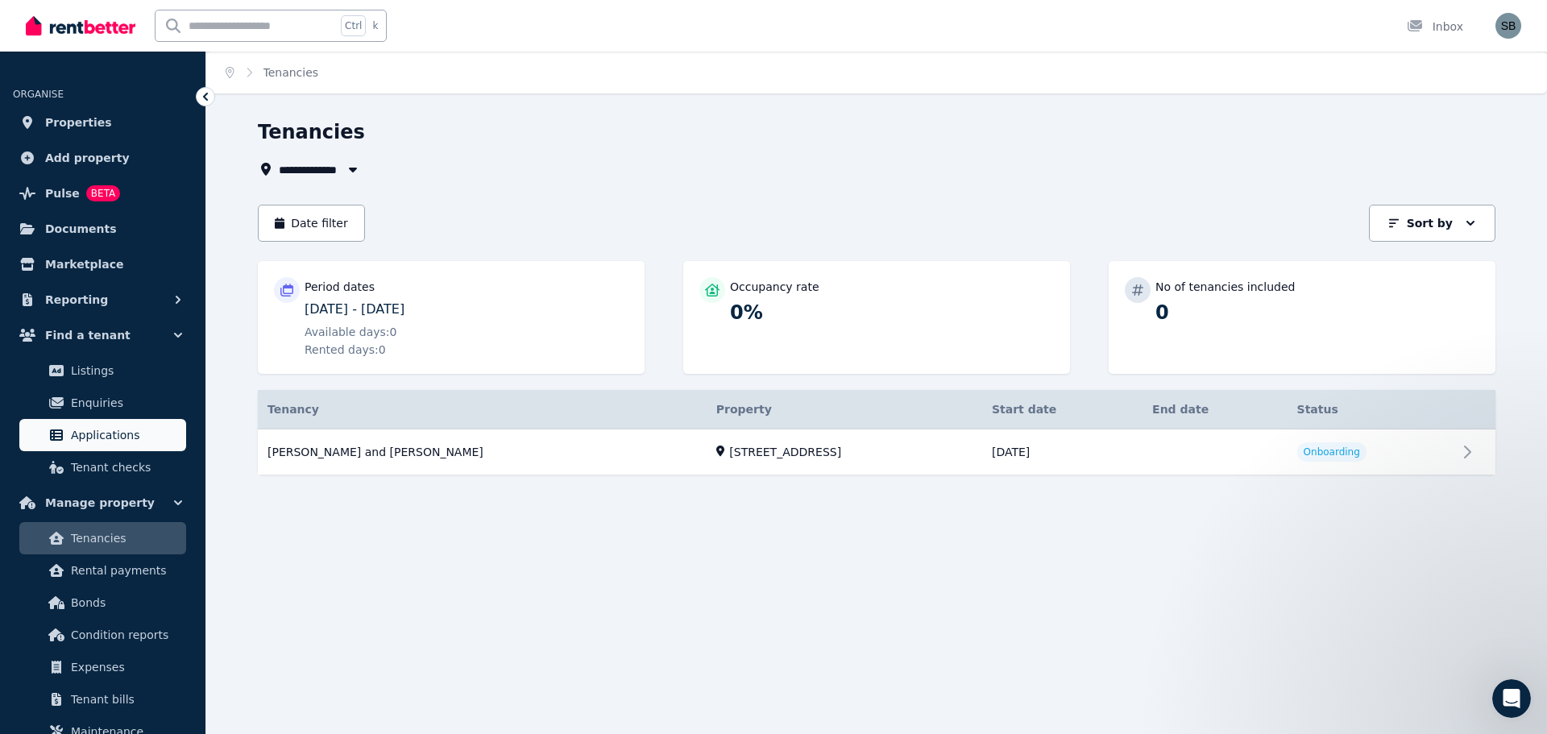
click at [106, 436] on span "Applications" at bounding box center [125, 434] width 109 height 19
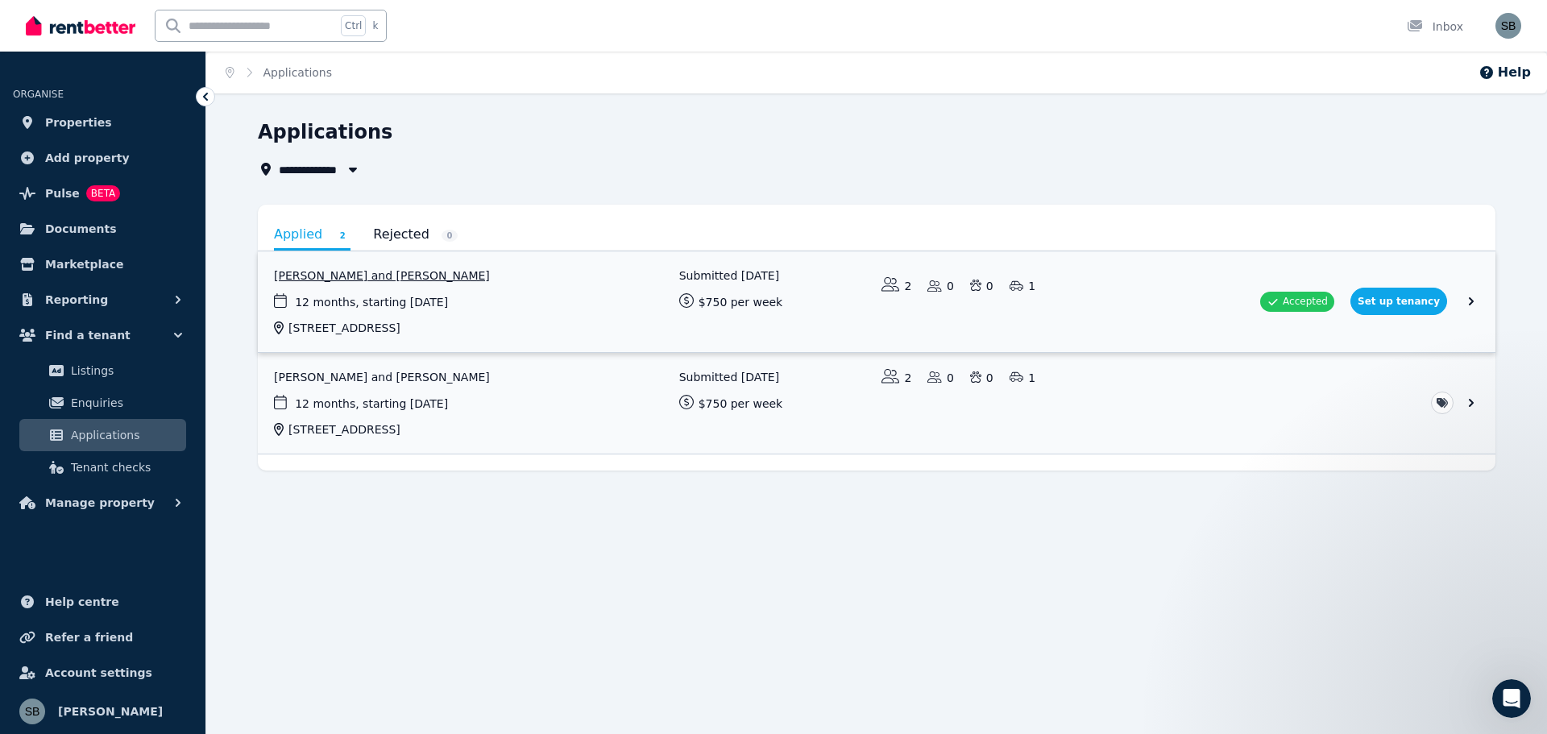
click at [1398, 300] on link "View application: Hoi Ying Chan and Sifan Cai" at bounding box center [876, 301] width 1237 height 101
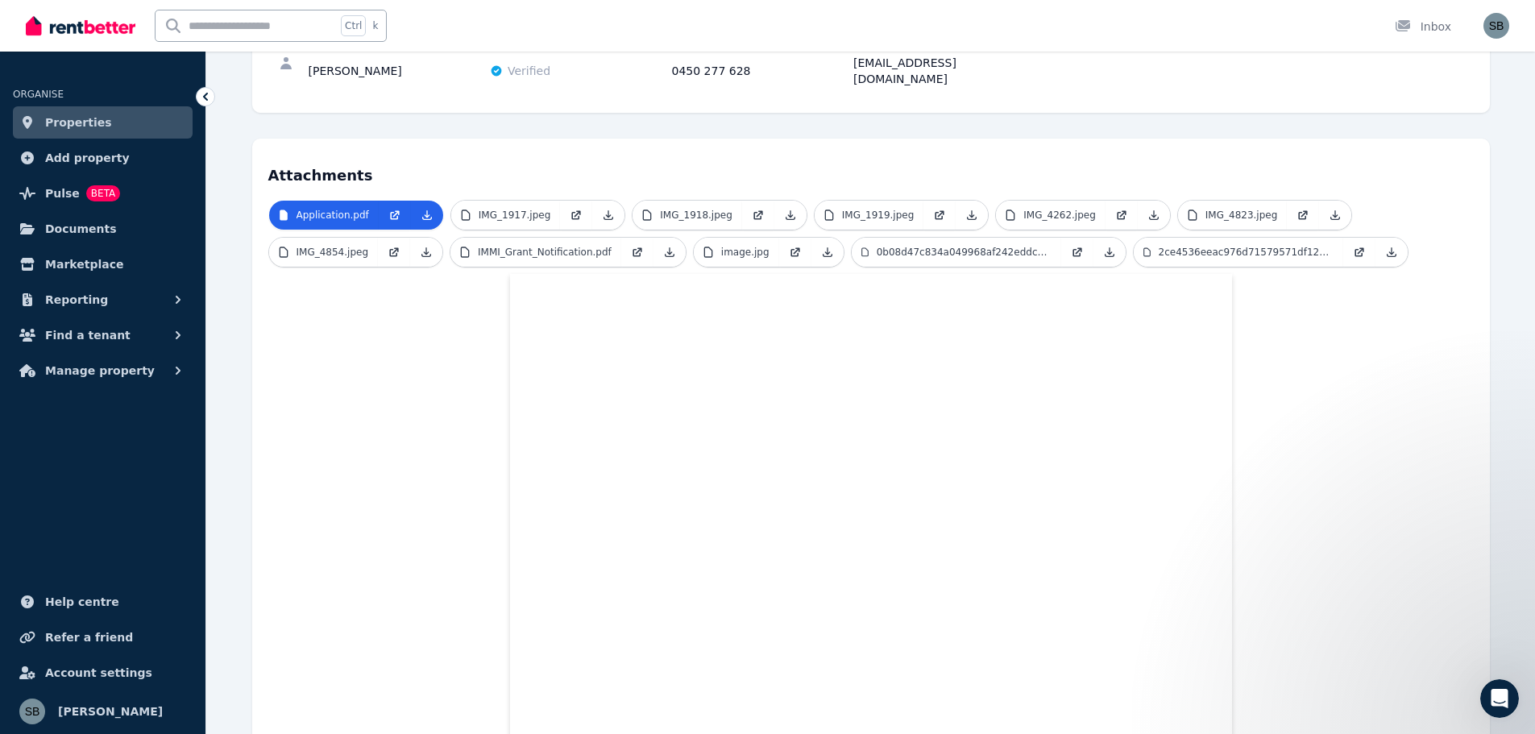
scroll to position [56, 0]
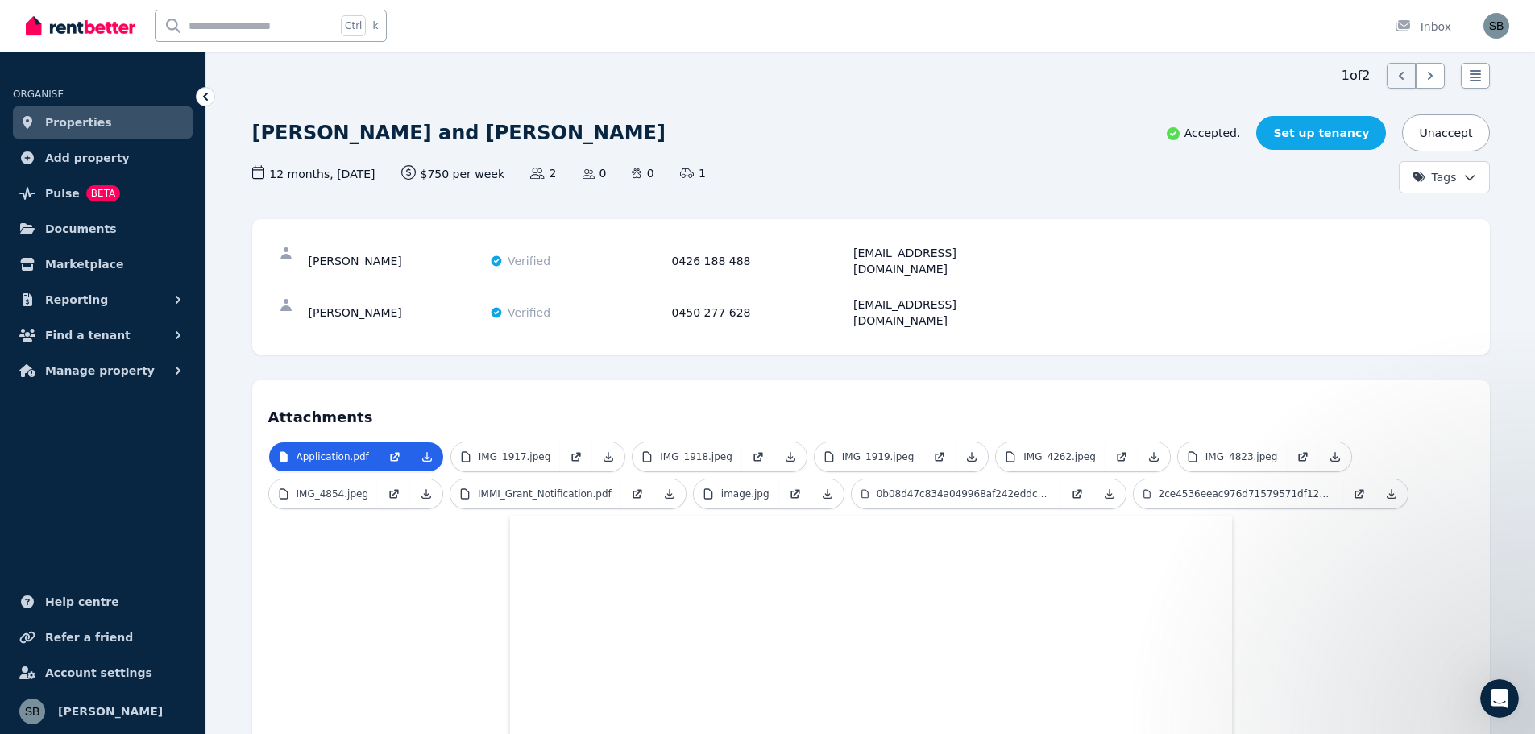
click at [1332, 135] on link "Set up tenancy" at bounding box center [1321, 133] width 130 height 34
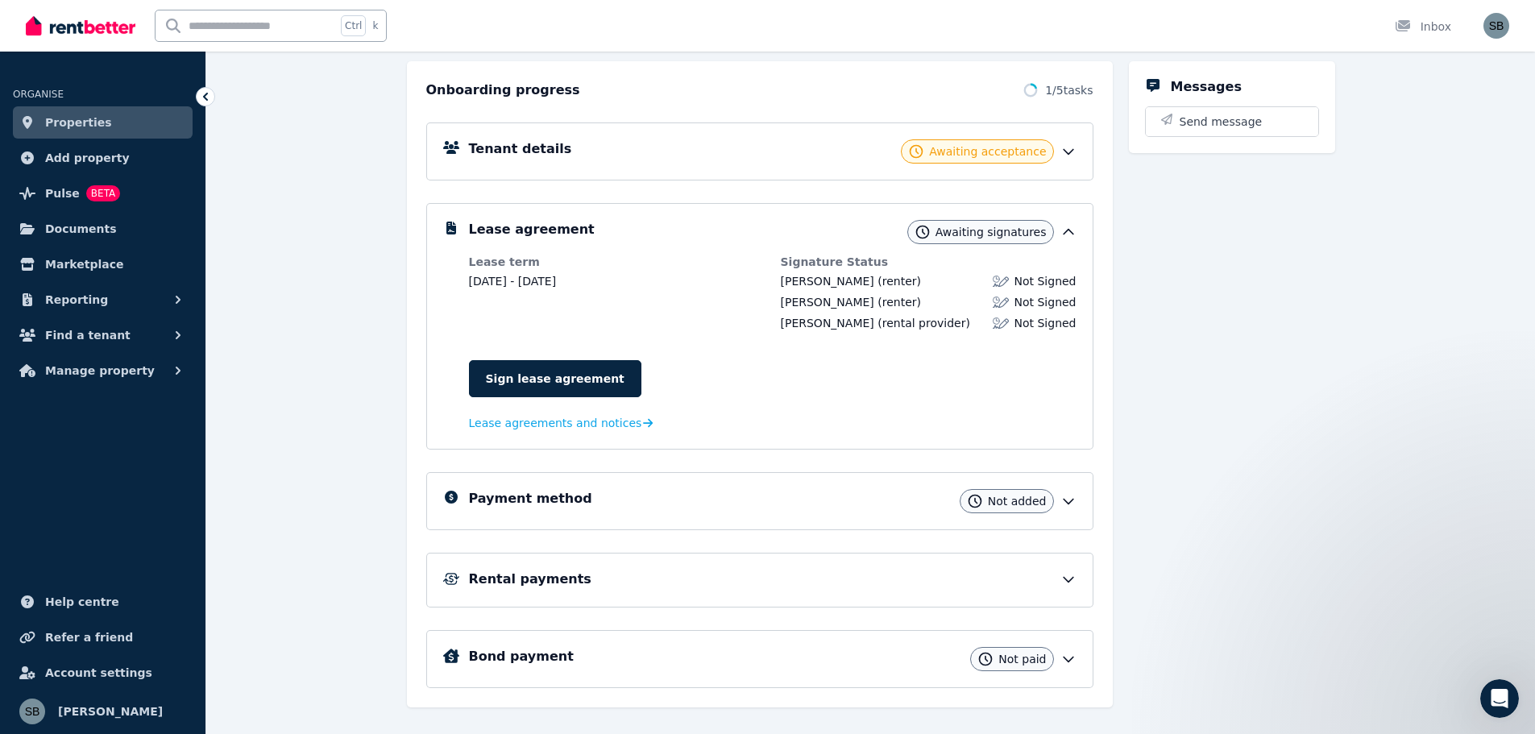
scroll to position [197, 0]
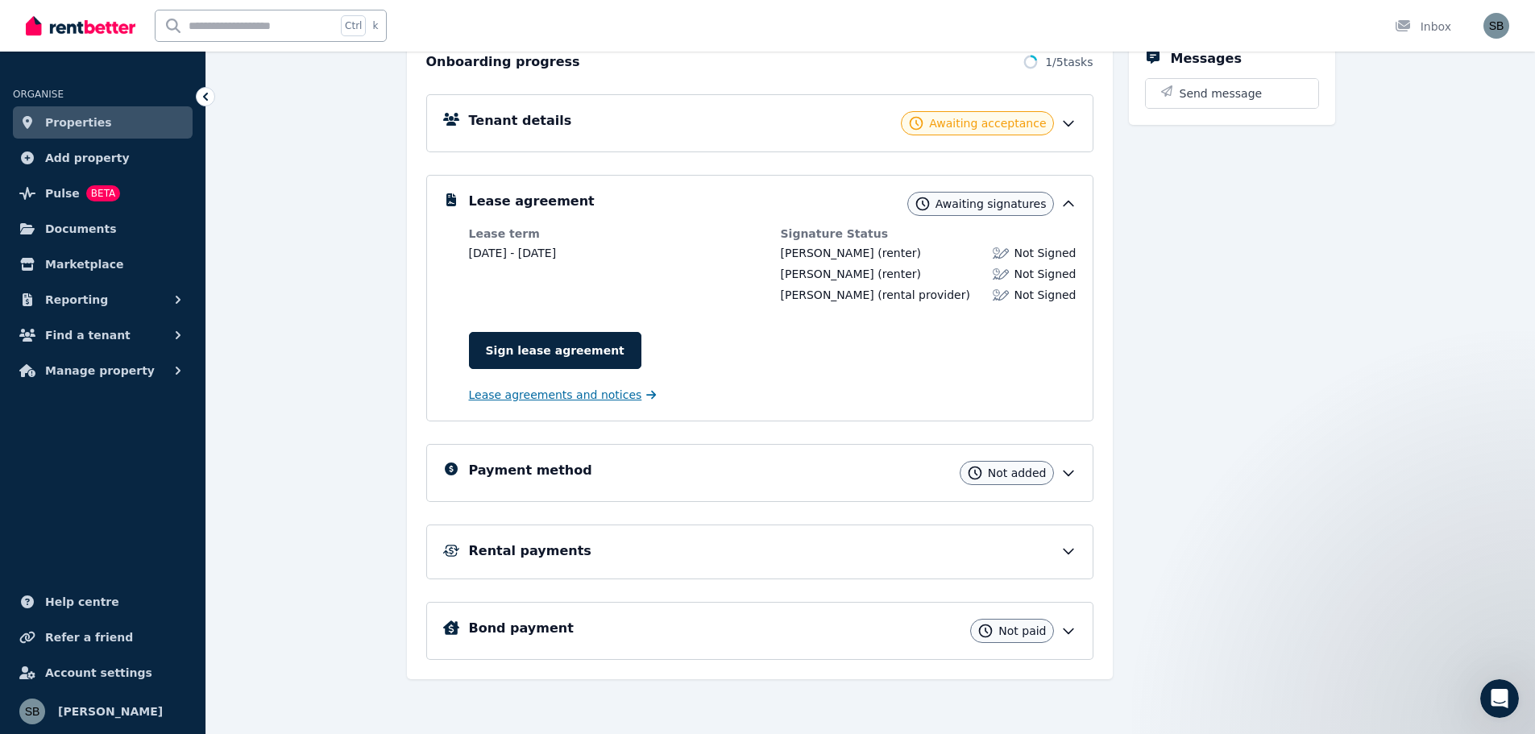
click at [547, 393] on span "Lease agreements and notices" at bounding box center [555, 395] width 173 height 16
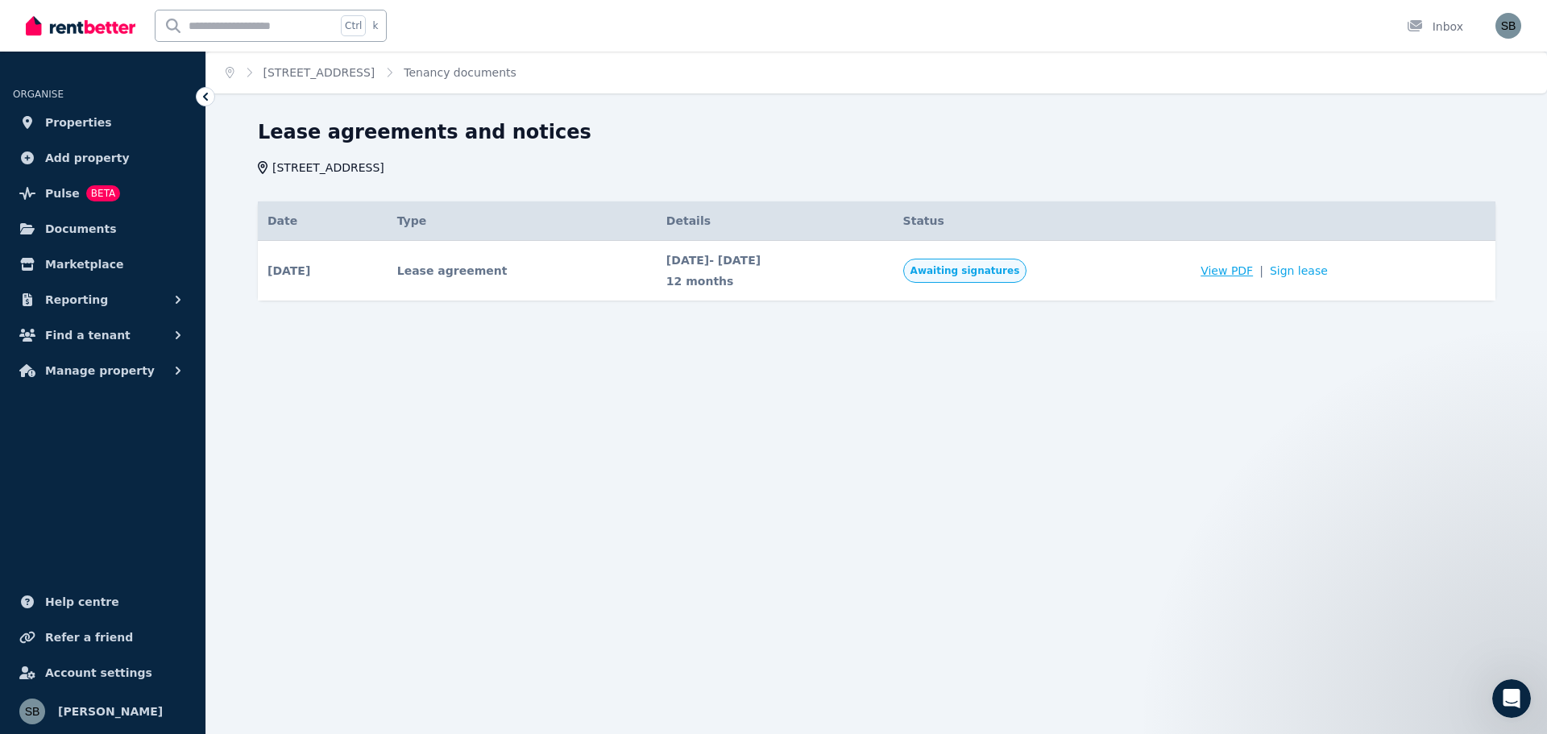
click at [1253, 269] on span "View PDF" at bounding box center [1226, 271] width 52 height 16
